Goal: Task Accomplishment & Management: Manage account settings

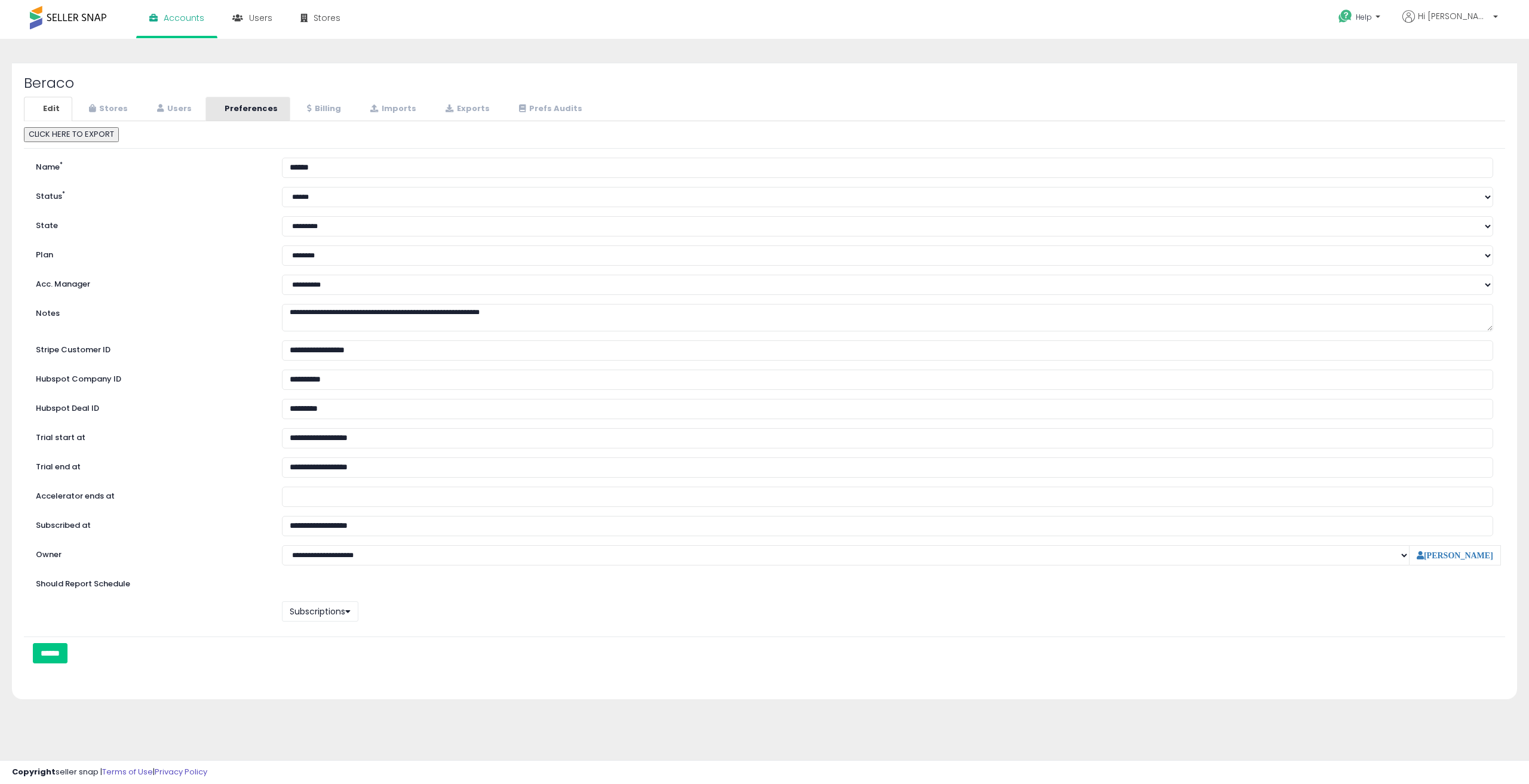
select select "**"
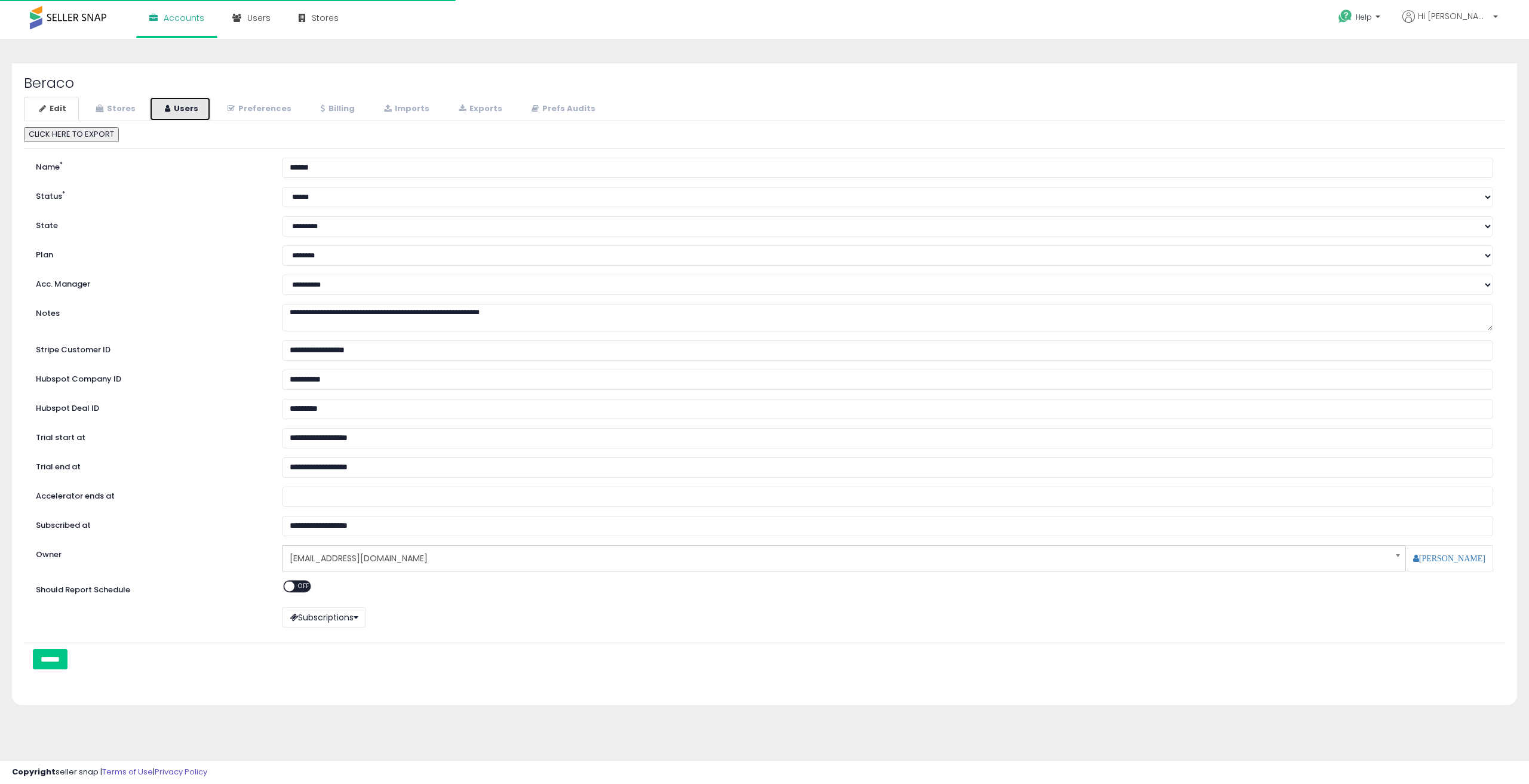
click at [184, 106] on link "Users" at bounding box center [180, 108] width 62 height 24
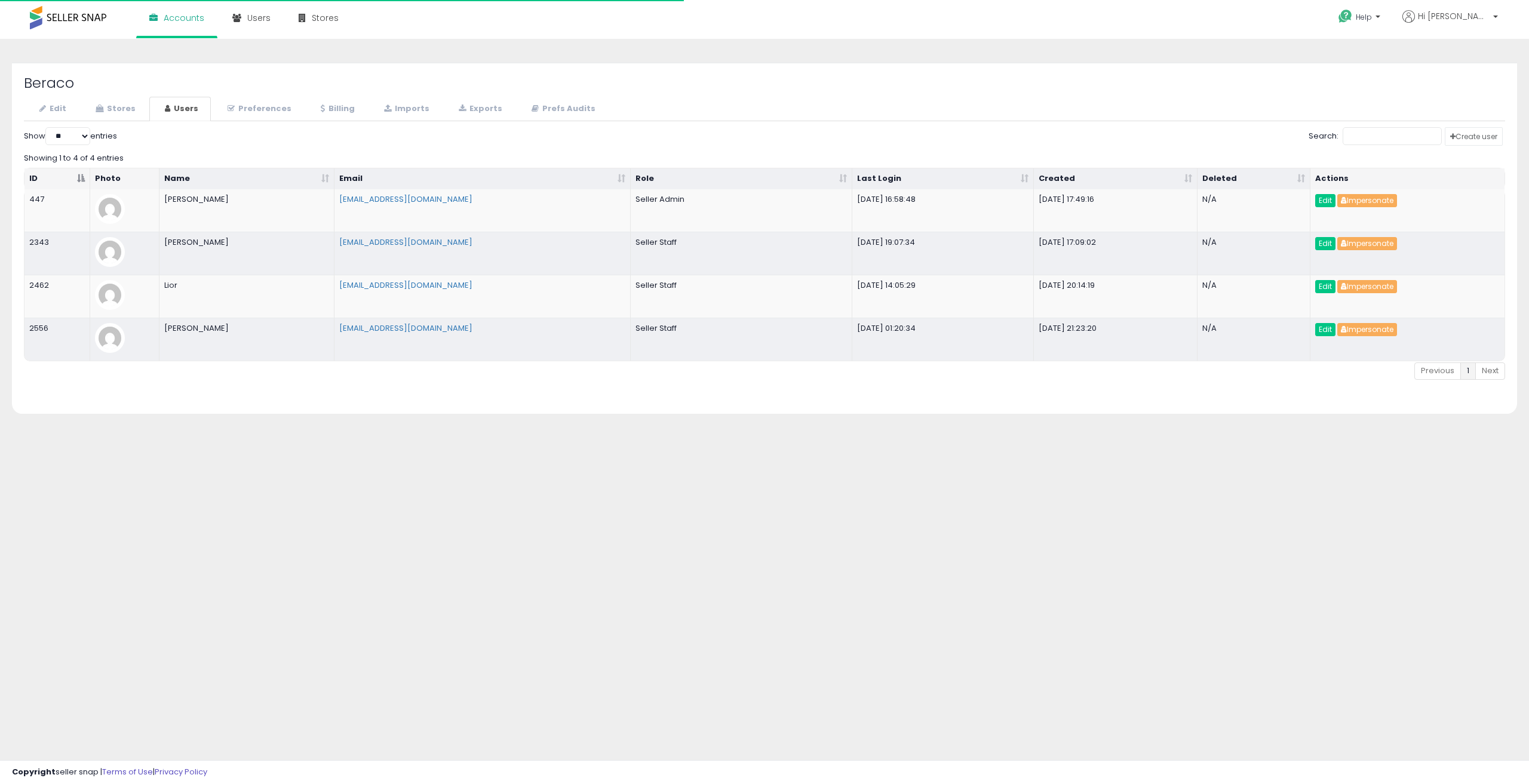
select select "**"
click at [1378, 252] on td "Edit Impersonate" at bounding box center [1407, 253] width 194 height 43
click at [1380, 246] on button "Impersonate" at bounding box center [1367, 243] width 60 height 13
click at [648, 436] on div "**********" at bounding box center [764, 298] width 1516 height 495
click at [1382, 198] on button "Impersonate" at bounding box center [1367, 200] width 60 height 13
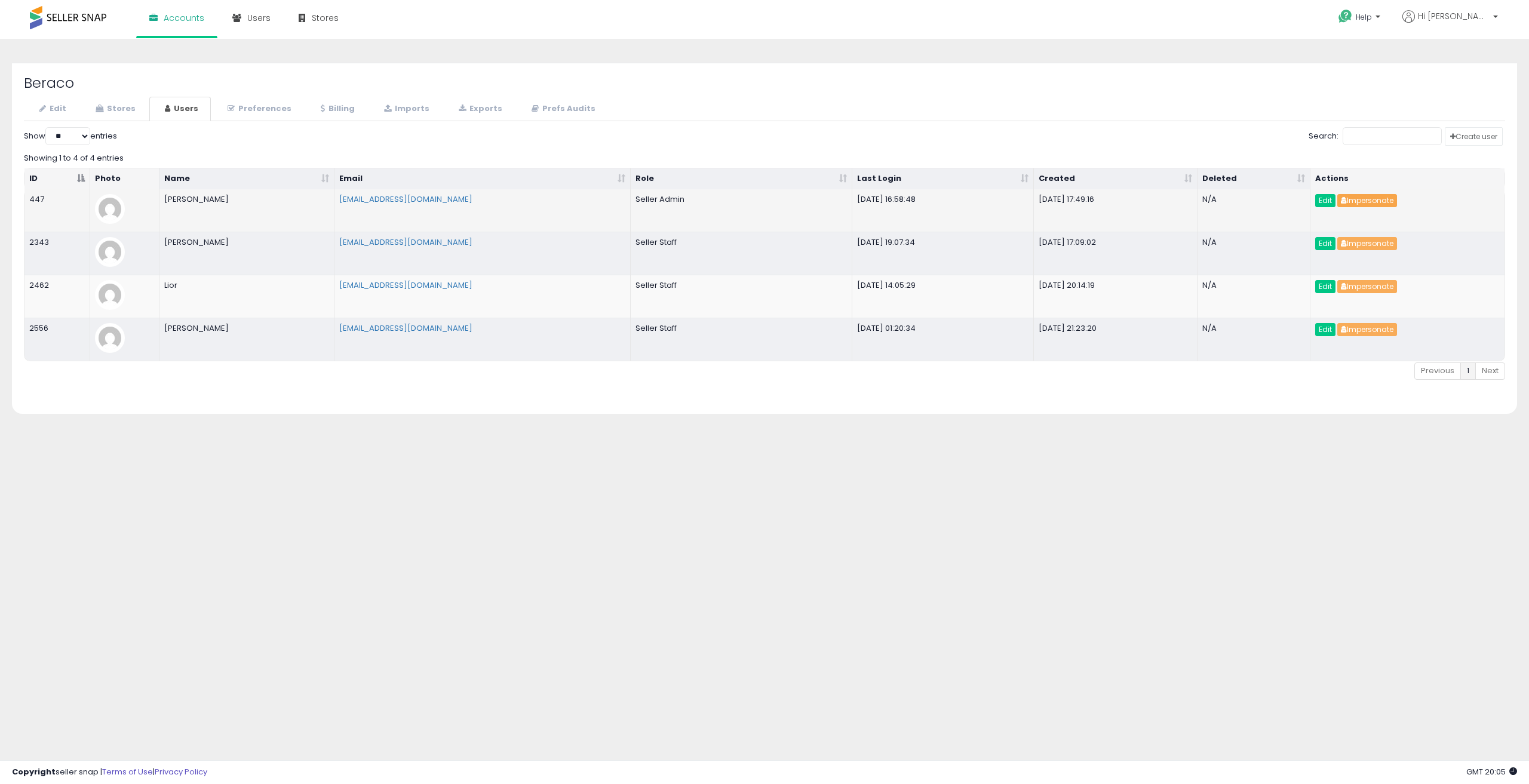
click at [1367, 202] on button "Impersonate" at bounding box center [1367, 200] width 60 height 13
drag, startPoint x: 449, startPoint y: 200, endPoint x: 332, endPoint y: 199, distance: 117.0
click at [336, 199] on td "sschiff@ctgroupnj.com" at bounding box center [482, 210] width 296 height 42
drag, startPoint x: 263, startPoint y: 203, endPoint x: 240, endPoint y: 199, distance: 23.3
click at [261, 203] on td "Samuel SCHIFF" at bounding box center [247, 210] width 175 height 42
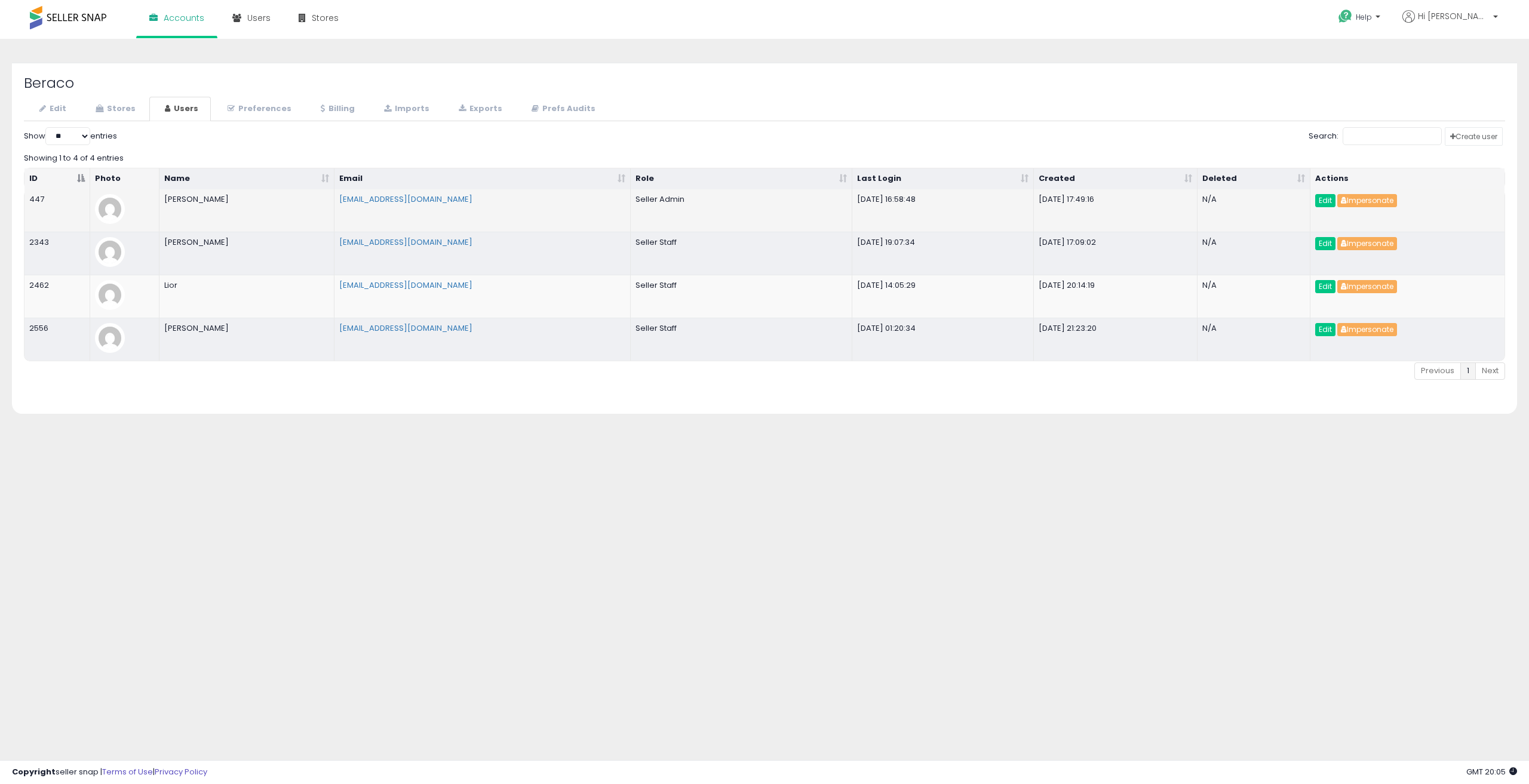
click at [239, 199] on td "Samuel SCHIFF" at bounding box center [247, 210] width 175 height 42
drag, startPoint x: 229, startPoint y: 199, endPoint x: 166, endPoint y: 200, distance: 63.0
click at [166, 200] on td "Samuel SCHIFF" at bounding box center [247, 210] width 175 height 42
copy td "Samuel SCHIFF"
drag, startPoint x: 254, startPoint y: 249, endPoint x: 167, endPoint y: 247, distance: 87.0
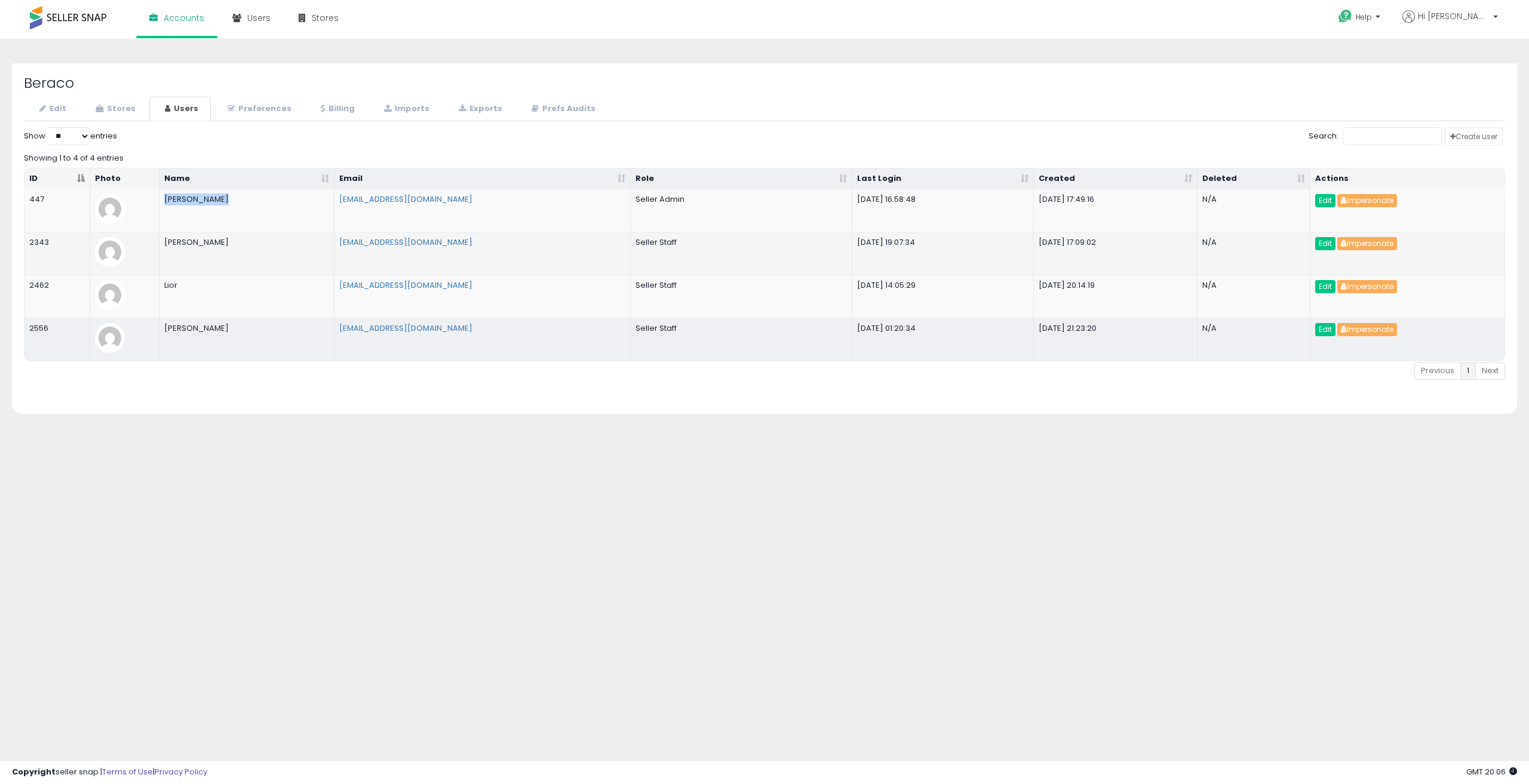
click at [165, 248] on td "Dovid Bruckenstein" at bounding box center [247, 253] width 175 height 43
copy td "Dovid Bruckenstein"
click at [1321, 242] on link "Edit" at bounding box center [1325, 243] width 20 height 13
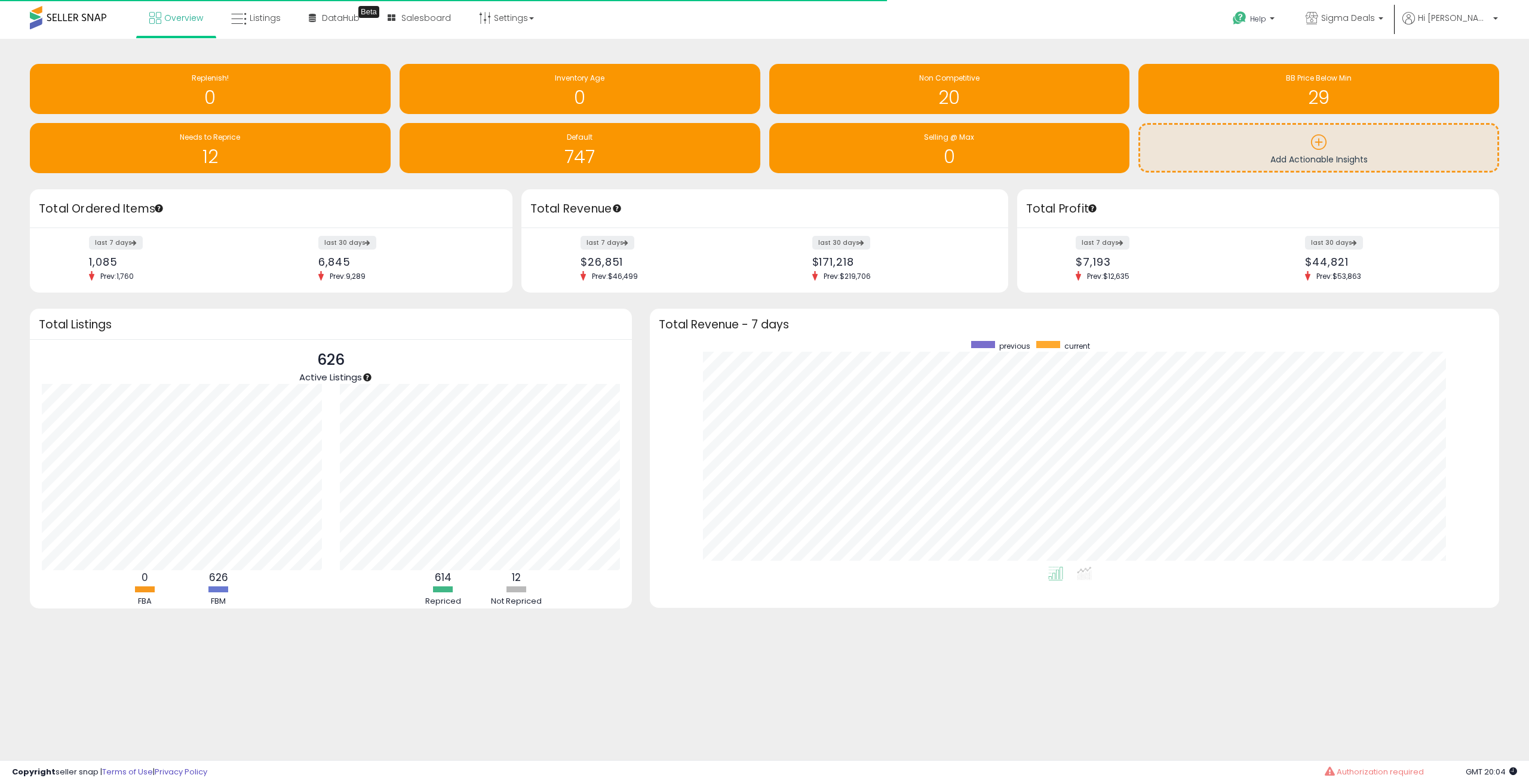
scroll to position [226, 825]
click at [1318, 21] on icon at bounding box center [1312, 18] width 13 height 12
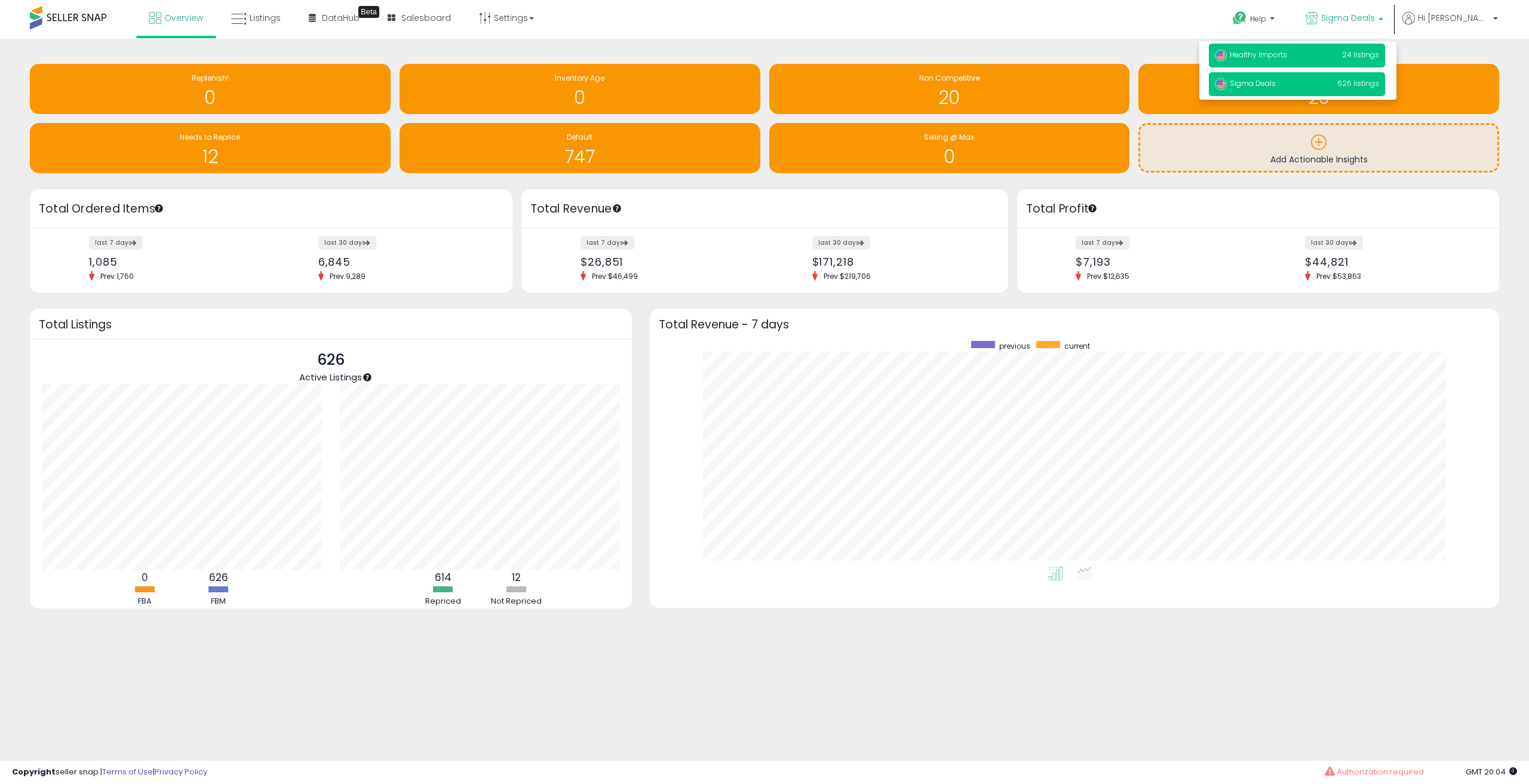
click at [1349, 51] on p "Healthy Imports 24 listings" at bounding box center [1297, 56] width 176 height 24
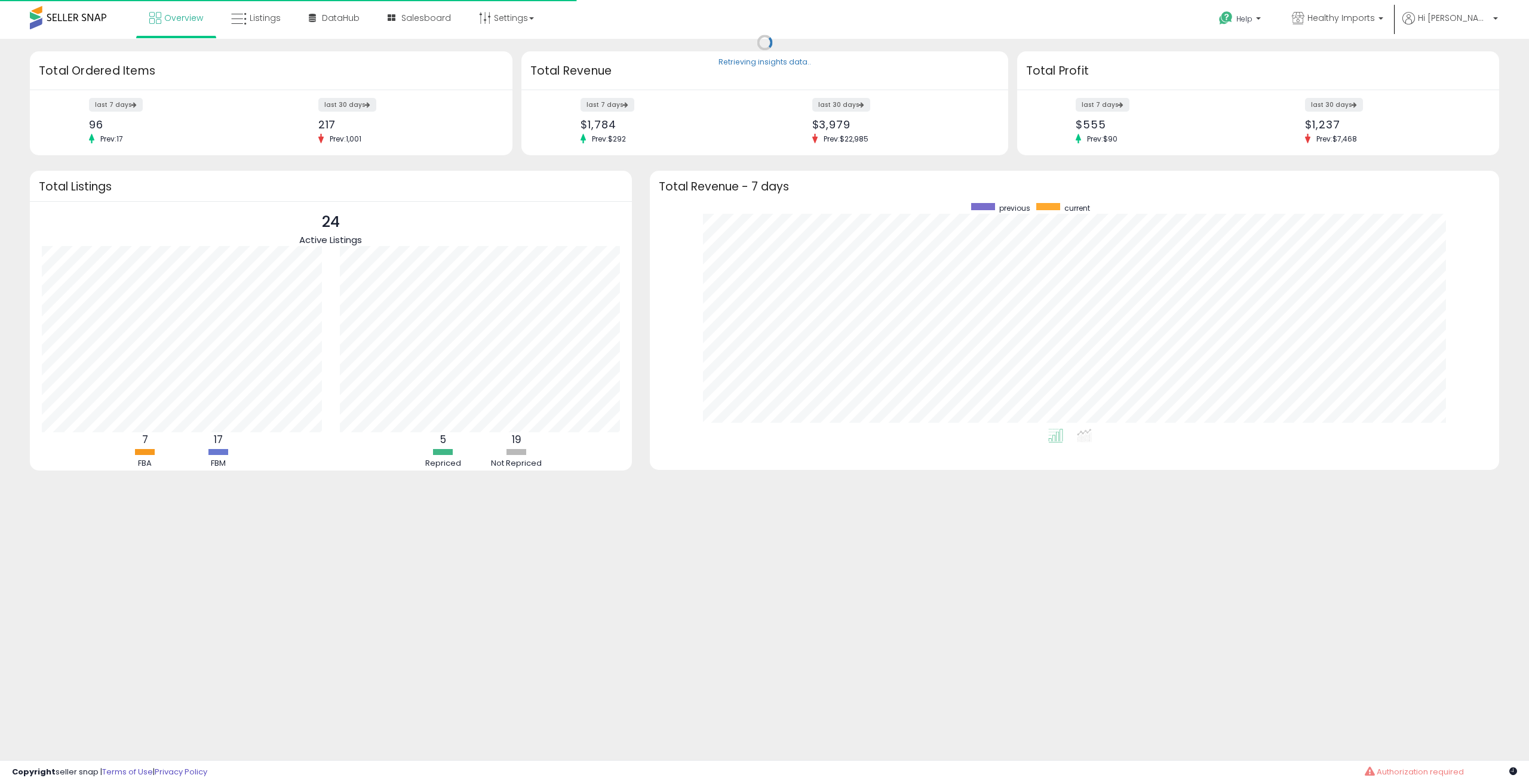
scroll to position [226, 825]
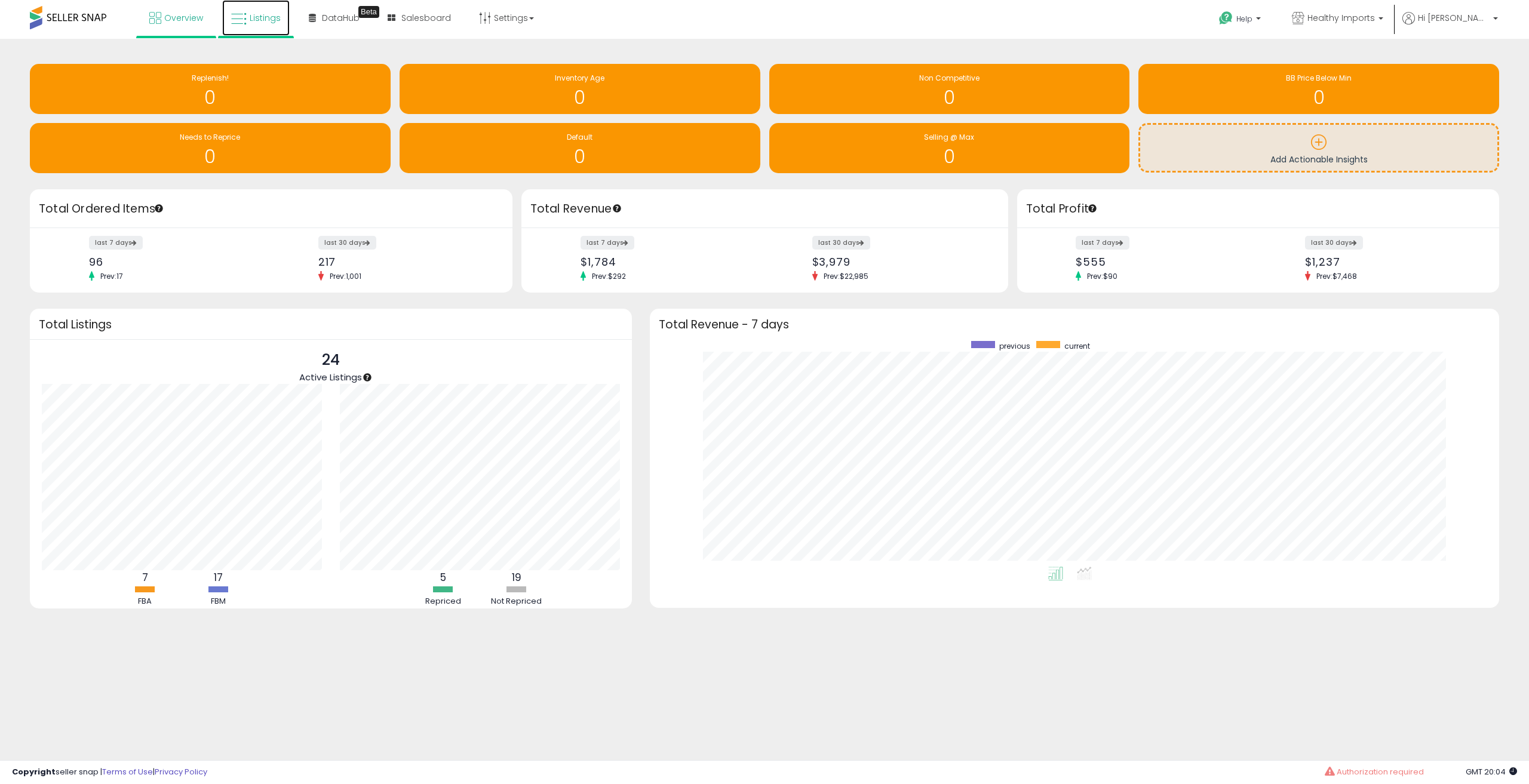
click at [272, 22] on span "Listings" at bounding box center [265, 17] width 31 height 12
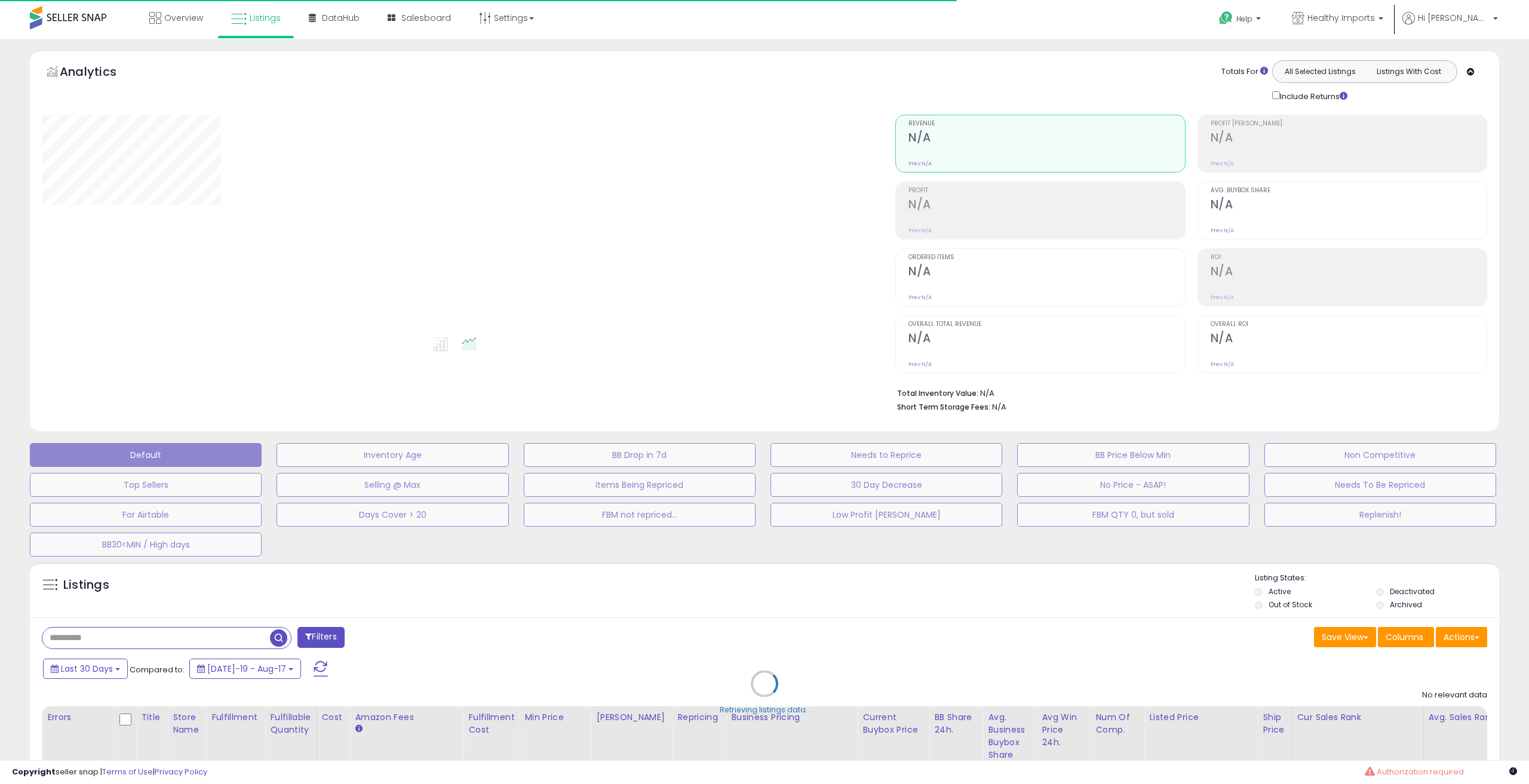
select select "**"
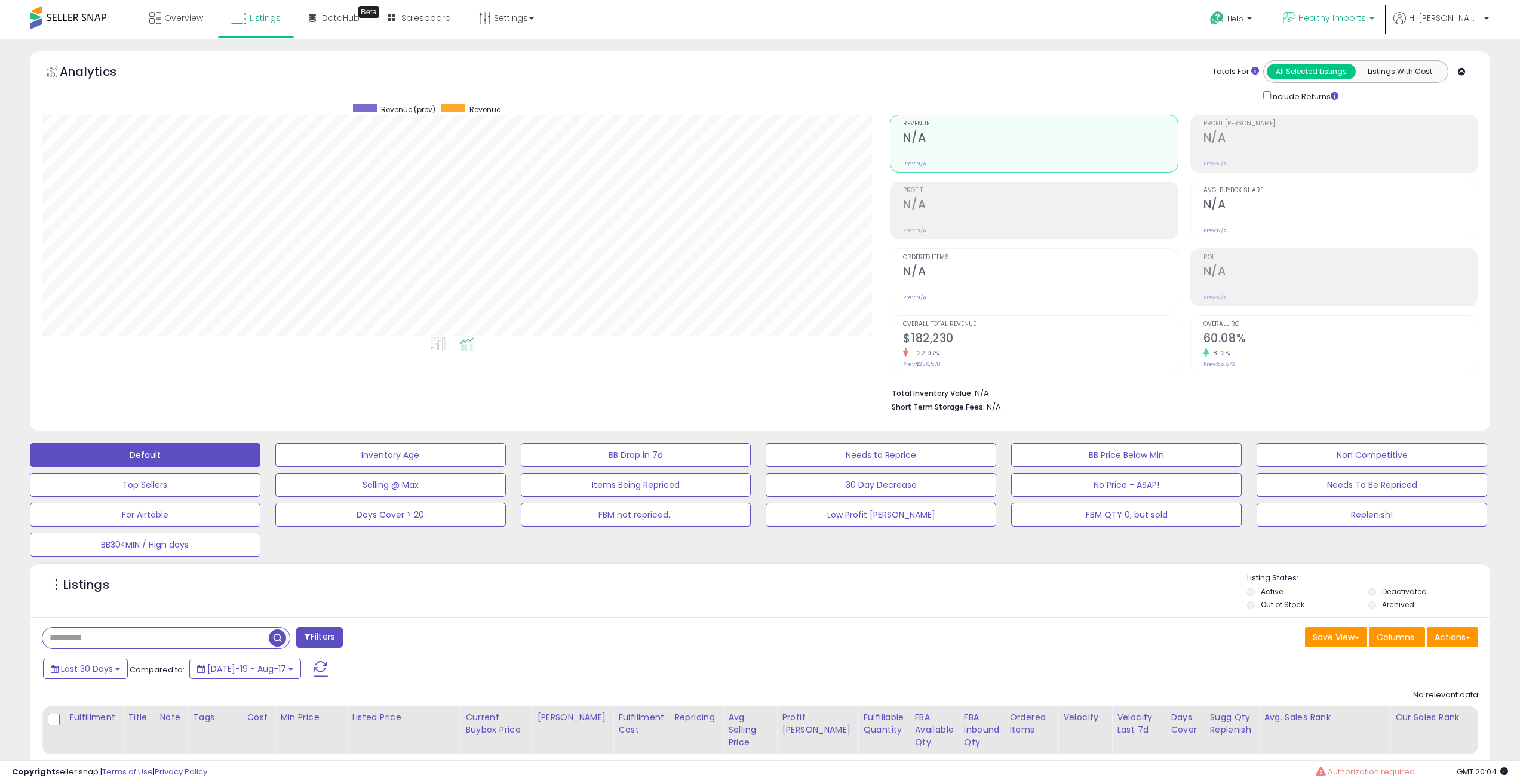
click at [1344, 31] on link "Healthy Imports" at bounding box center [1328, 19] width 109 height 39
click at [520, 591] on div "Listings" at bounding box center [760, 592] width 1460 height 40
click at [1376, 11] on link "Healthy Imports" at bounding box center [1328, 19] width 109 height 39
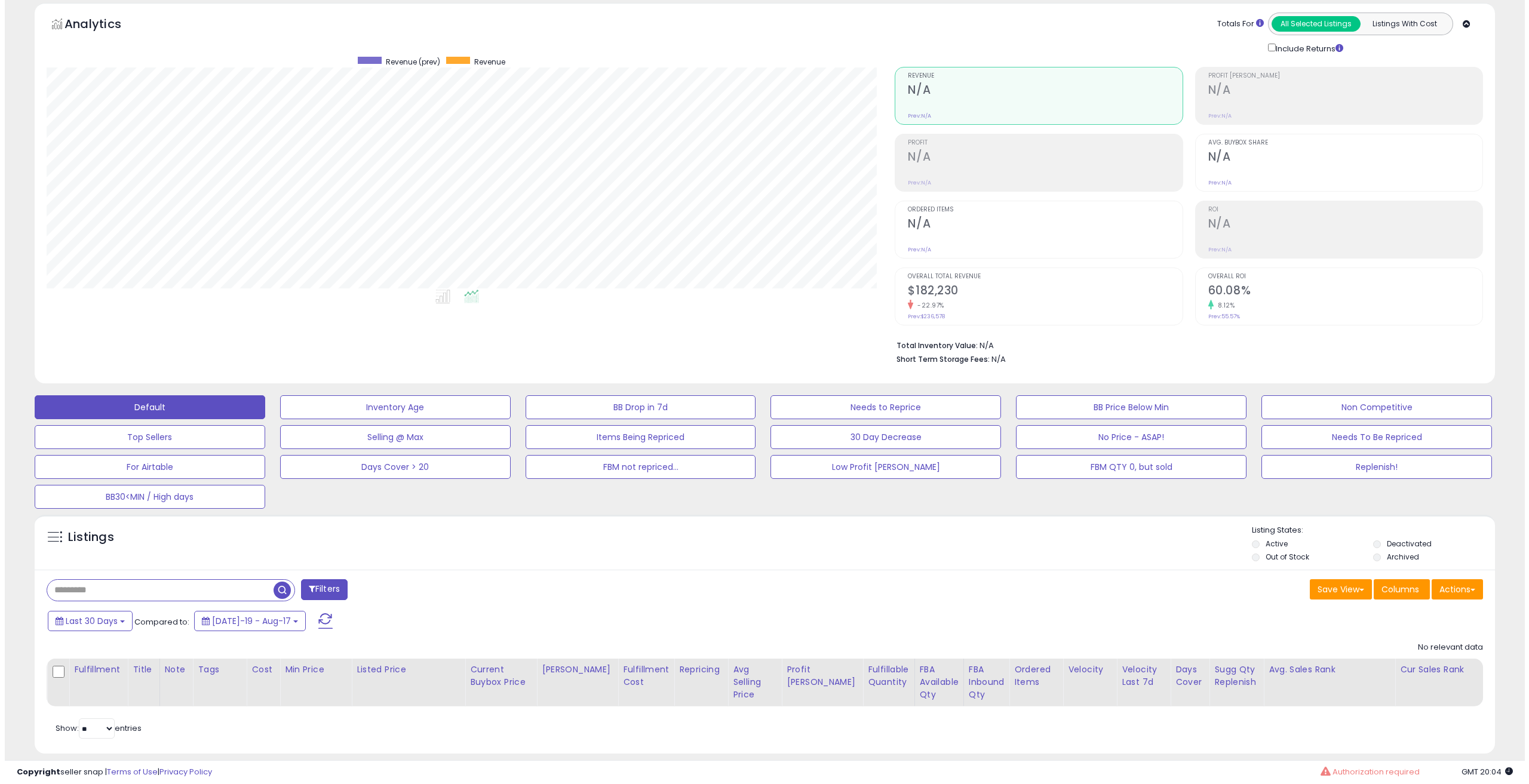
scroll to position [71, 0]
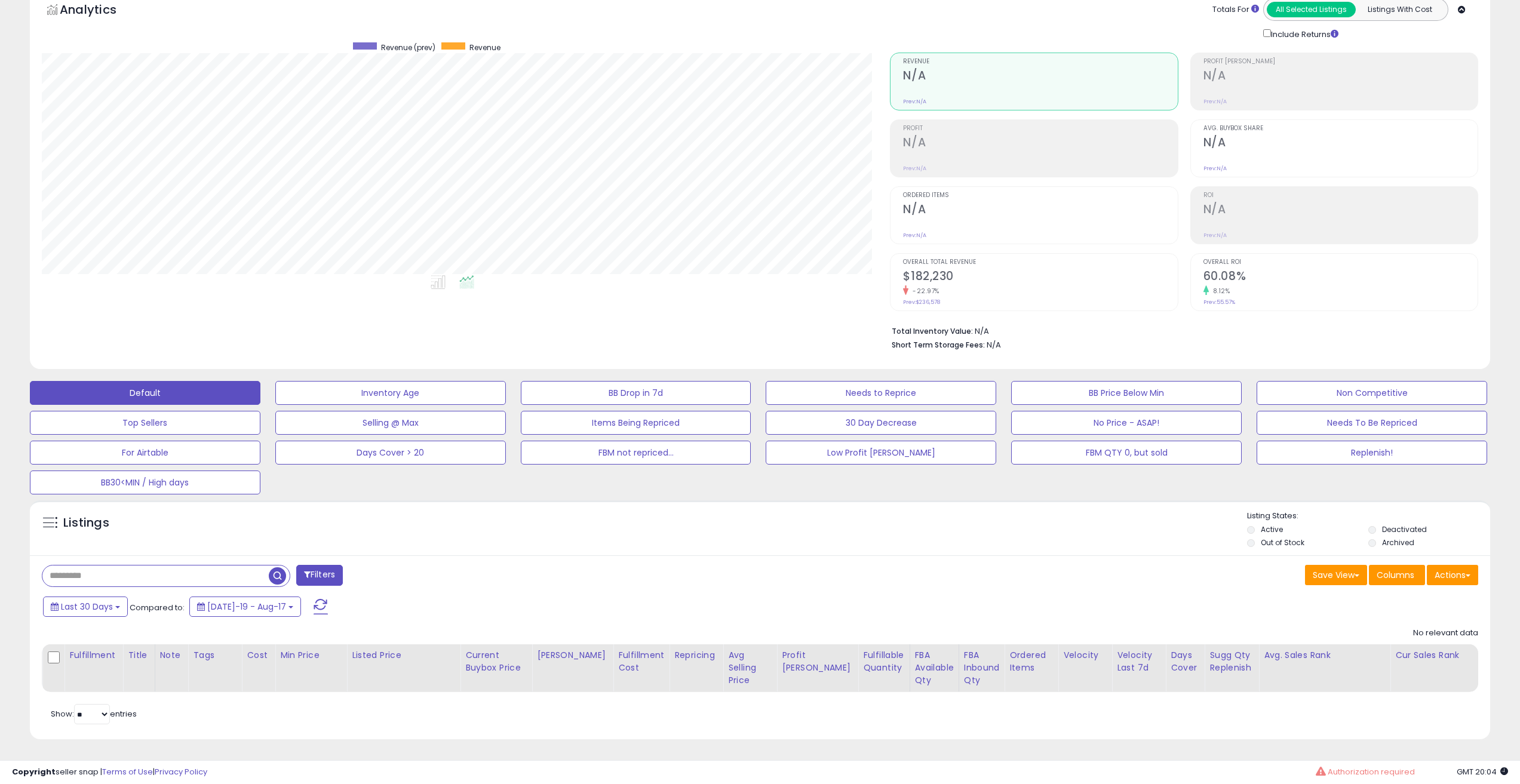
click at [272, 567] on span "button" at bounding box center [277, 576] width 17 height 17
click at [308, 570] on span at bounding box center [307, 574] width 6 height 8
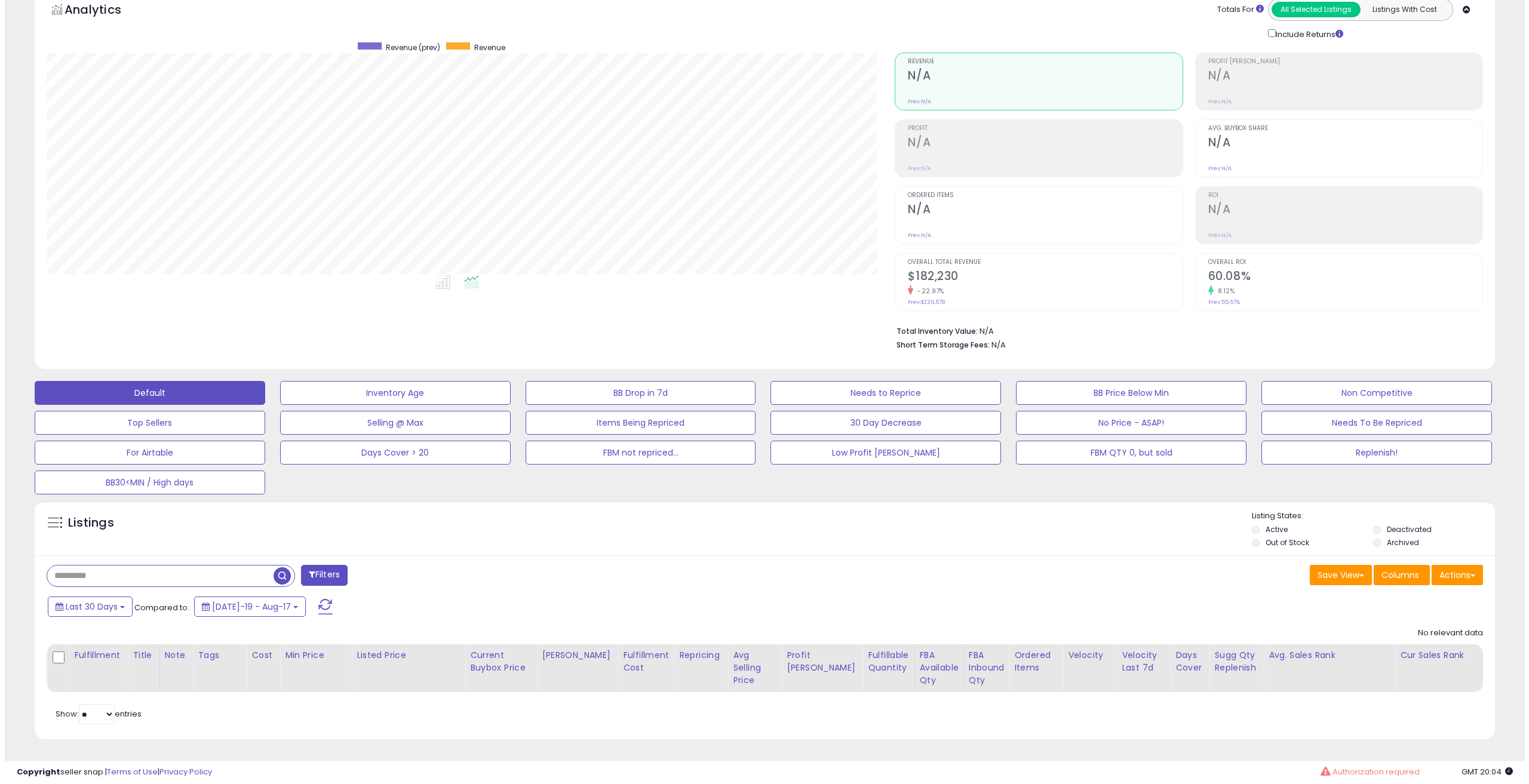
scroll to position [244, 849]
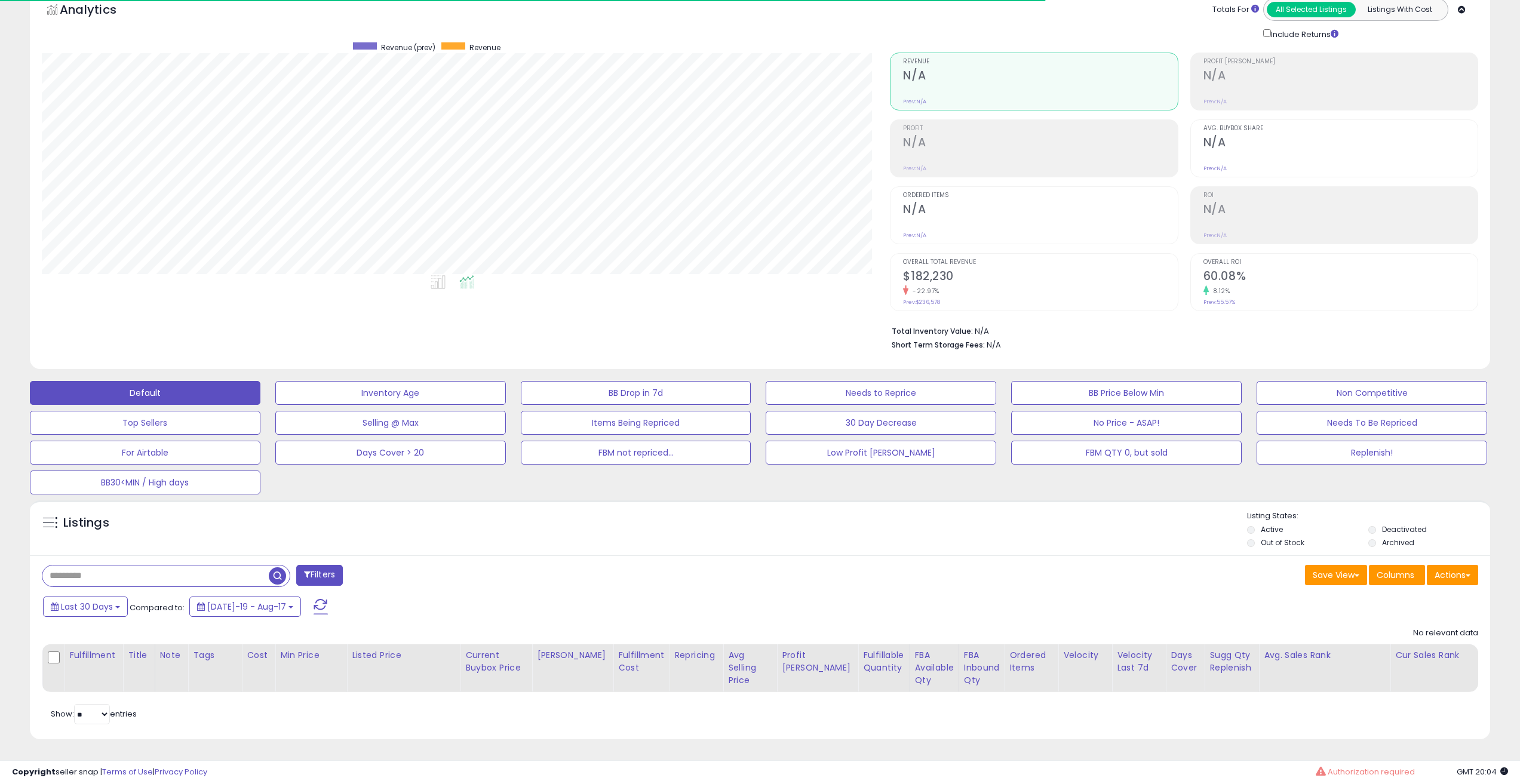
click at [317, 565] on button "Filters" at bounding box center [319, 575] width 47 height 21
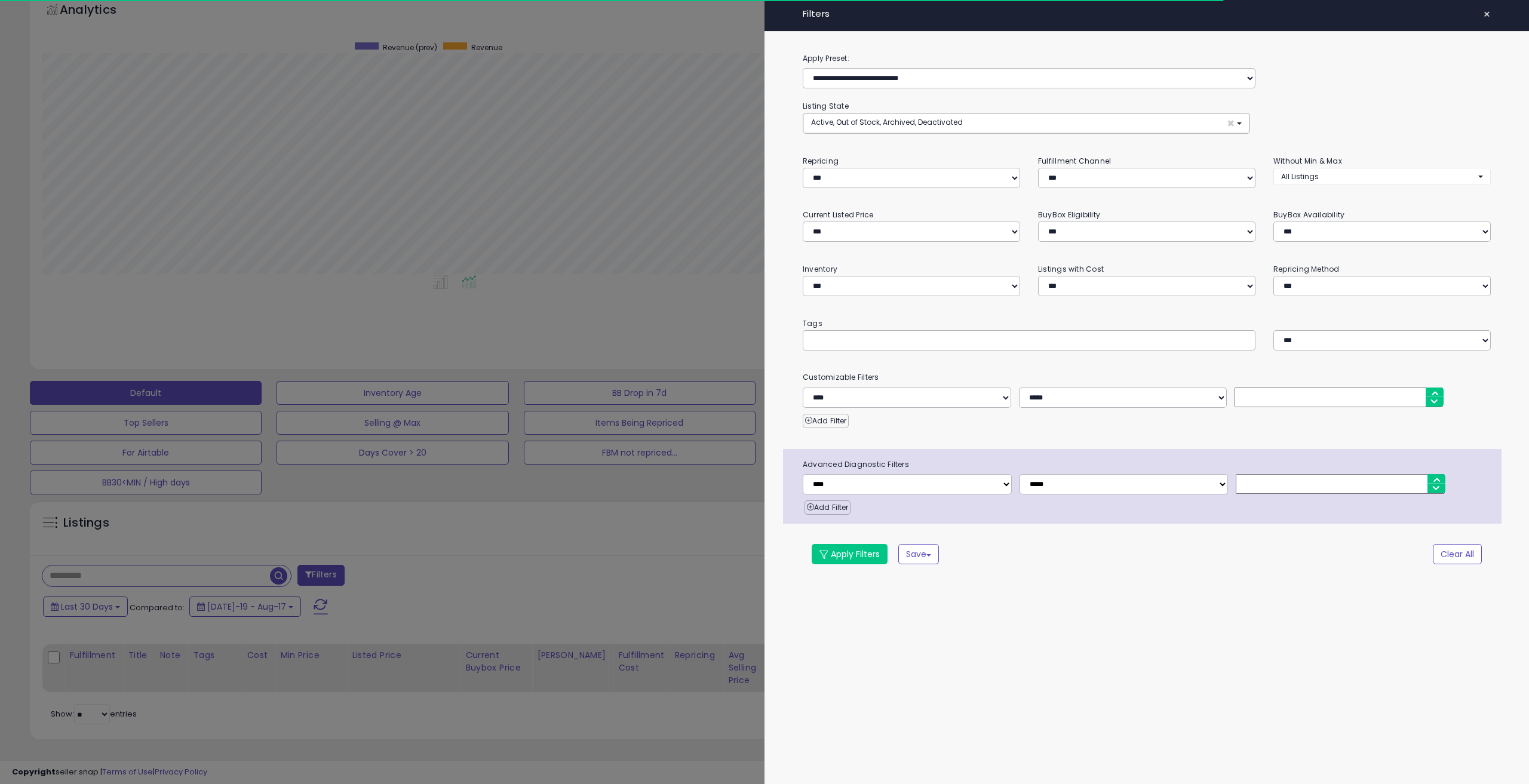
click at [913, 164] on div "**********" at bounding box center [911, 172] width 235 height 33
click at [928, 172] on select "**********" at bounding box center [911, 178] width 217 height 20
select select "***"
click at [802, 168] on select "**********" at bounding box center [911, 178] width 217 height 20
click at [856, 547] on button "Apply Filters" at bounding box center [849, 553] width 76 height 20
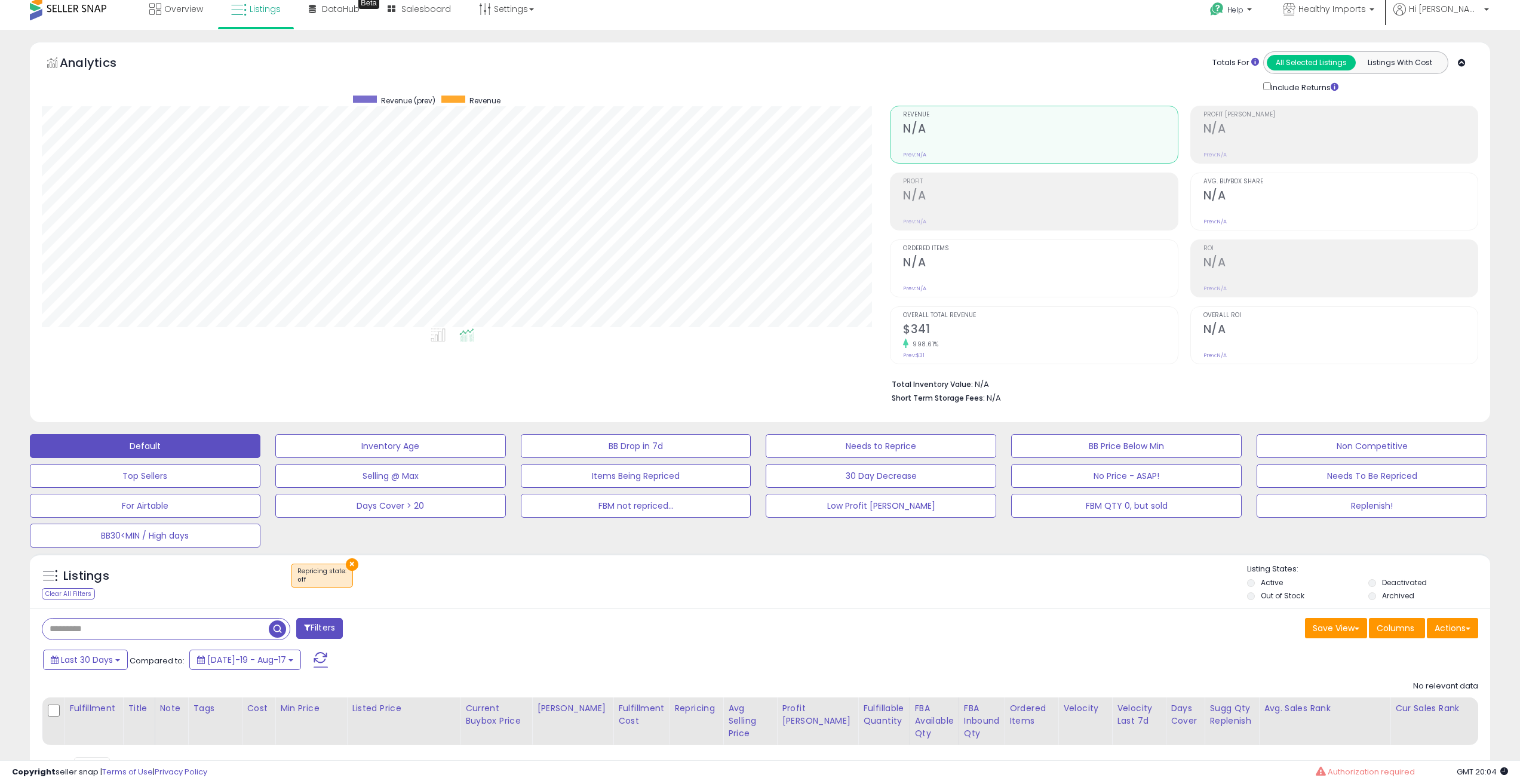
scroll to position [0, 0]
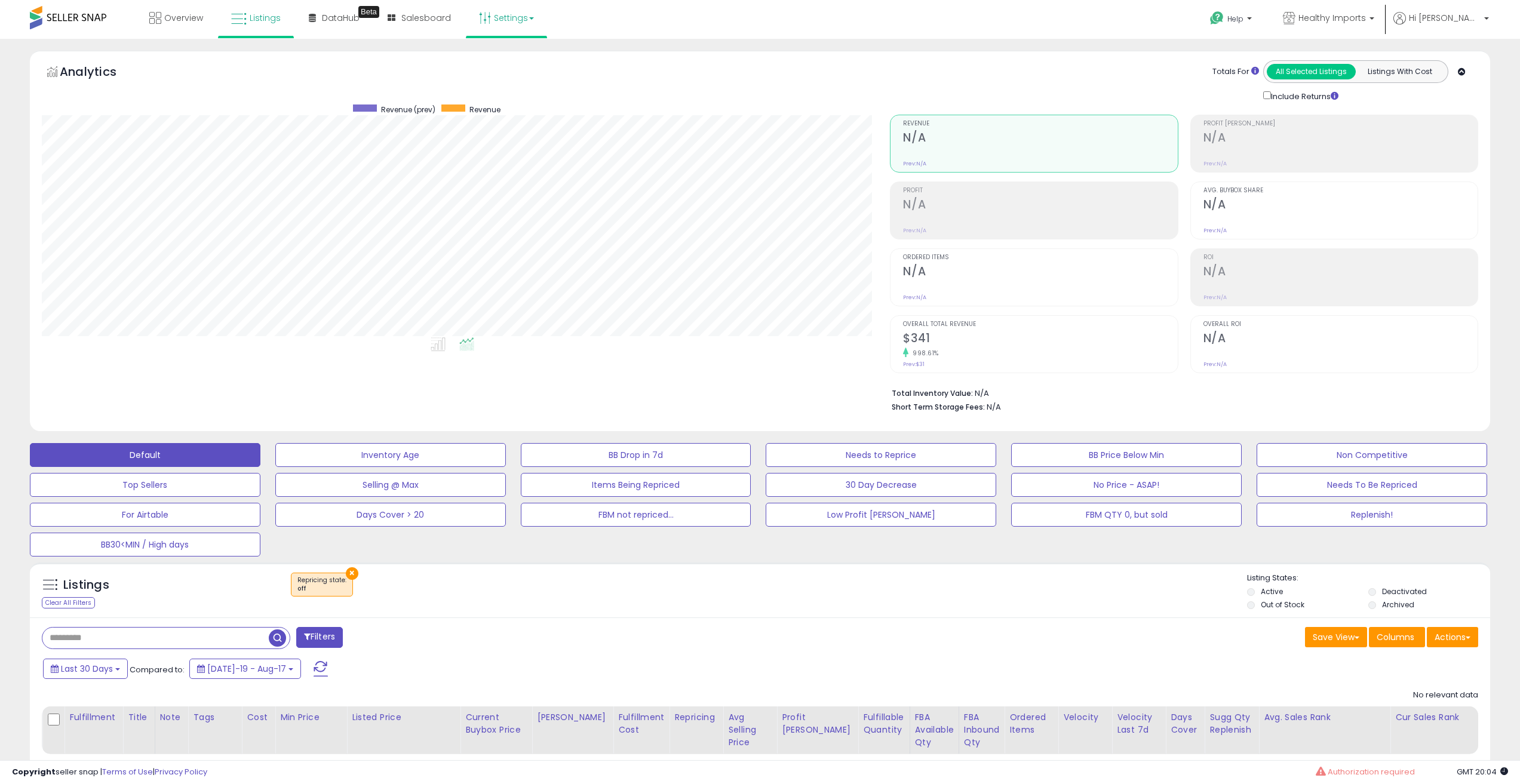
click at [517, 12] on link "Settings" at bounding box center [506, 18] width 73 height 36
drag, startPoint x: 517, startPoint y: 12, endPoint x: 427, endPoint y: 94, distance: 121.8
click at [424, 92] on div "Analytics Totals For All Selected Listings Listings With Cost Include Returns" at bounding box center [759, 81] width 1436 height 42
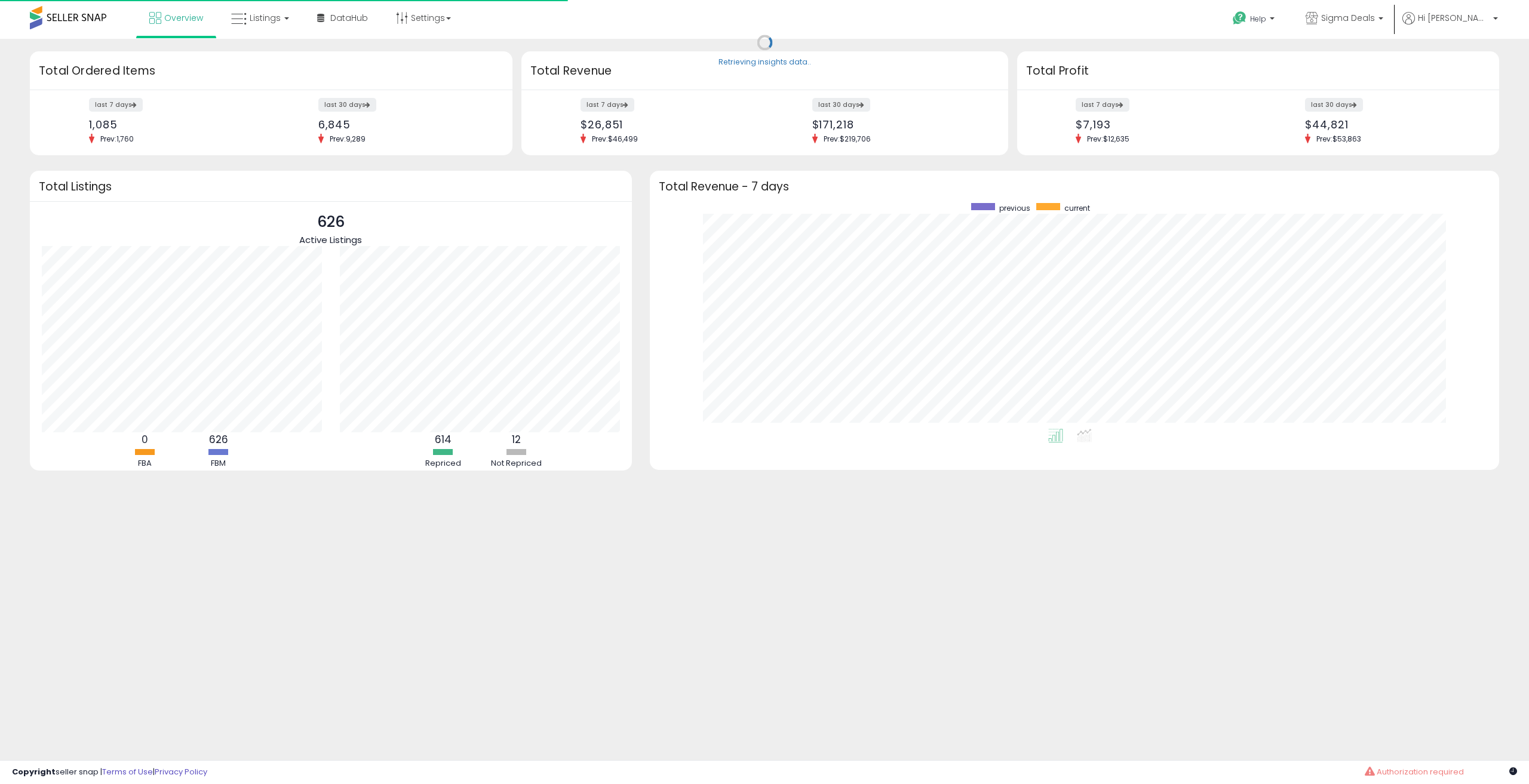
scroll to position [226, 825]
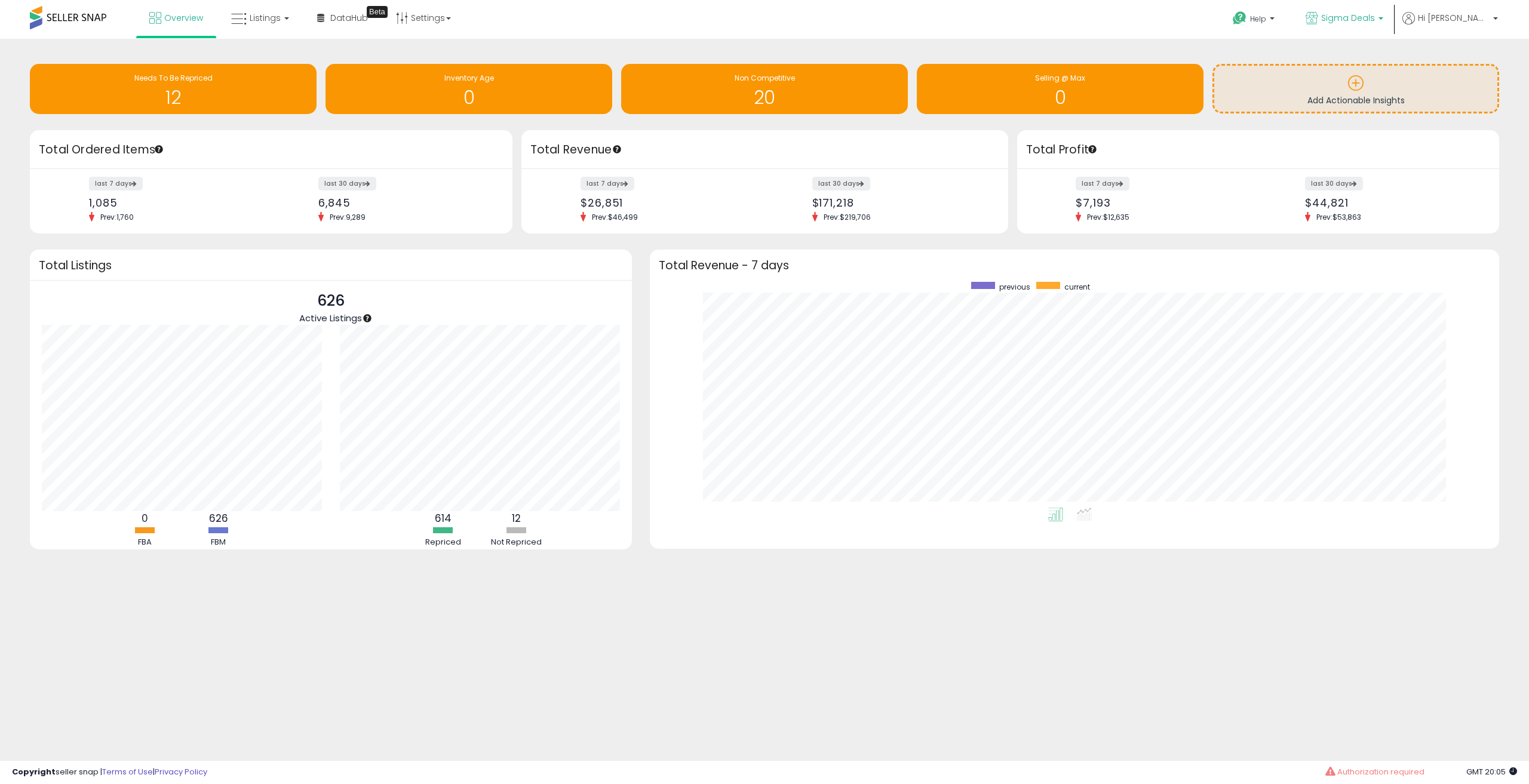
click at [1392, 16] on link "Sigma Deals" at bounding box center [1344, 19] width 96 height 39
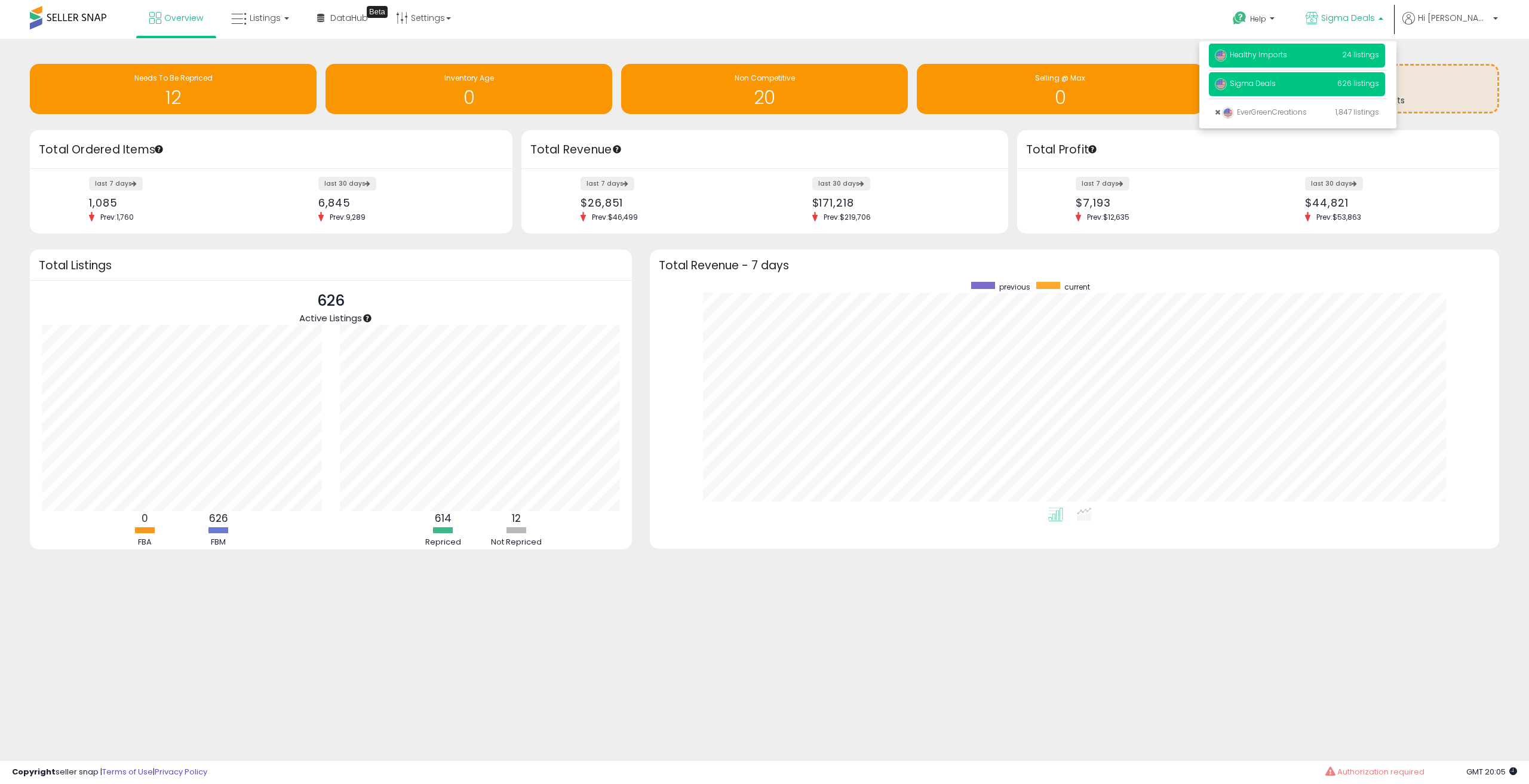
click at [1379, 50] on span "24 listings" at bounding box center [1360, 54] width 37 height 10
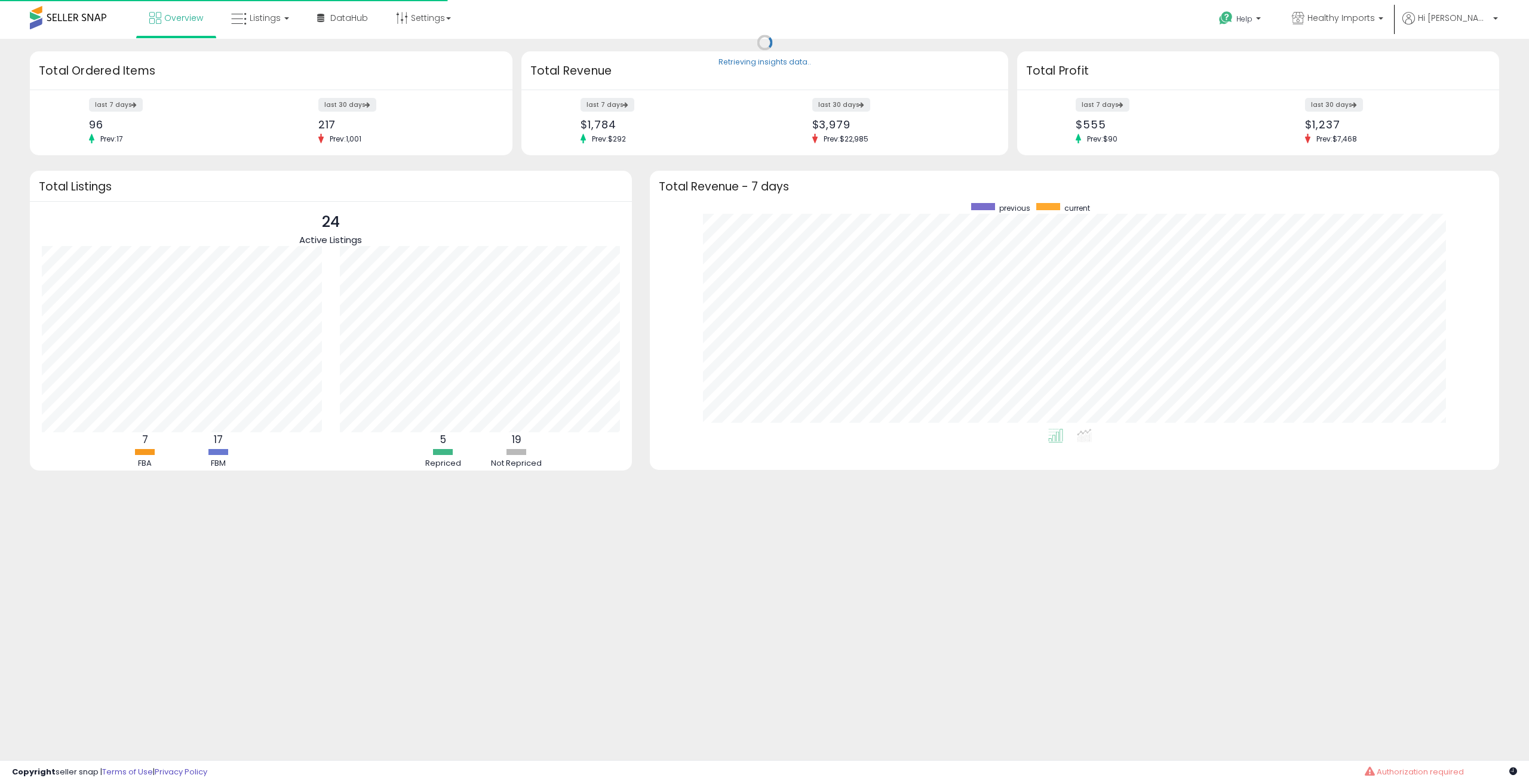
scroll to position [226, 825]
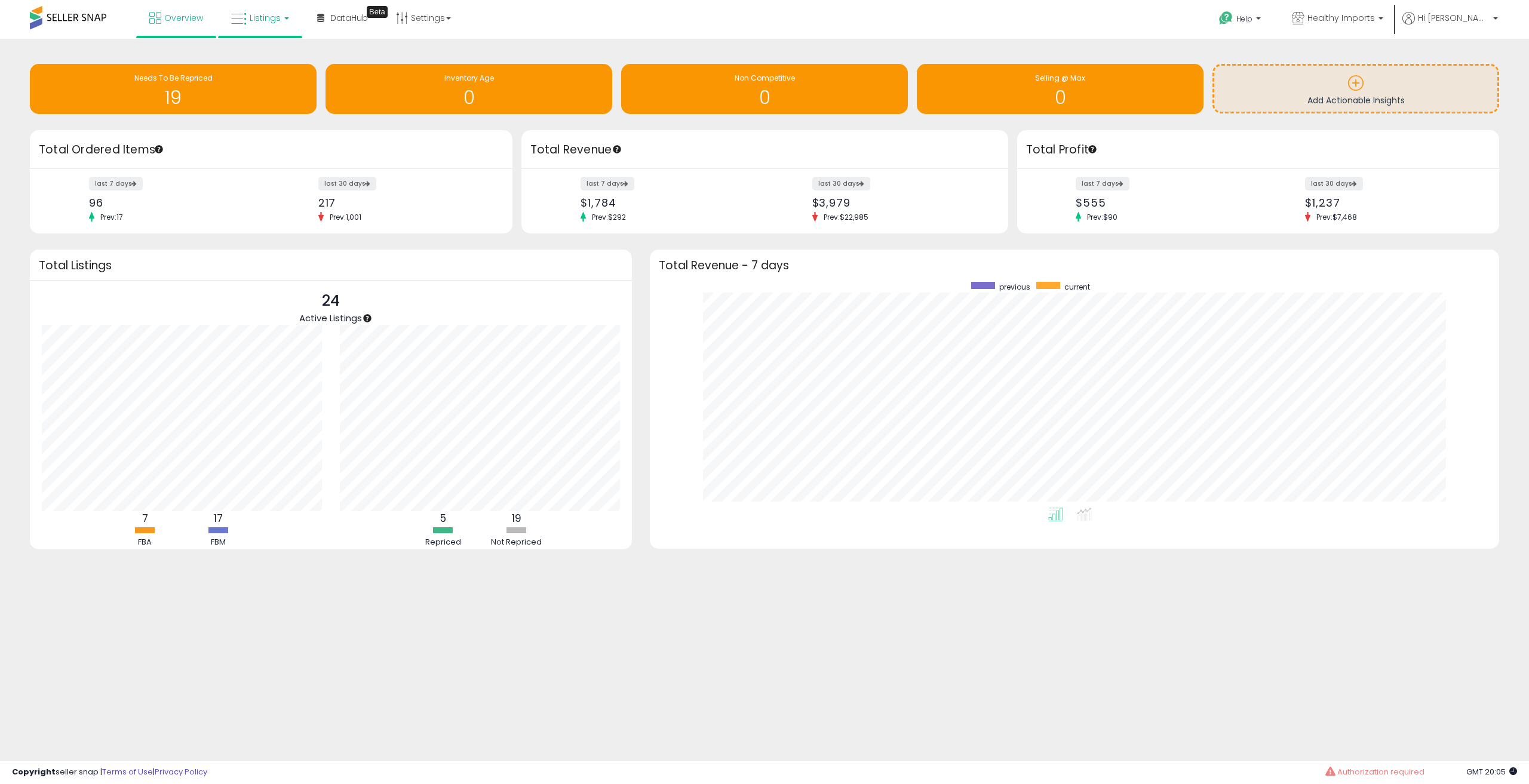
click at [273, 22] on span "Listings" at bounding box center [265, 17] width 31 height 12
click at [247, 53] on icon at bounding box center [269, 59] width 52 height 15
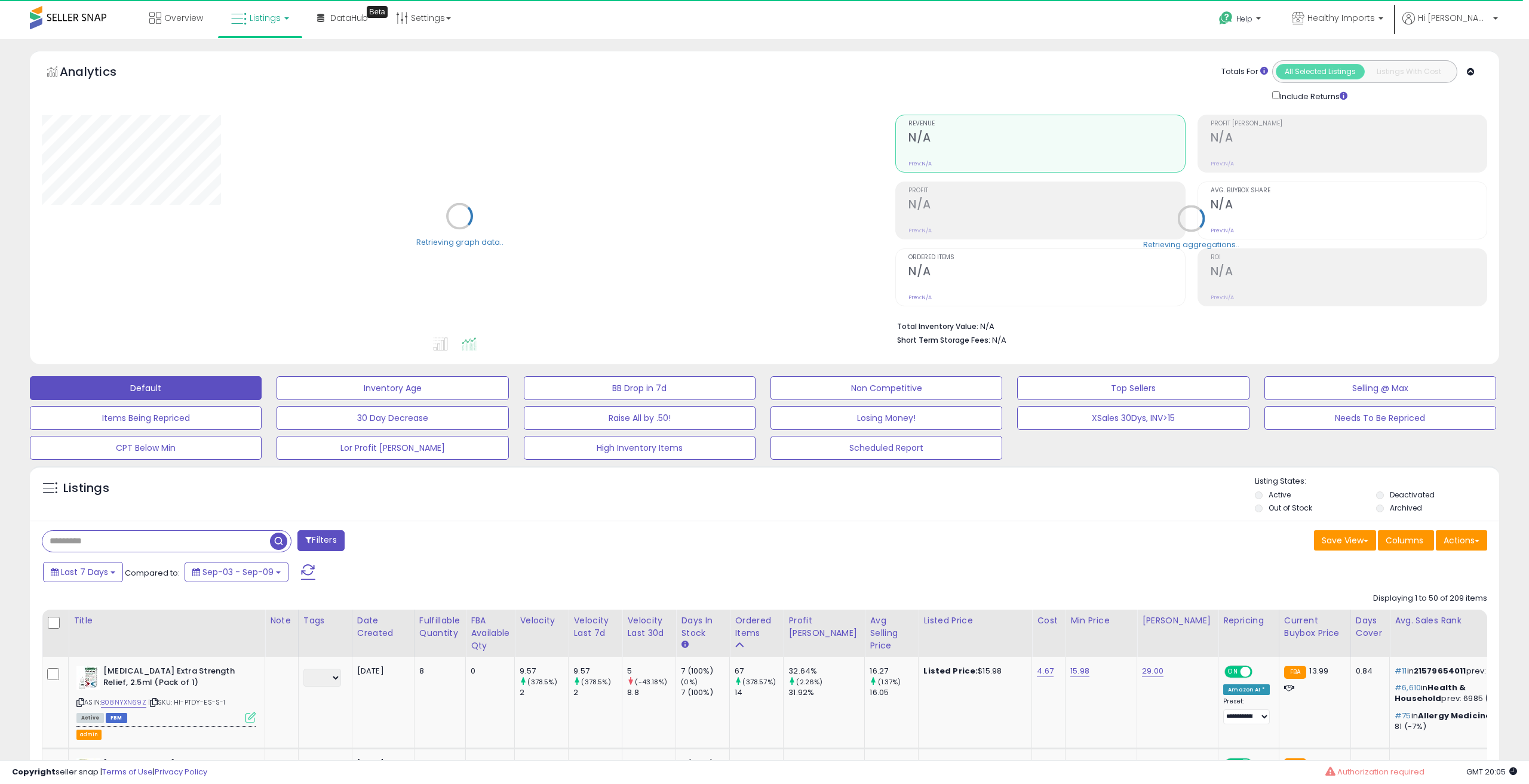
select select "**"
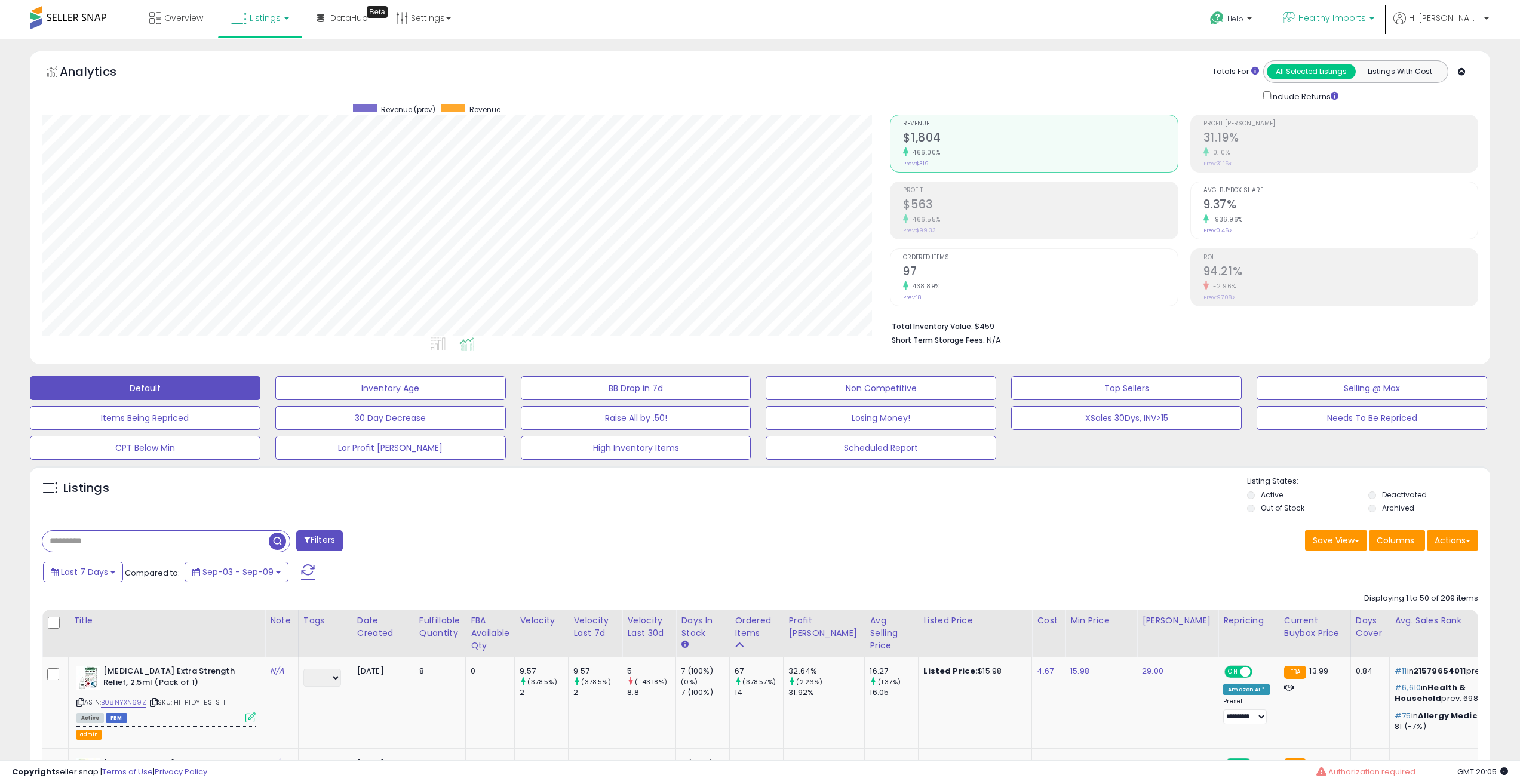
click at [1371, 24] on p "Healthy Imports" at bounding box center [1328, 19] width 92 height 15
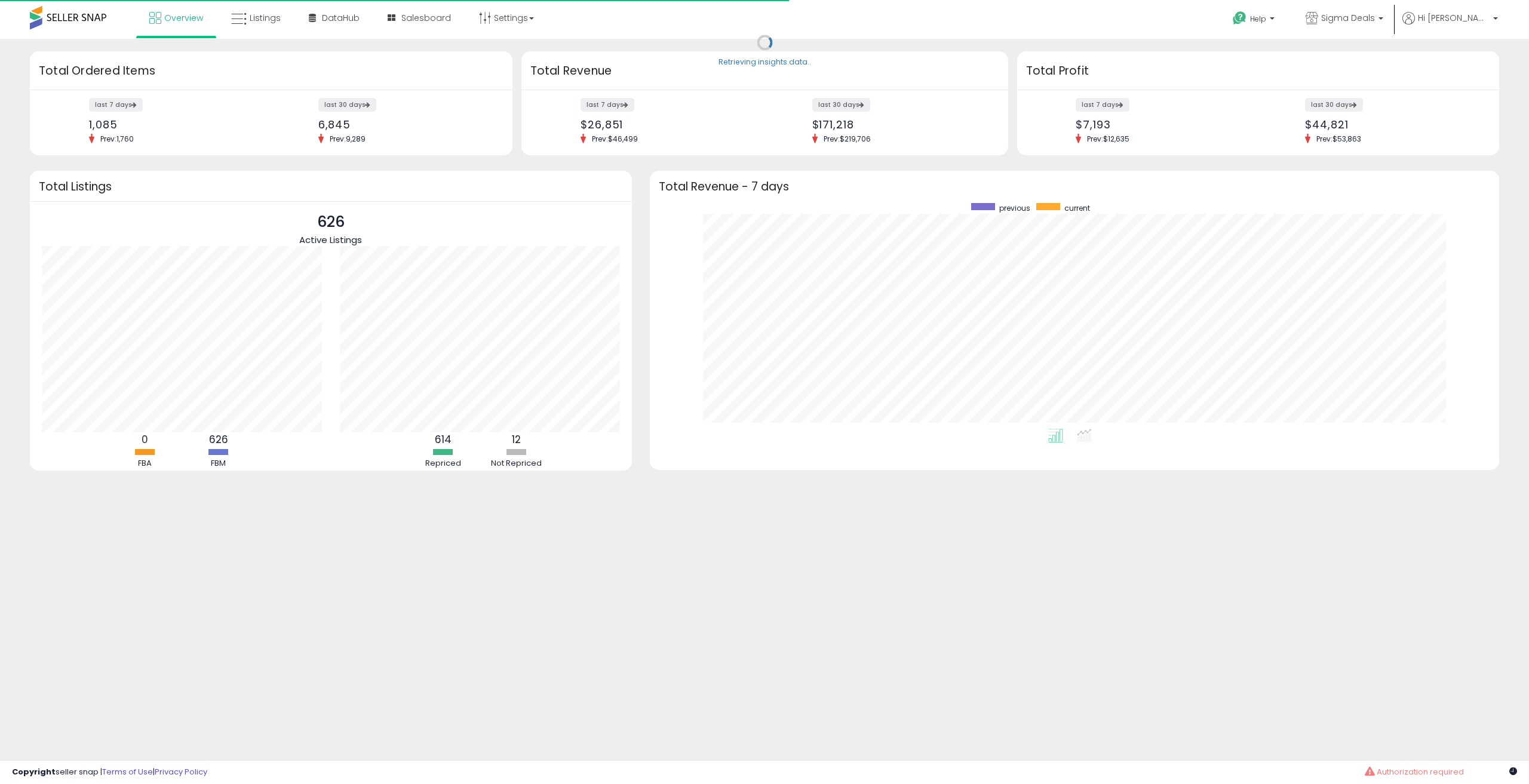
scroll to position [226, 825]
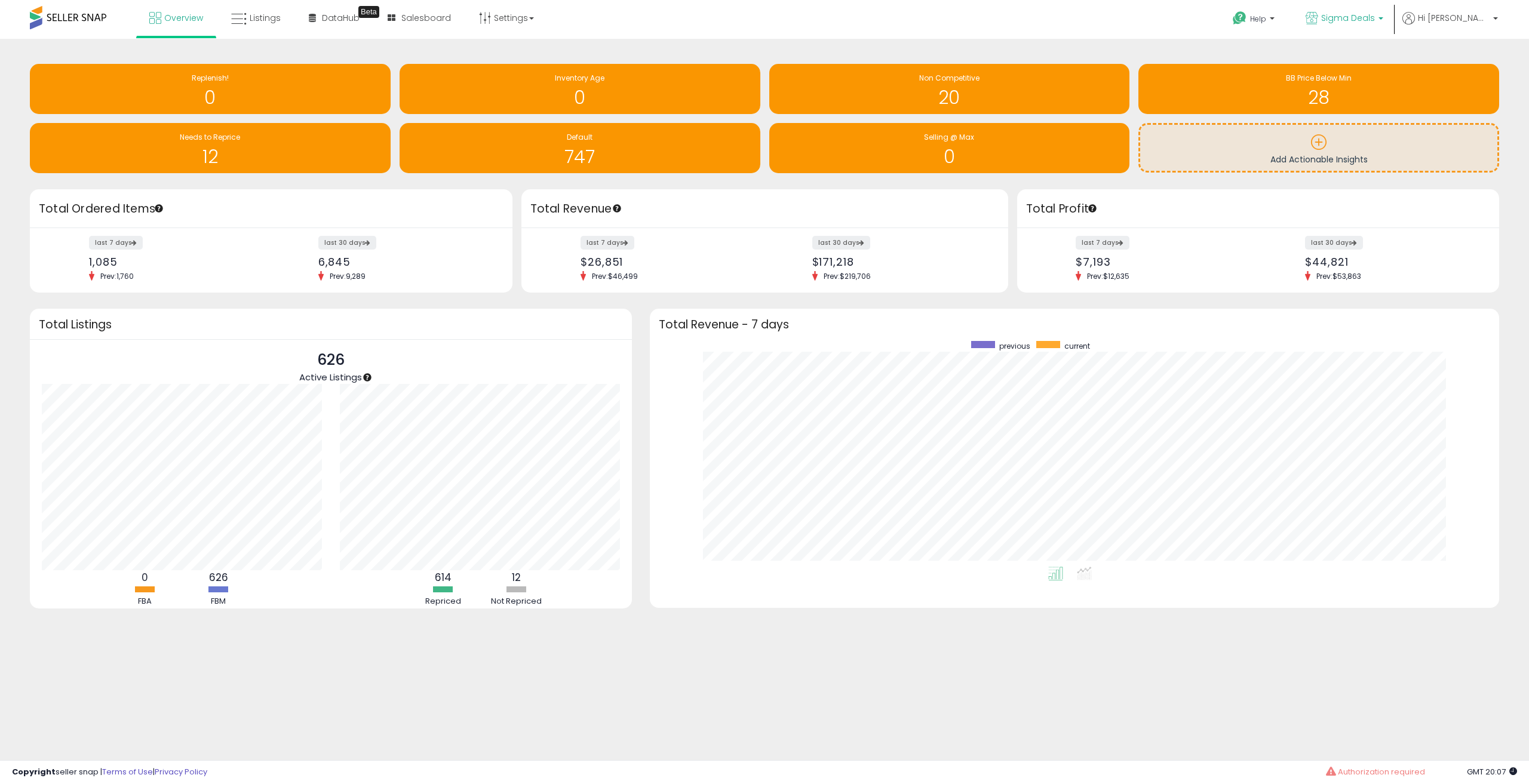
click at [1375, 22] on span "Sigma Deals" at bounding box center [1348, 17] width 53 height 12
click at [1287, 57] on span "Healthy Imports" at bounding box center [1250, 54] width 72 height 10
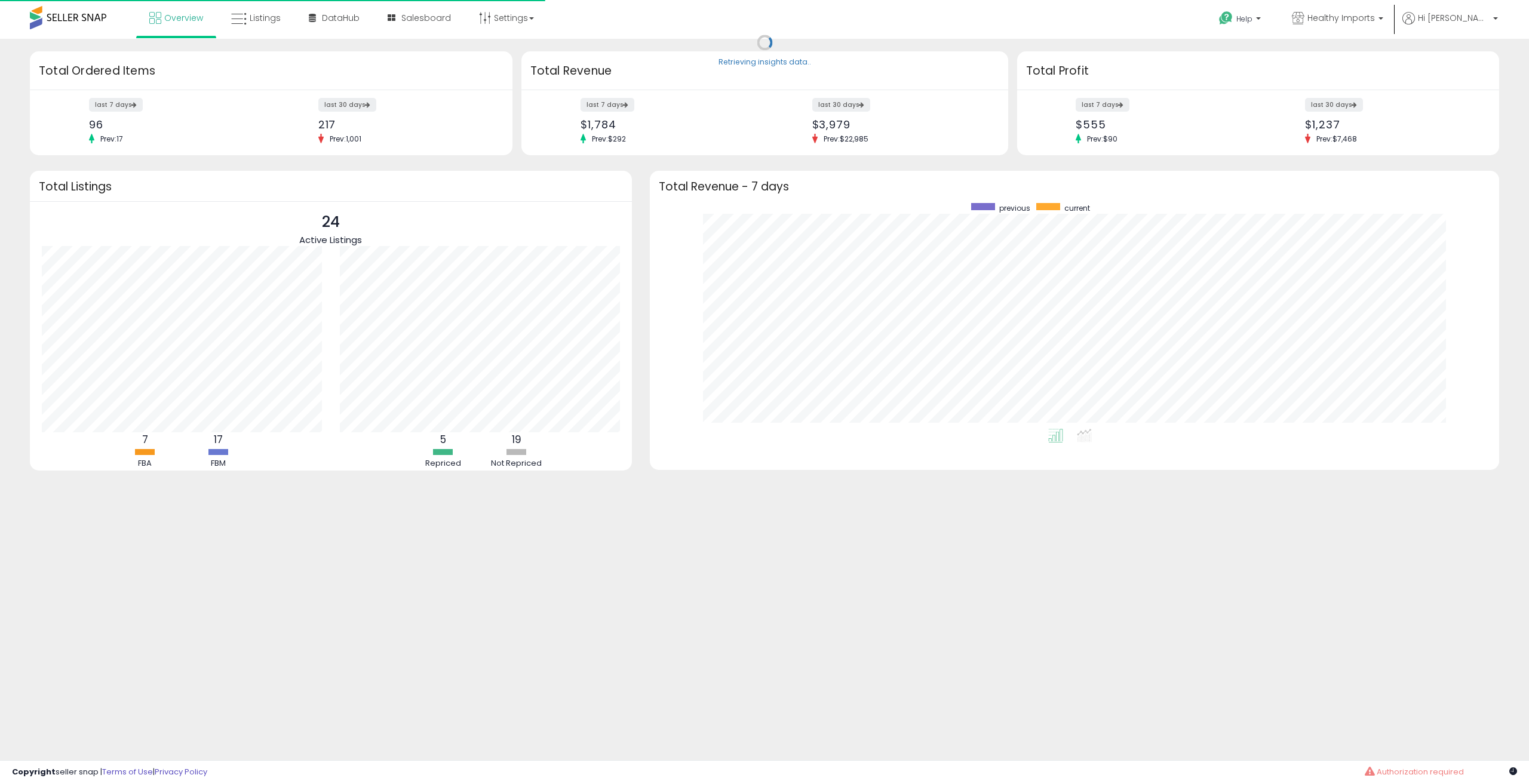
scroll to position [226, 825]
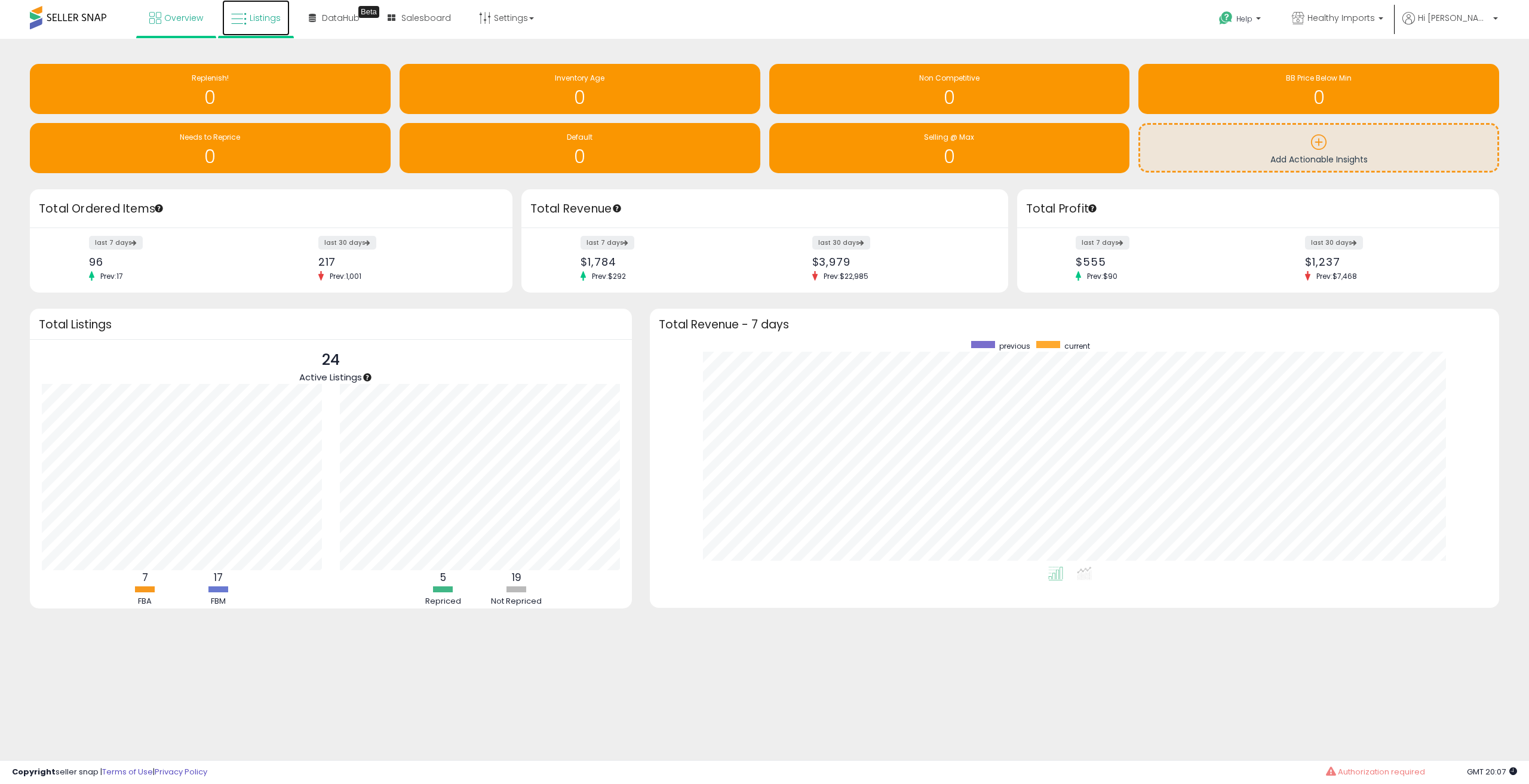
click at [244, 15] on icon at bounding box center [239, 19] width 15 height 15
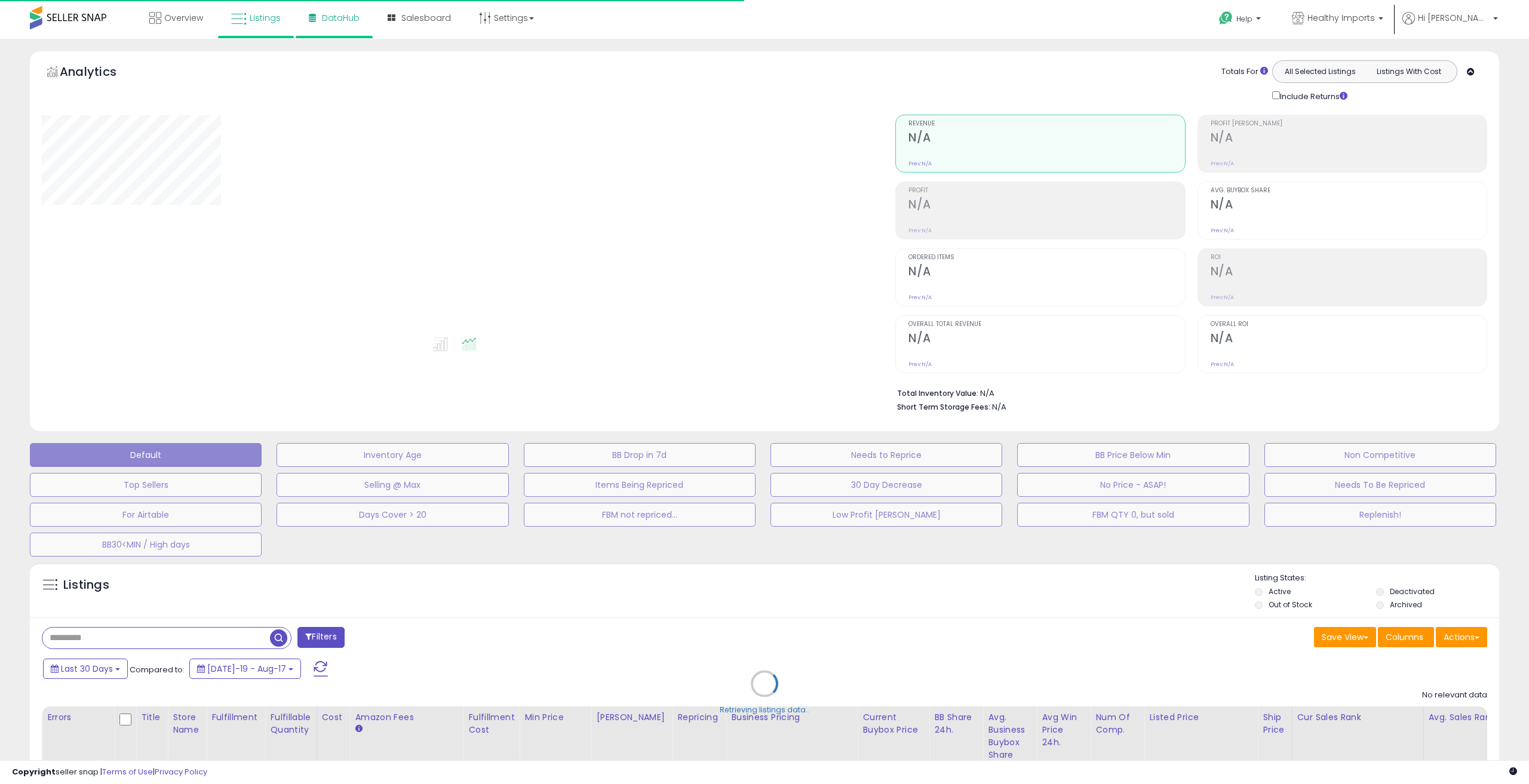
select select "**"
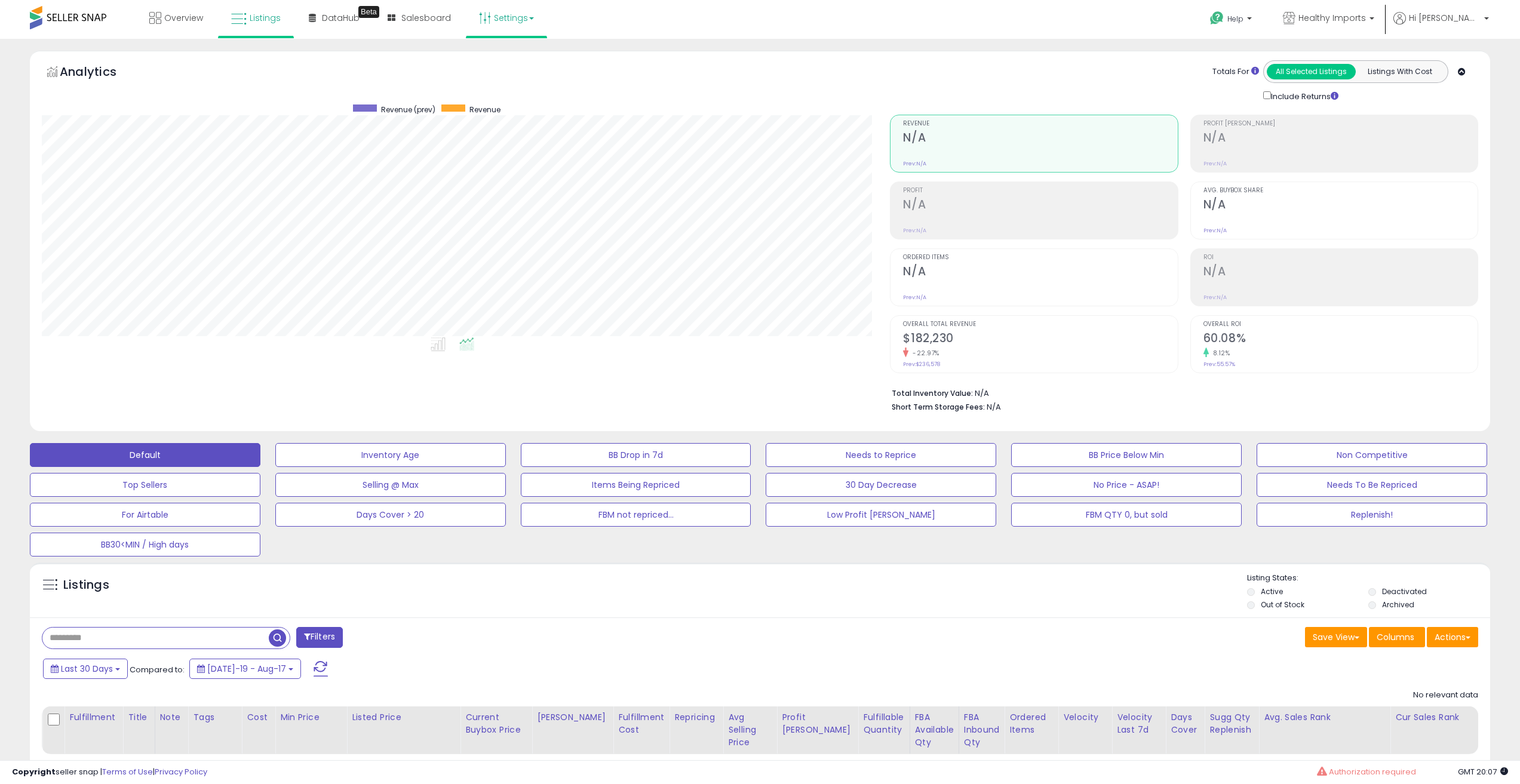
click at [514, 14] on link "Settings" at bounding box center [506, 18] width 73 height 36
click at [498, 62] on link "Store settings" at bounding box center [508, 60] width 53 height 11
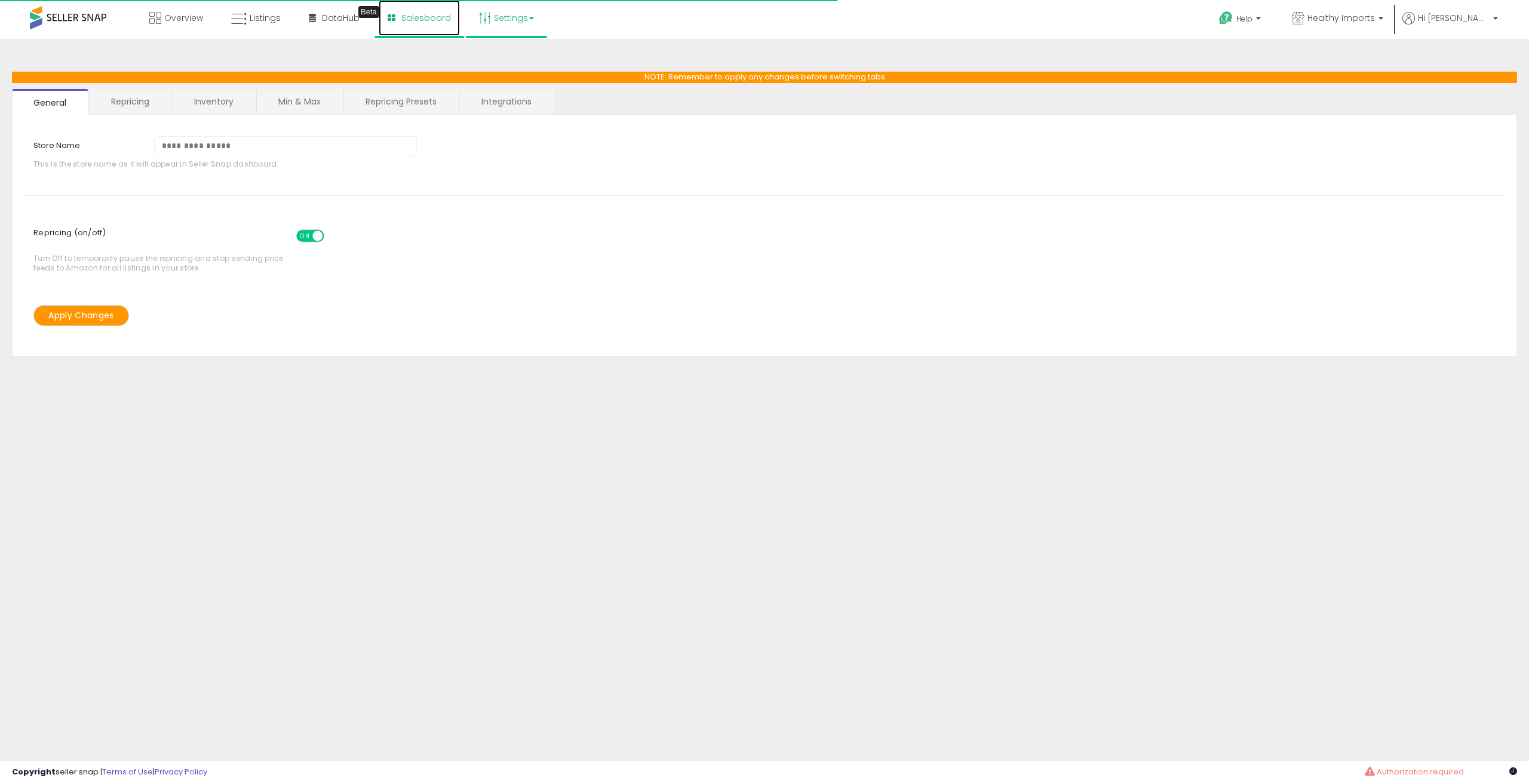
drag, startPoint x: 0, startPoint y: 0, endPoint x: 402, endPoint y: 15, distance: 402.3
click at [402, 15] on span "Salesboard" at bounding box center [426, 17] width 49 height 12
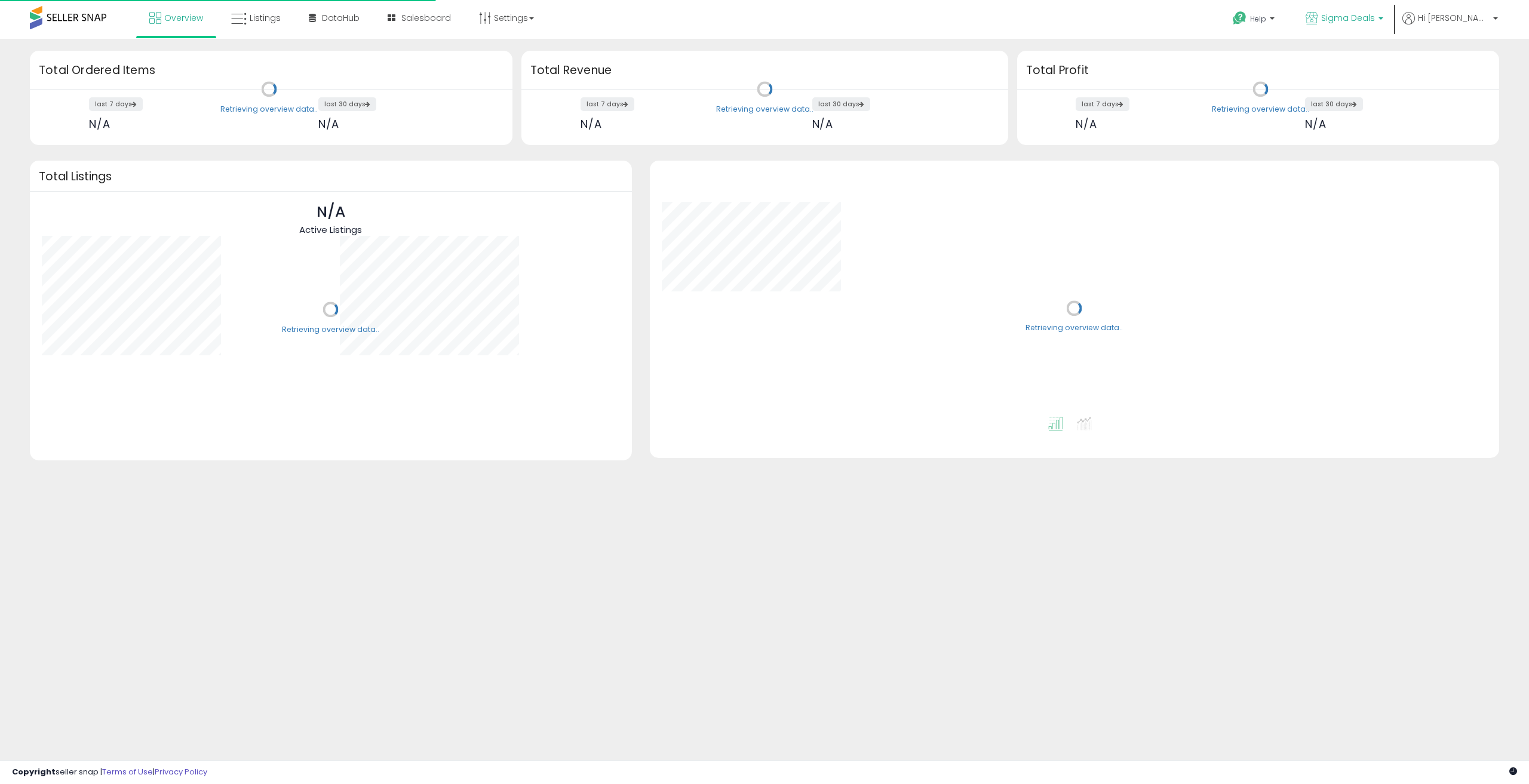
click at [1375, 17] on span "Sigma Deals" at bounding box center [1348, 17] width 53 height 12
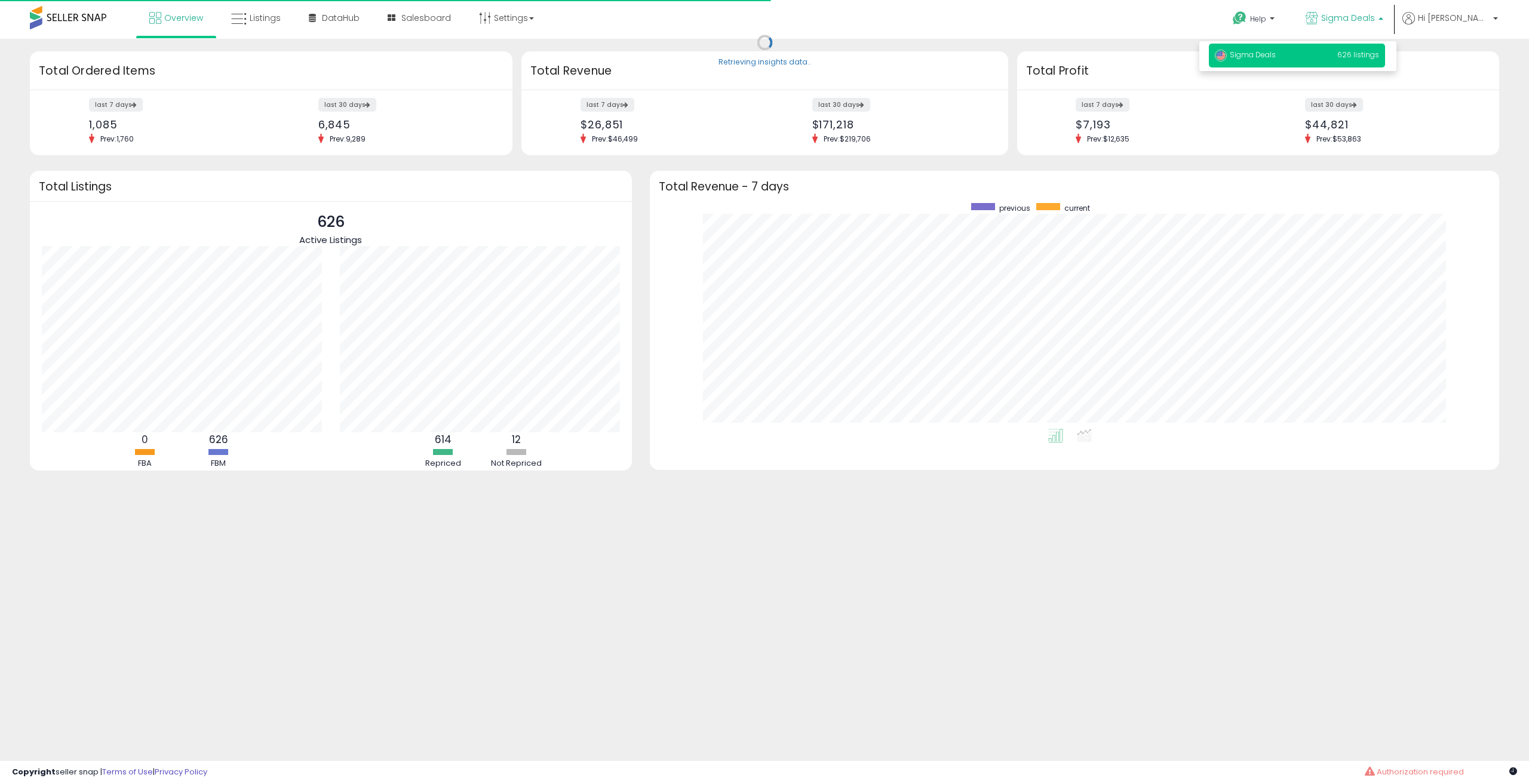
scroll to position [226, 825]
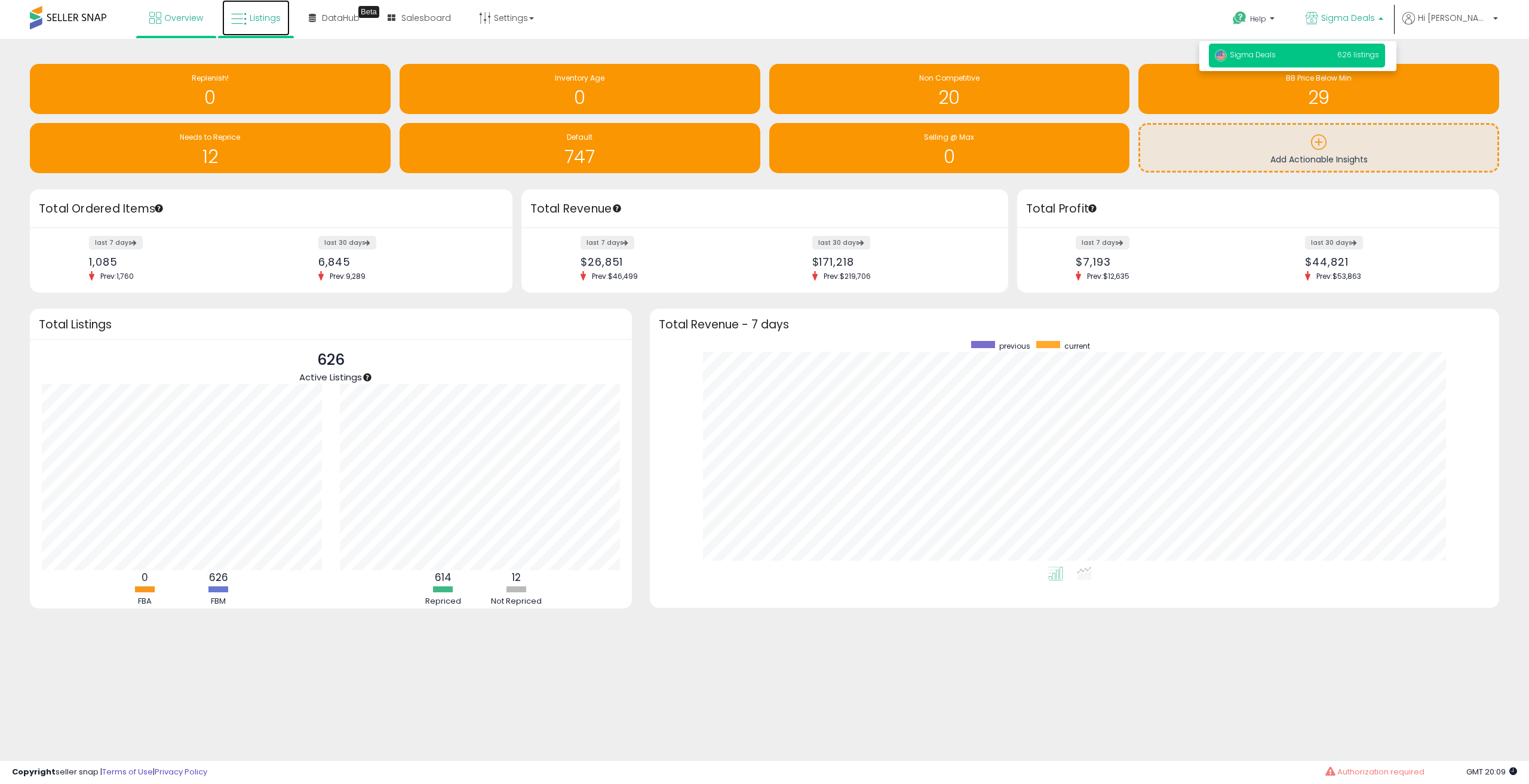
click at [268, 15] on span "Listings" at bounding box center [265, 17] width 31 height 12
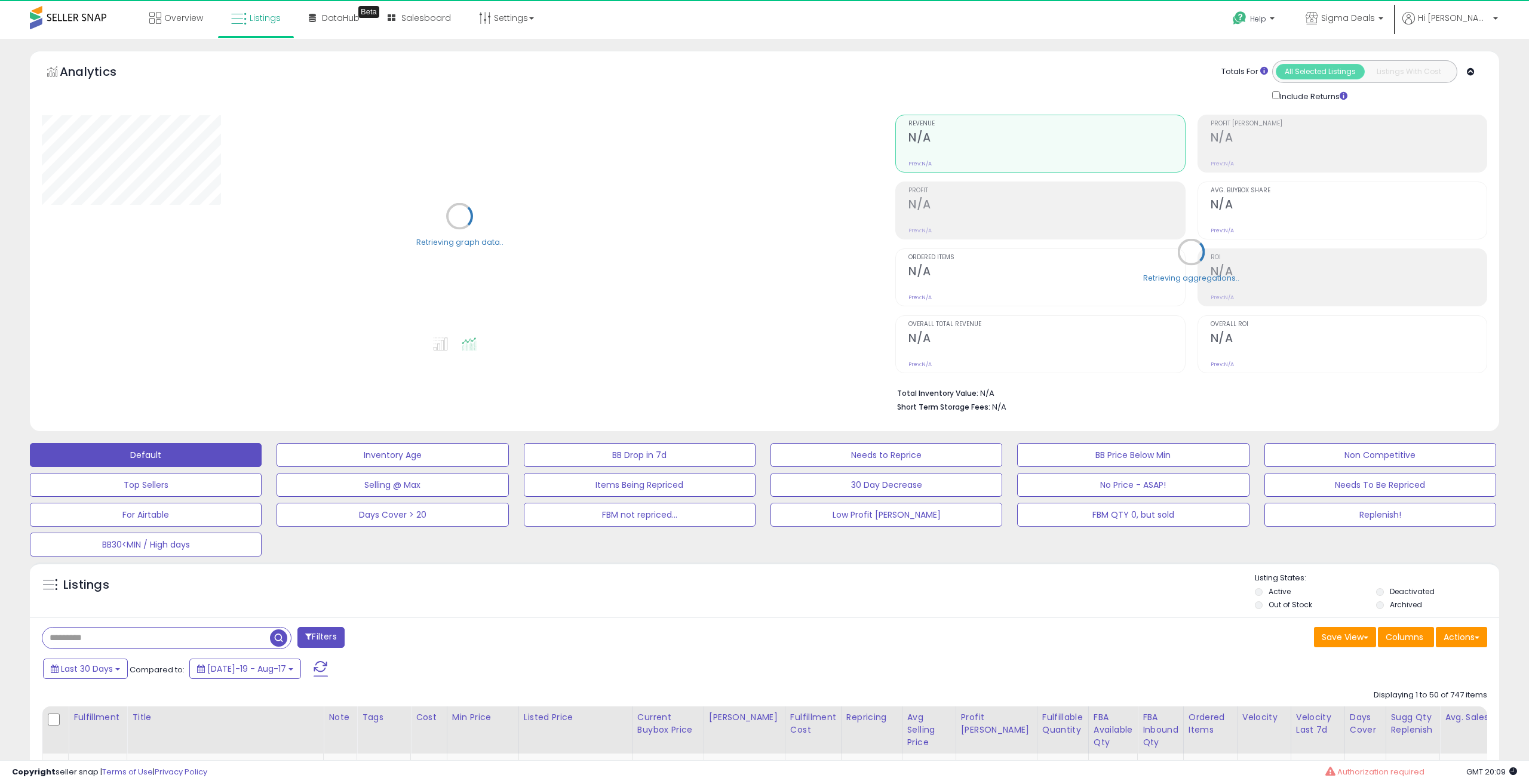
select select "**"
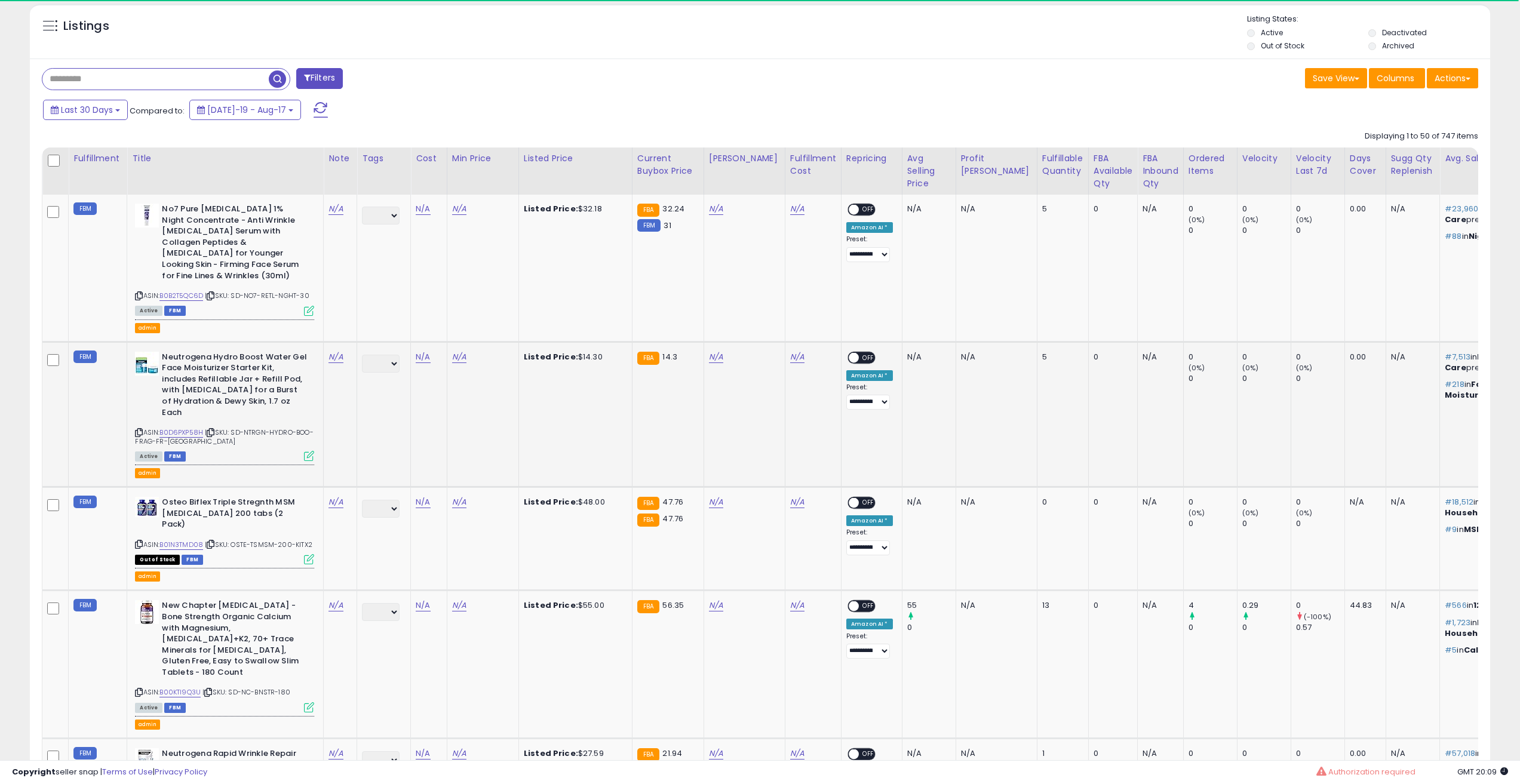
scroll to position [676, 0]
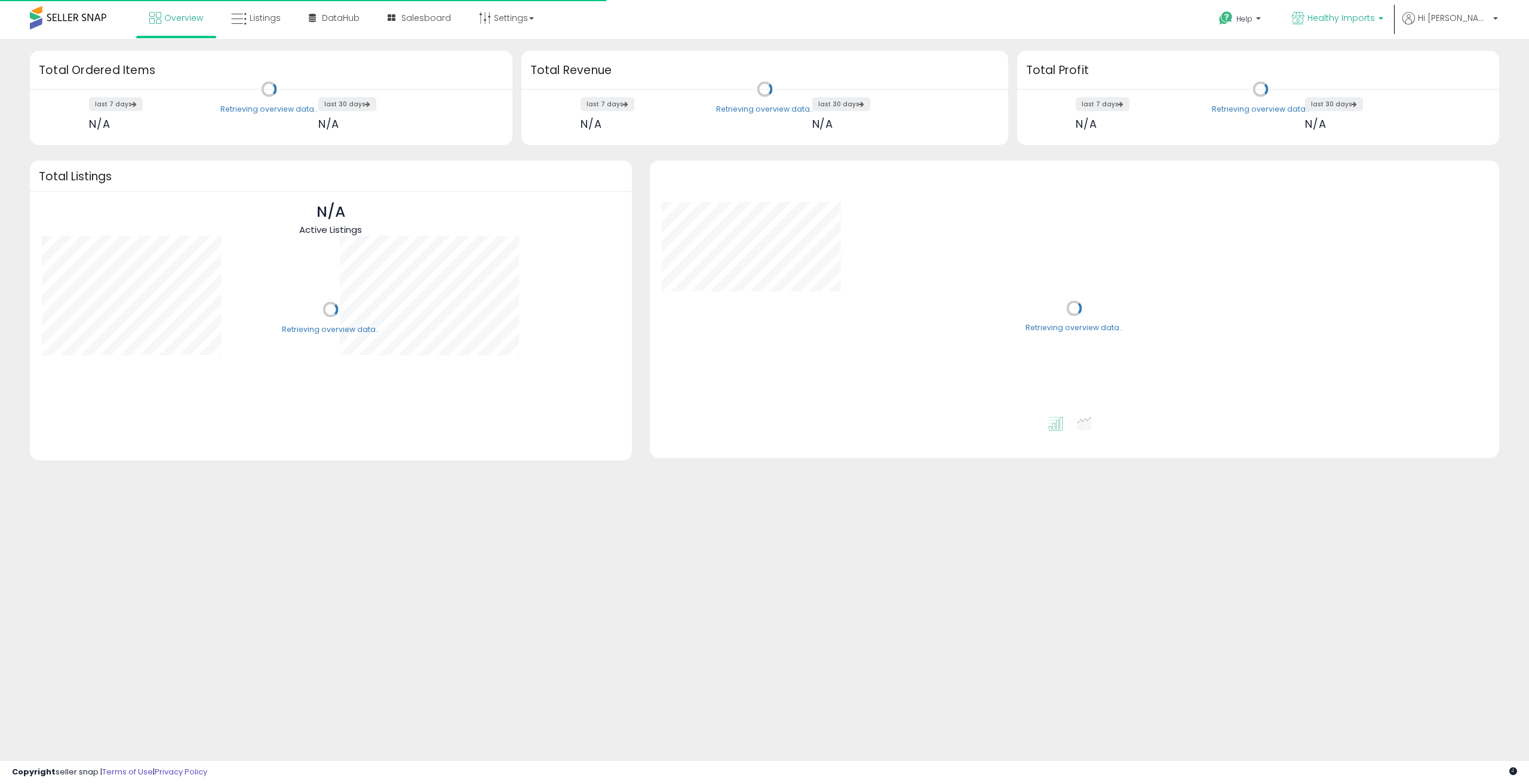
click at [1375, 21] on span "Healthy Imports" at bounding box center [1341, 17] width 67 height 12
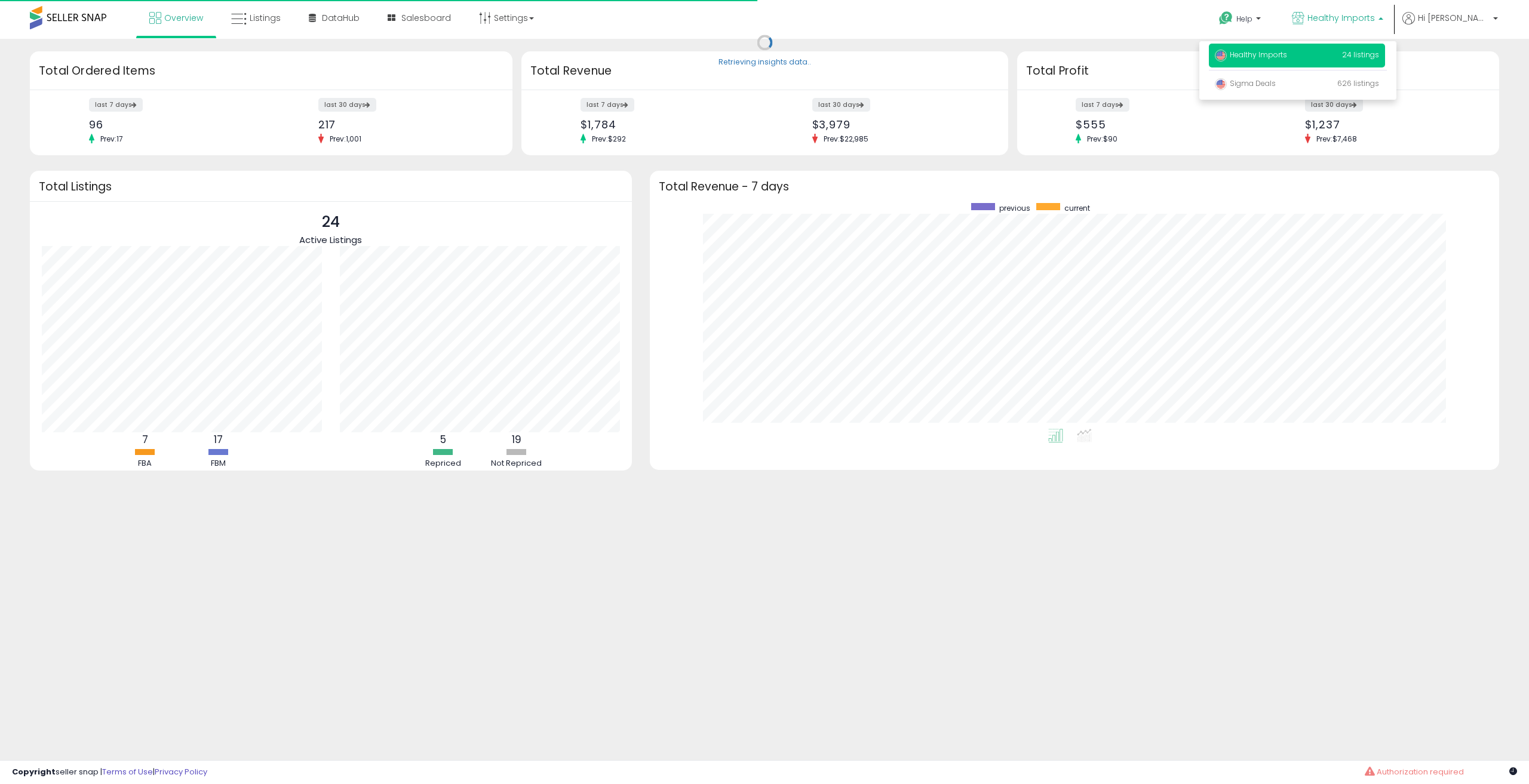
scroll to position [226, 825]
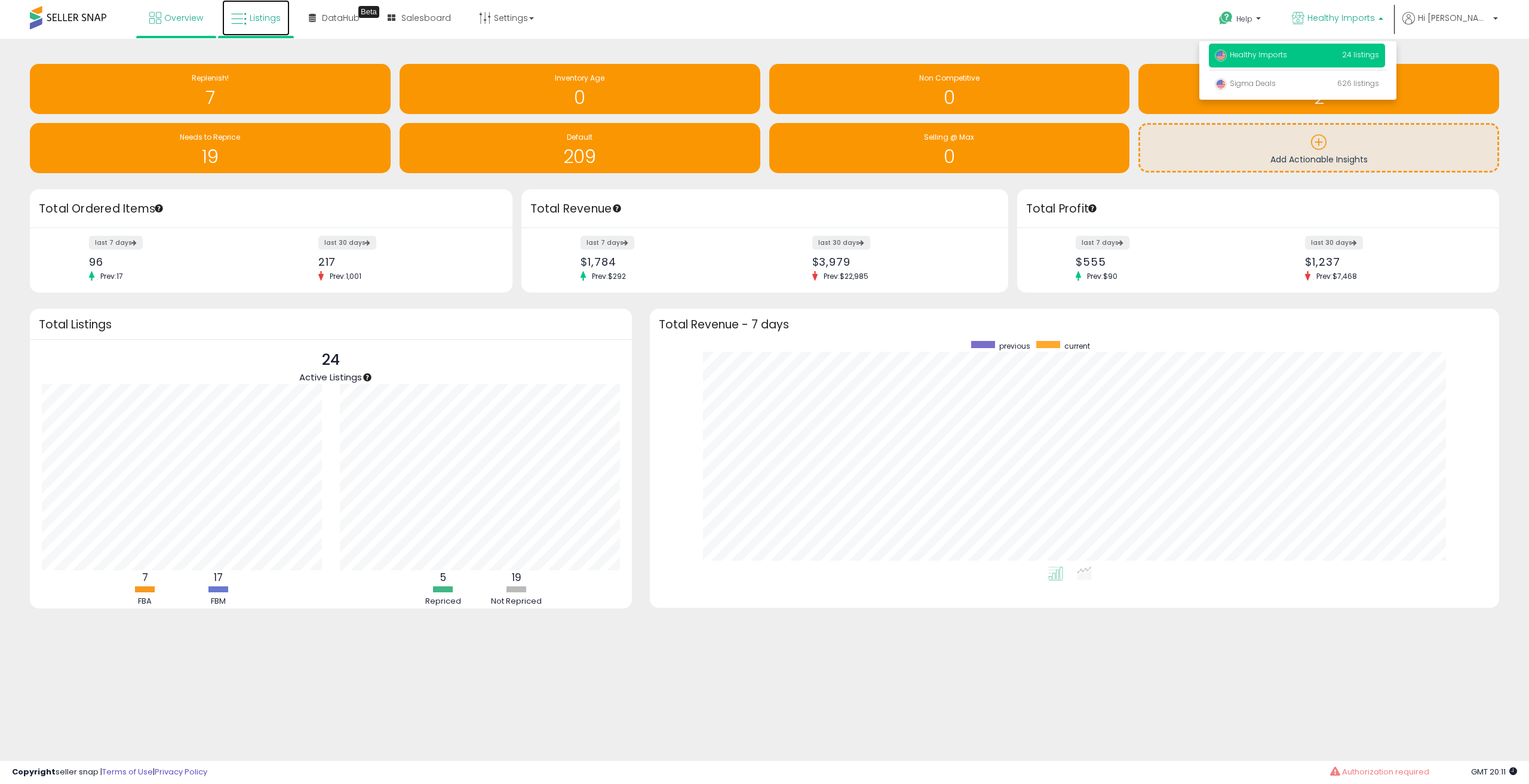
click at [247, 16] on link "Listings" at bounding box center [256, 18] width 67 height 36
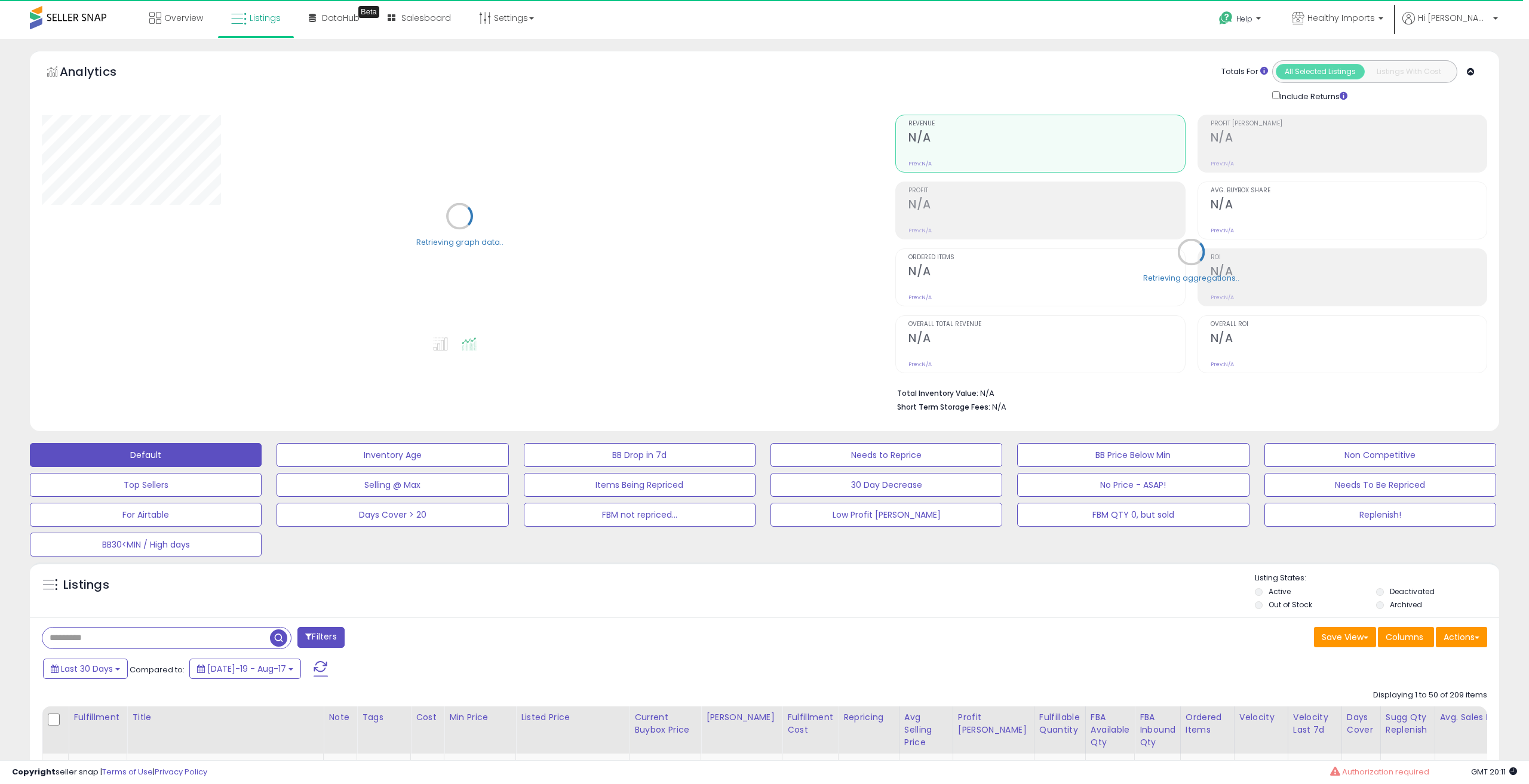
select select "**"
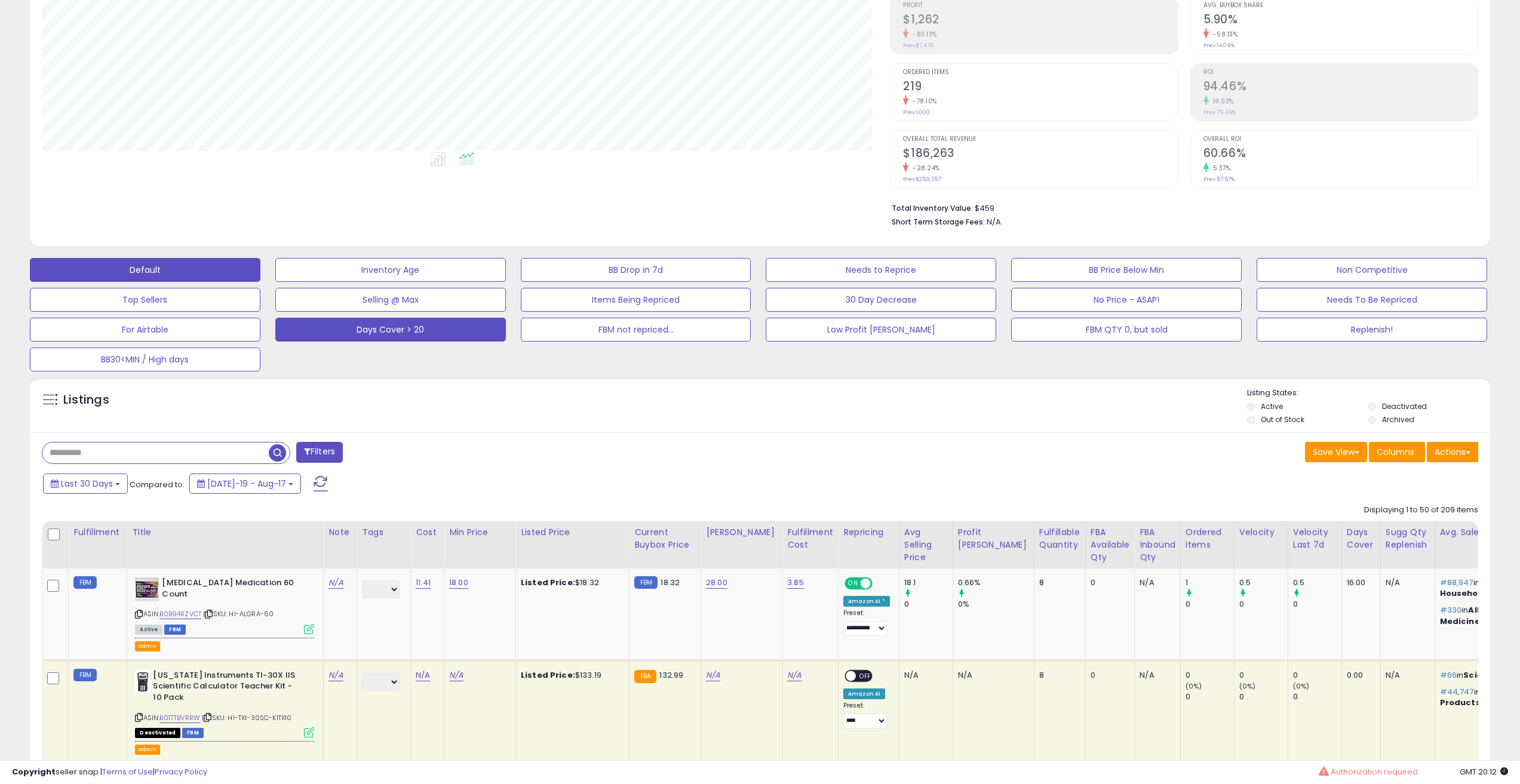
scroll to position [40, 0]
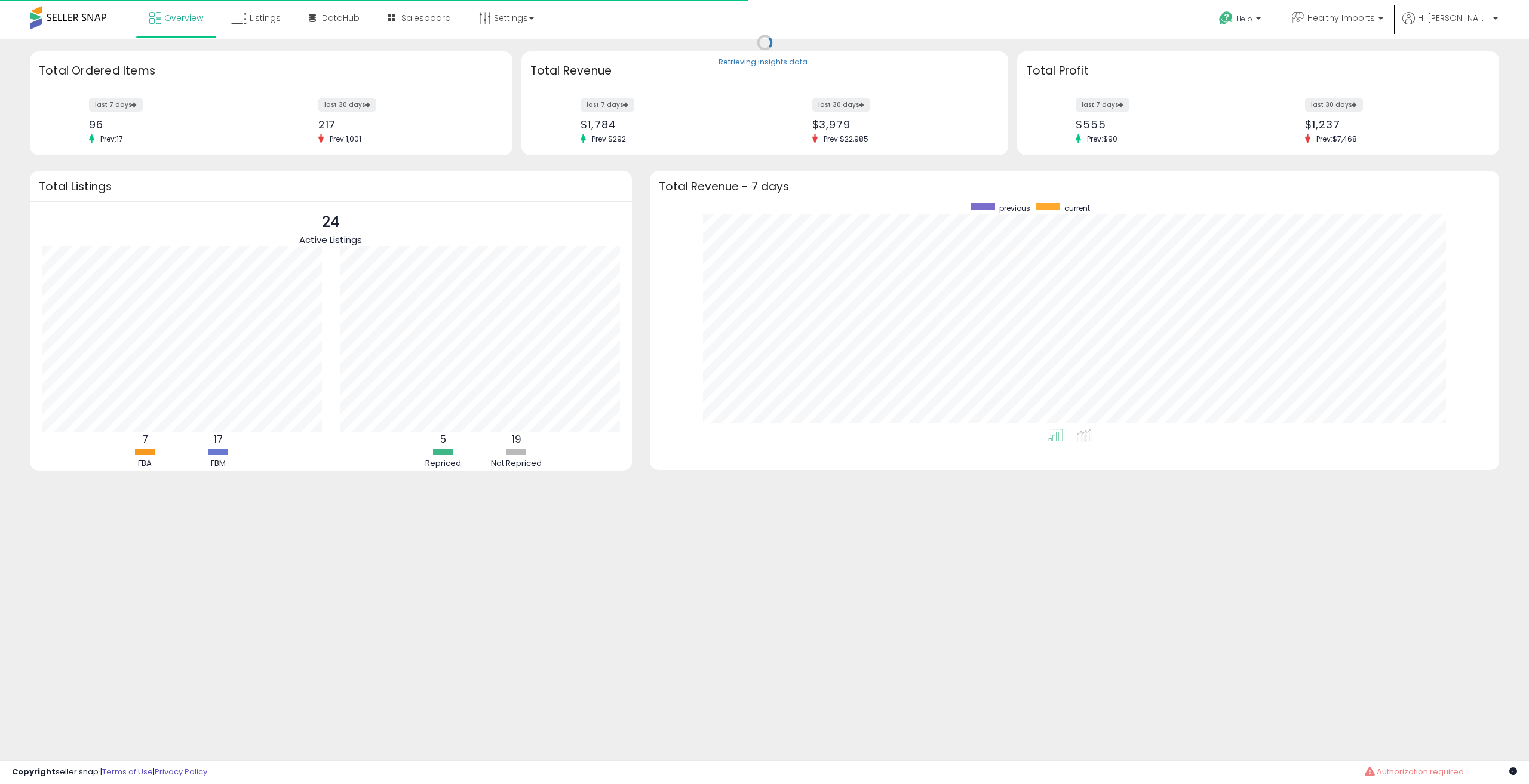
scroll to position [226, 825]
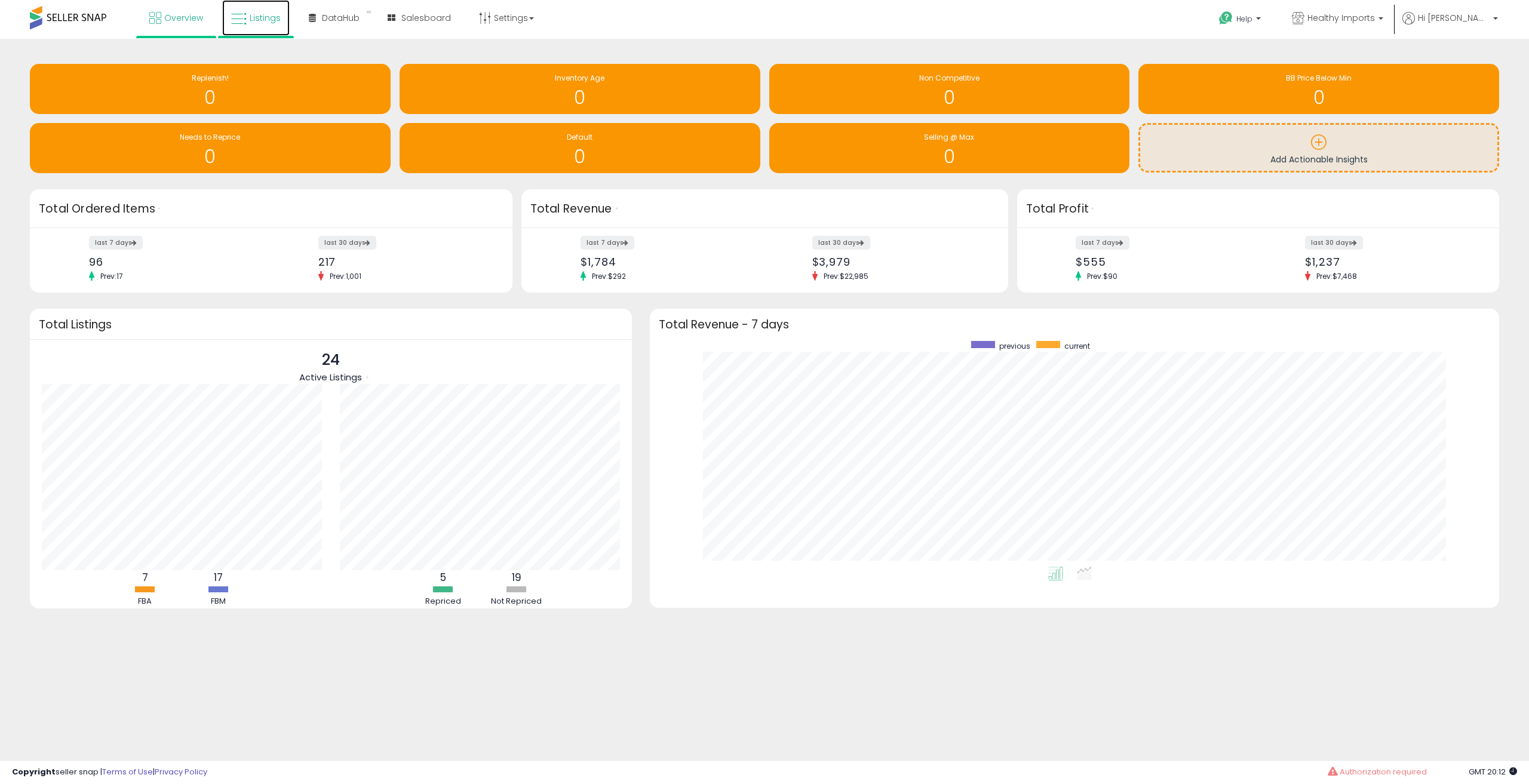
click at [262, 21] on span "Listings" at bounding box center [265, 17] width 31 height 12
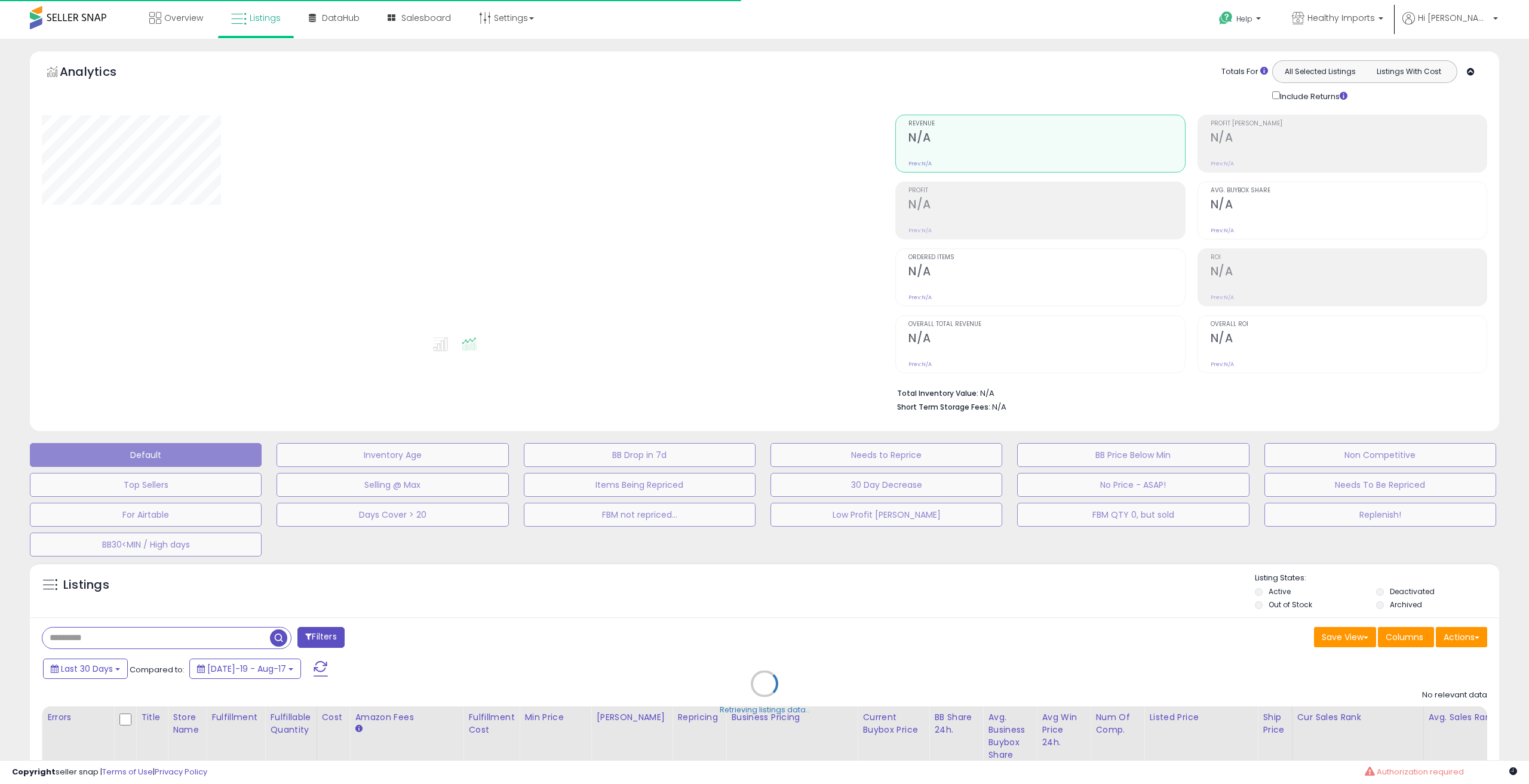
select select "**"
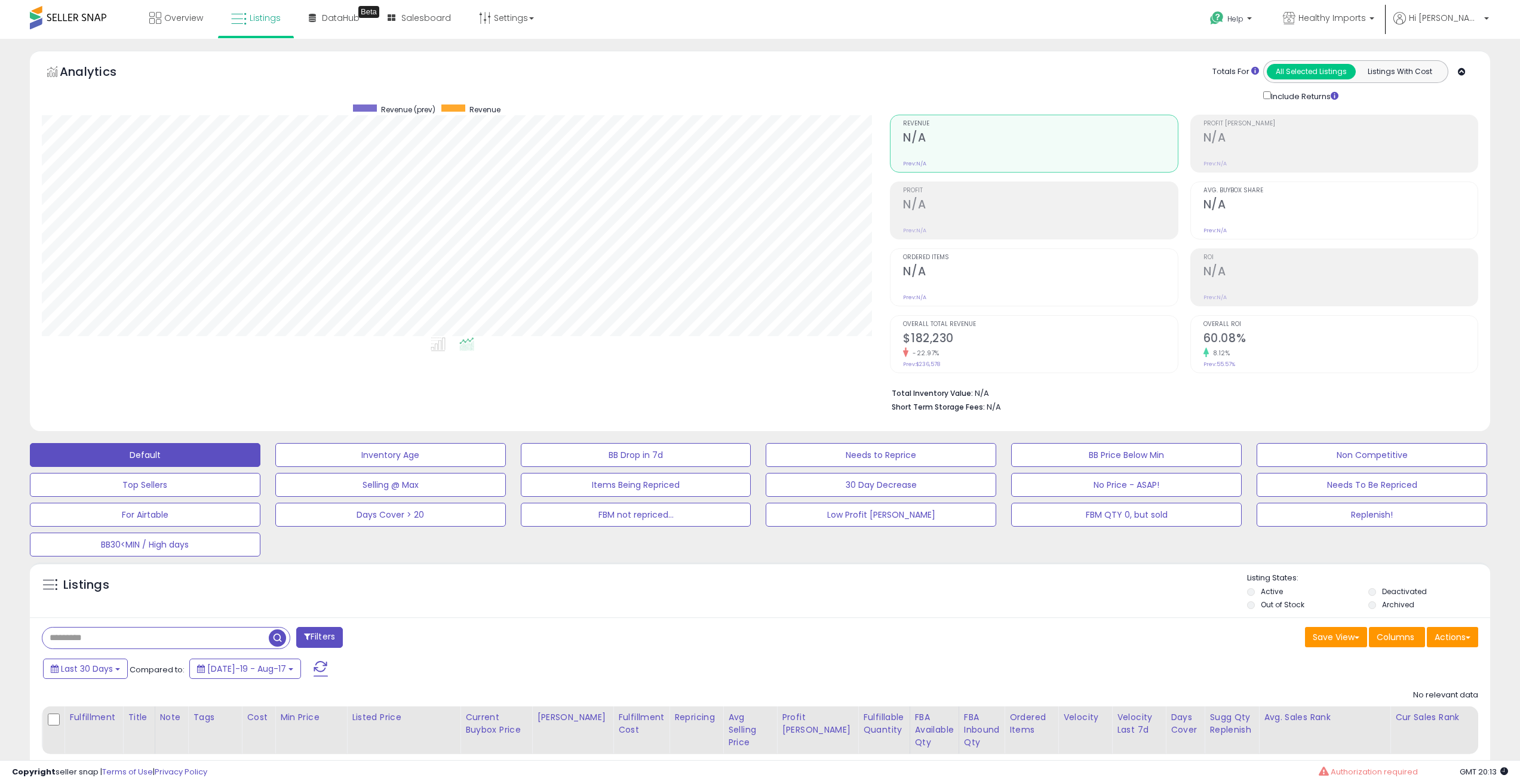
click at [912, 202] on h2 "N/A" at bounding box center [1040, 206] width 274 height 16
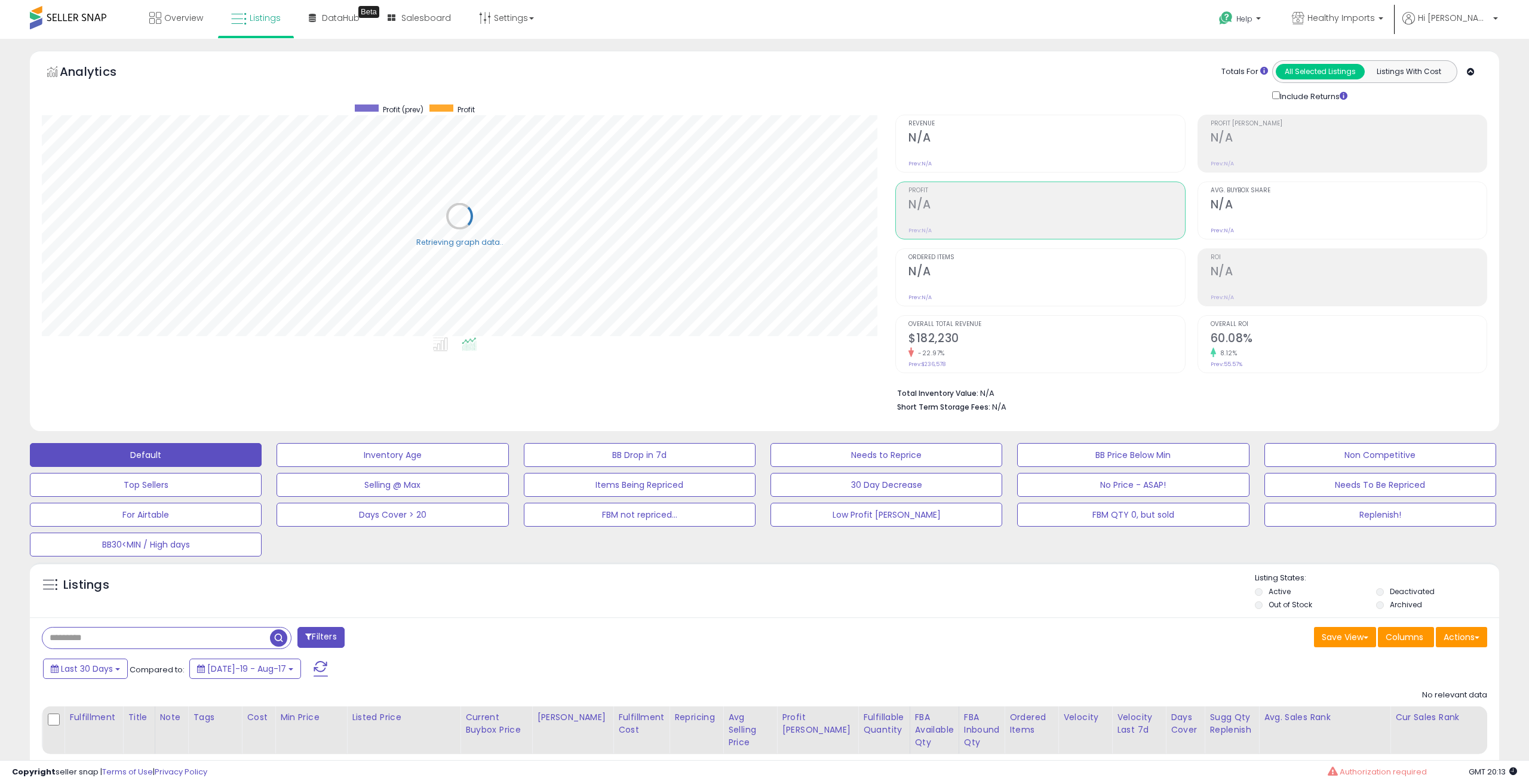
scroll to position [244, 853]
click at [989, 156] on div at bounding box center [1045, 152] width 276 height 11
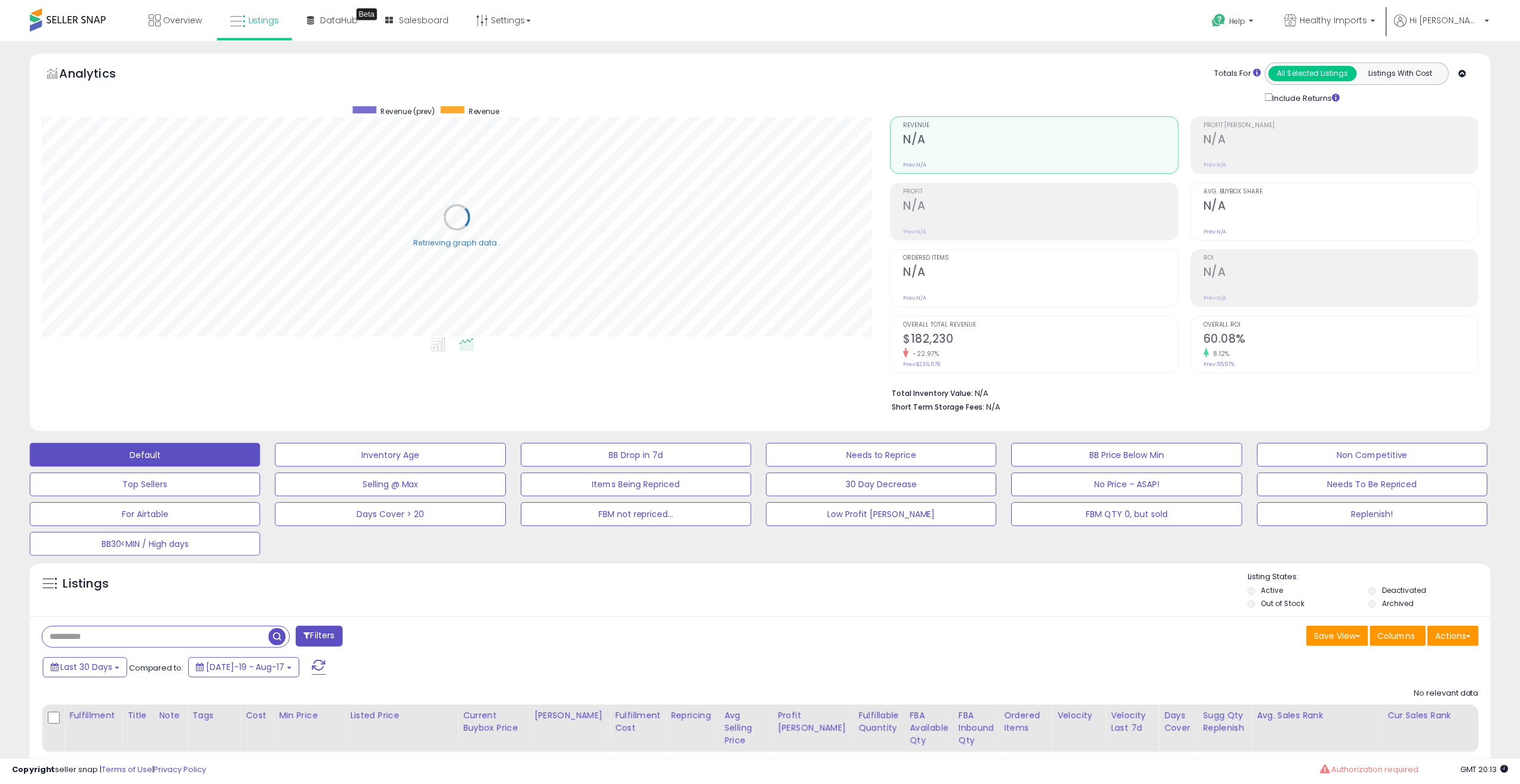
scroll to position [244, 849]
click at [983, 221] on div at bounding box center [1040, 219] width 274 height 11
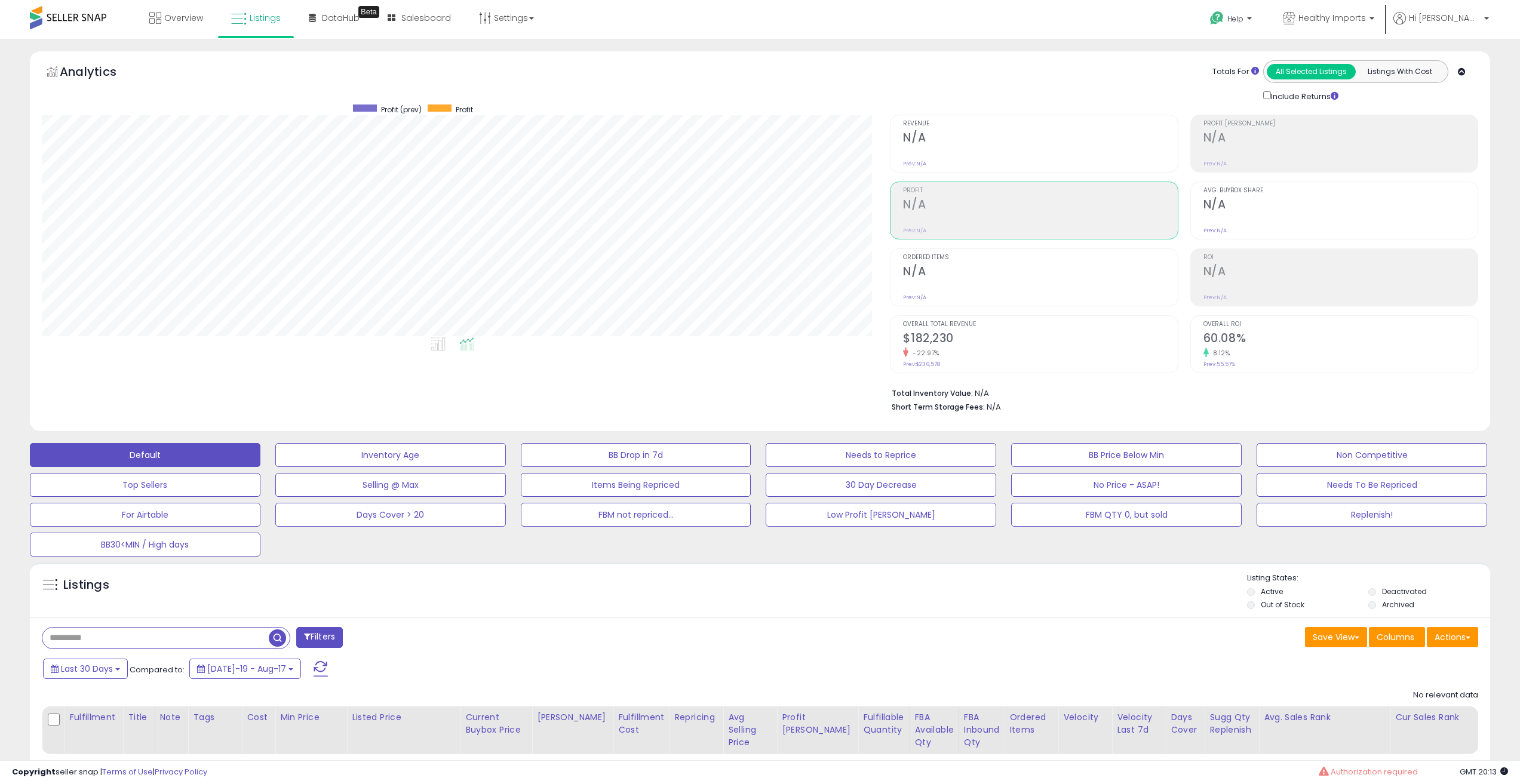
drag, startPoint x: 970, startPoint y: 275, endPoint x: 969, endPoint y: 282, distance: 7.1
click at [970, 276] on h2 "N/A" at bounding box center [1040, 272] width 274 height 16
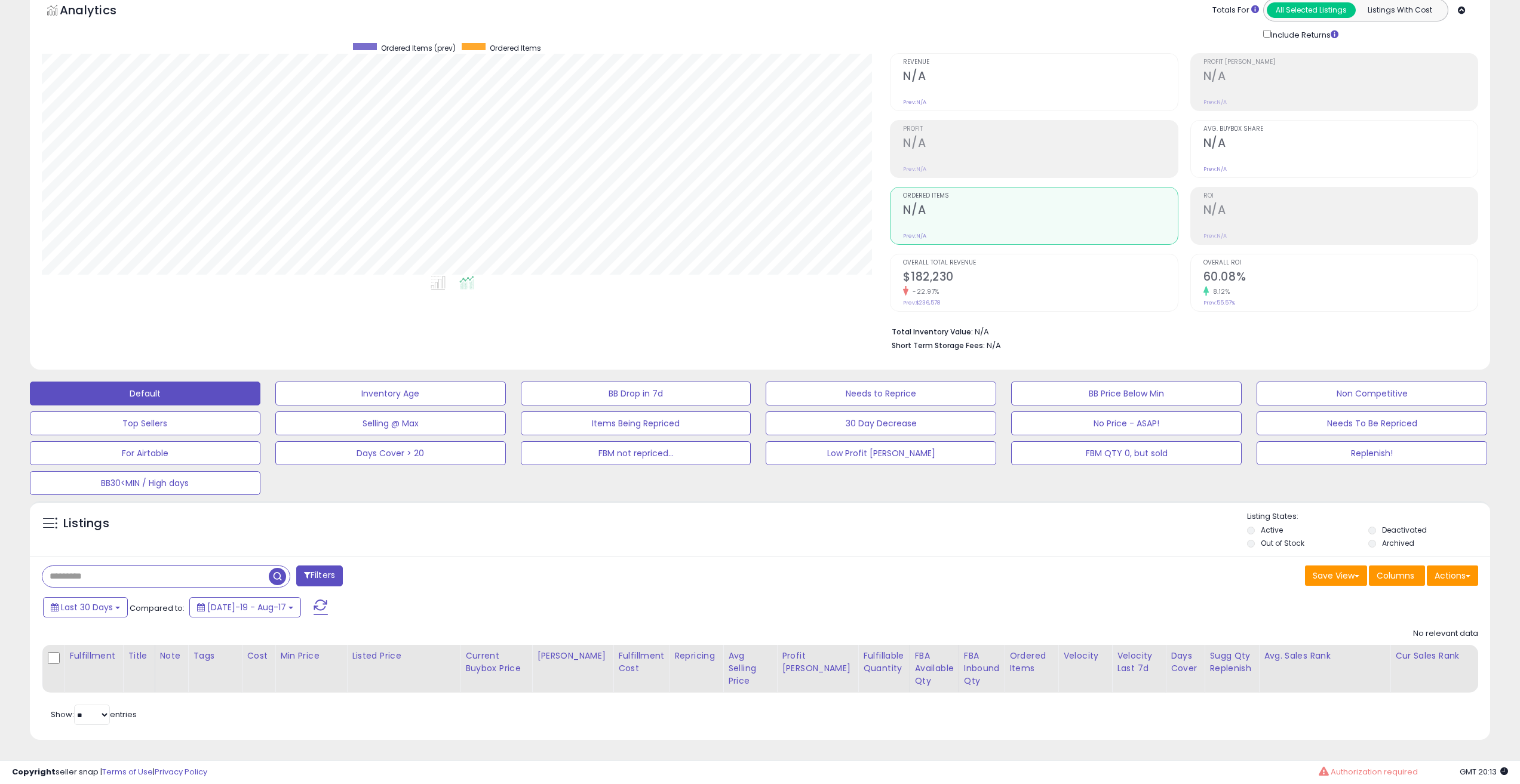
scroll to position [71, 0]
drag, startPoint x: 1334, startPoint y: 772, endPoint x: 1423, endPoint y: 776, distance: 89.1
click at [1421, 776] on div "Copyright seller snap | Terms of Use | Privacy Policy GMT 20:13 Authorization r…" at bounding box center [760, 772] width 1520 height 24
click at [1423, 776] on div "Copyright seller snap | Terms of Use | Privacy Policy GMT 20:13 Authorization r…" at bounding box center [760, 772] width 1520 height 24
drag, startPoint x: 1331, startPoint y: 772, endPoint x: 1423, endPoint y: 776, distance: 92.1
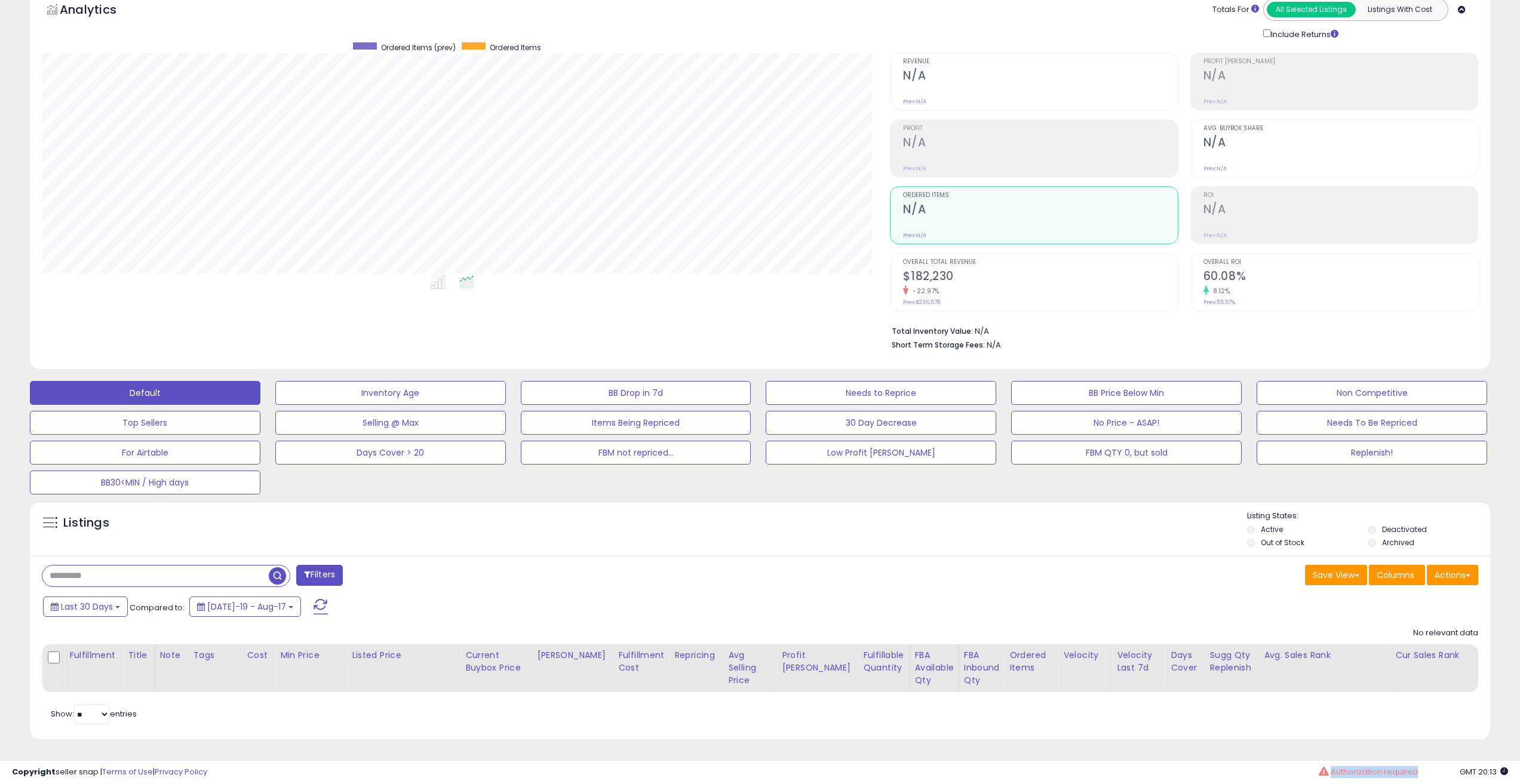
click at [1416, 776] on div "Authorization required" at bounding box center [1368, 772] width 99 height 11
click at [1423, 776] on div "Copyright seller snap | Terms of Use | Privacy Policy GMT 20:13 Authorization r…" at bounding box center [760, 772] width 1520 height 24
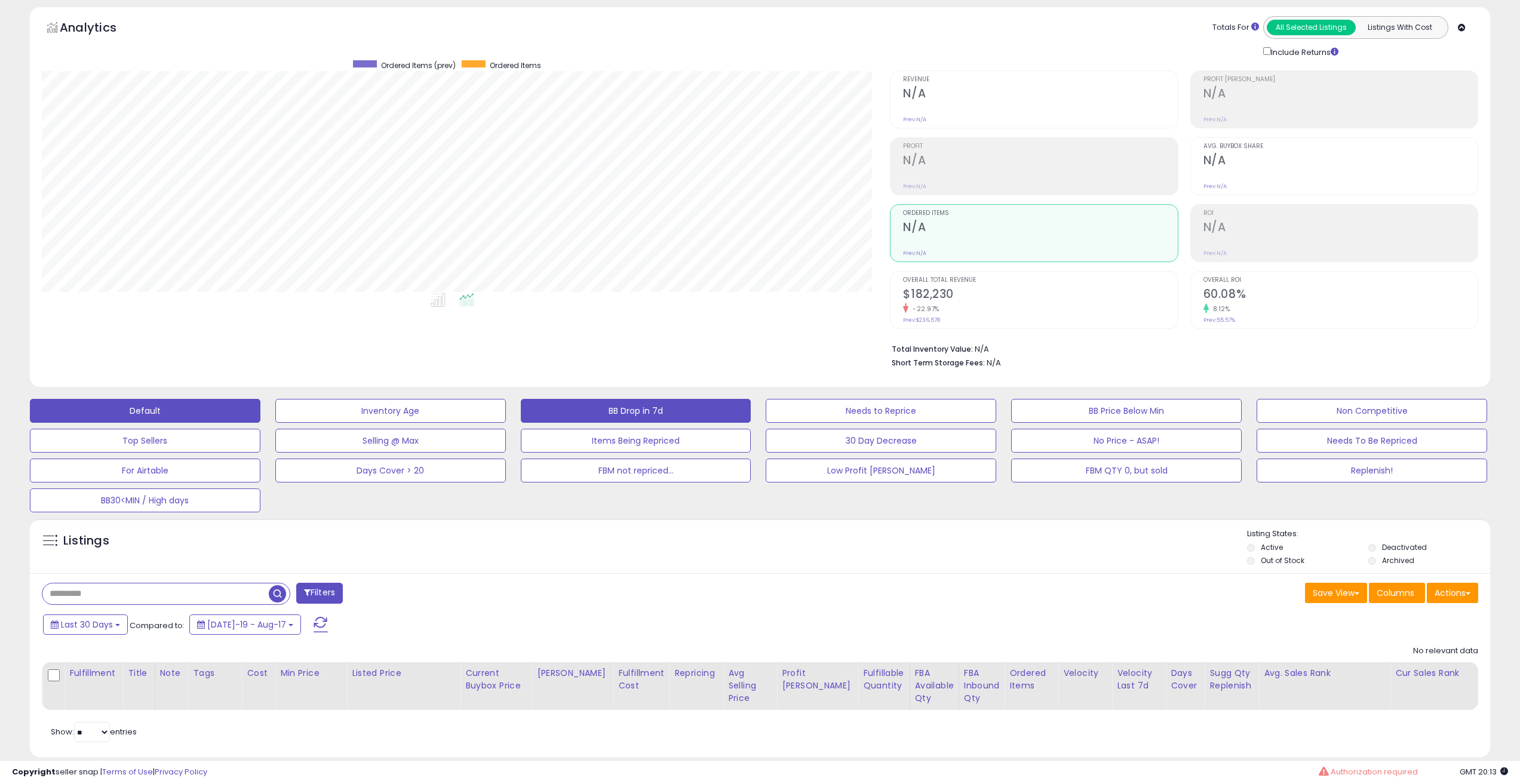
scroll to position [0, 0]
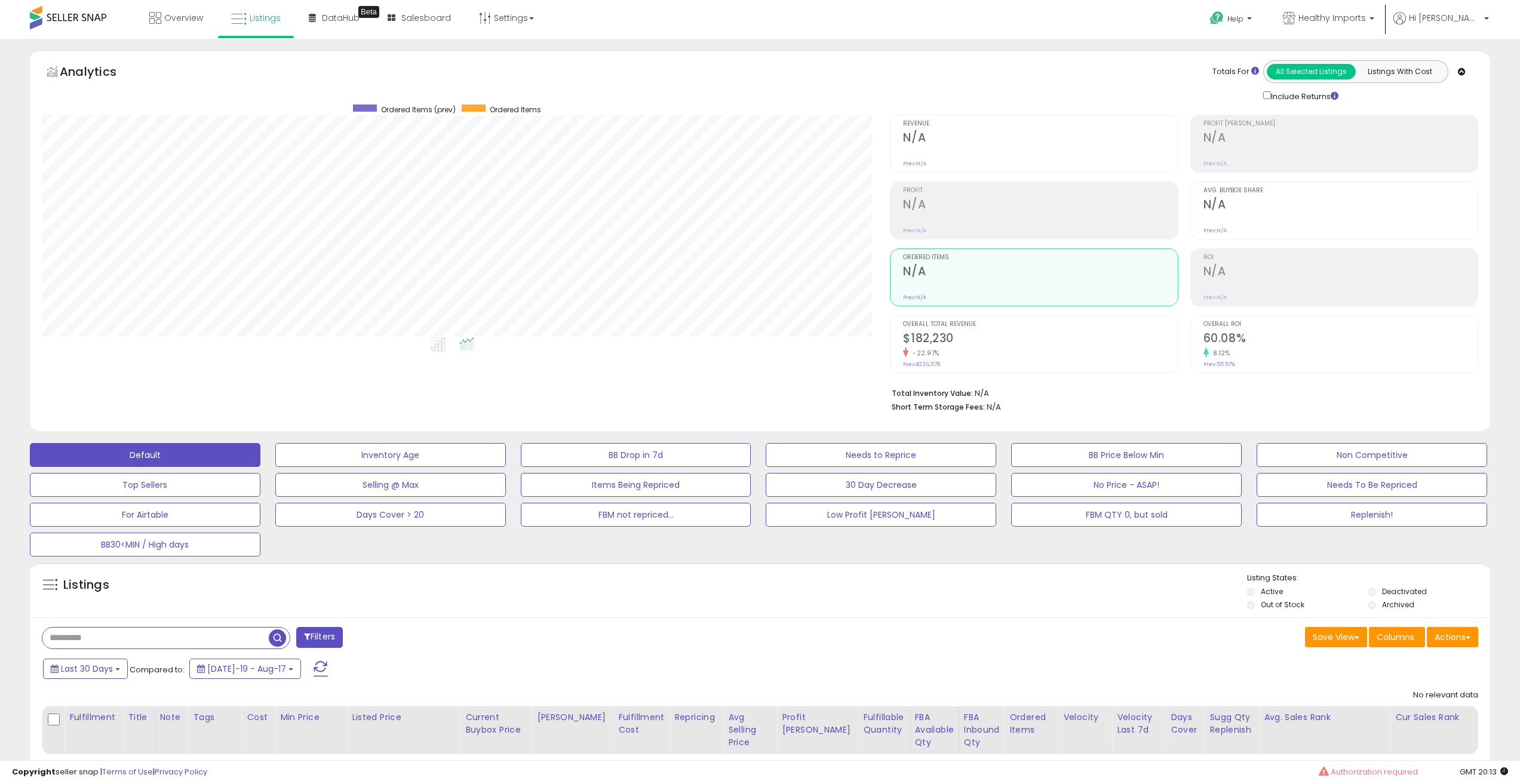
click at [466, 372] on div "Retrieving graph data.. Ordered Items (prev) Ordered Items" at bounding box center [759, 242] width 1454 height 353
click at [1366, 19] on span "Healthy Imports" at bounding box center [1332, 17] width 67 height 12
click at [1266, 83] on span "Sigma Deals" at bounding box center [1237, 83] width 61 height 10
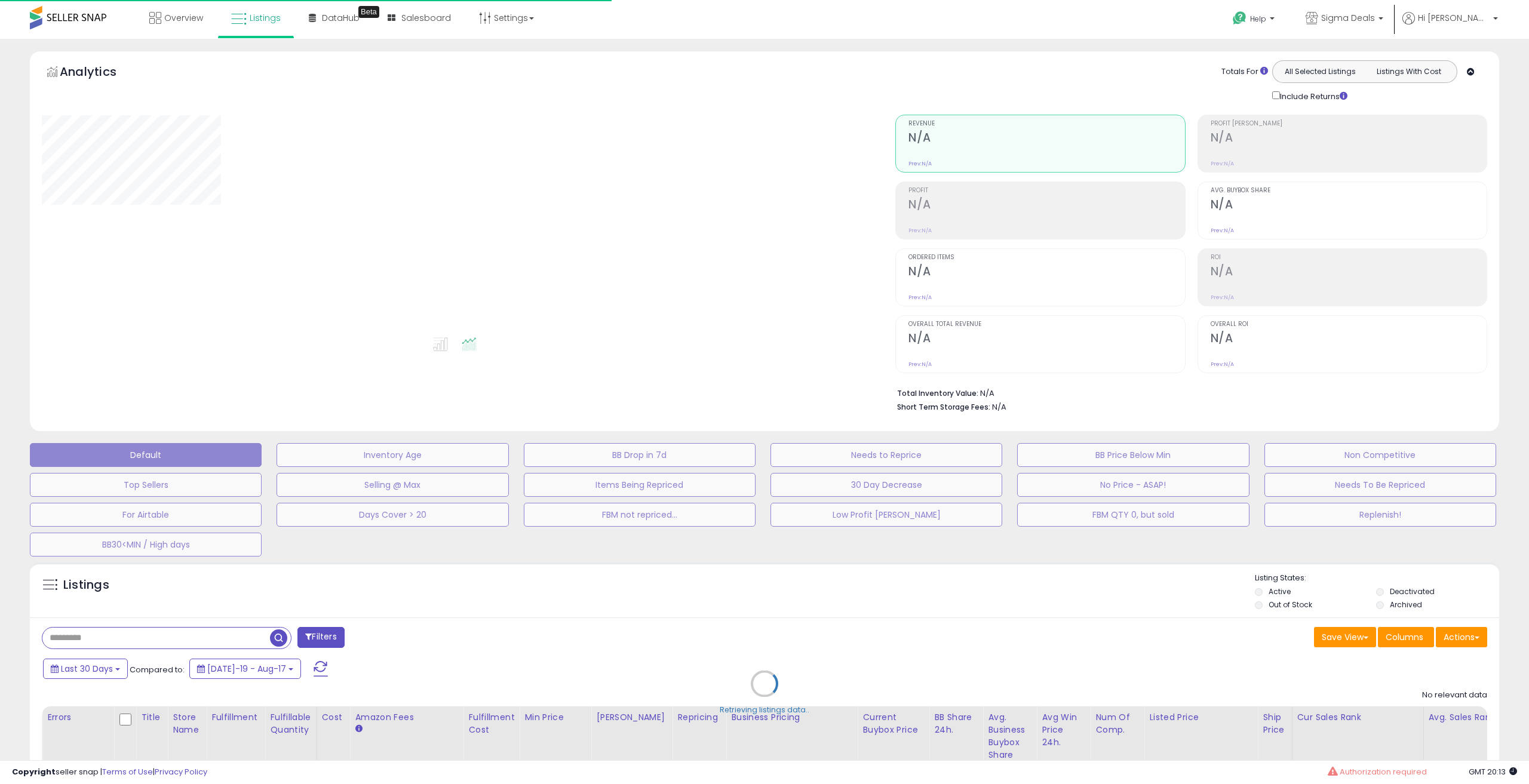
select select "**"
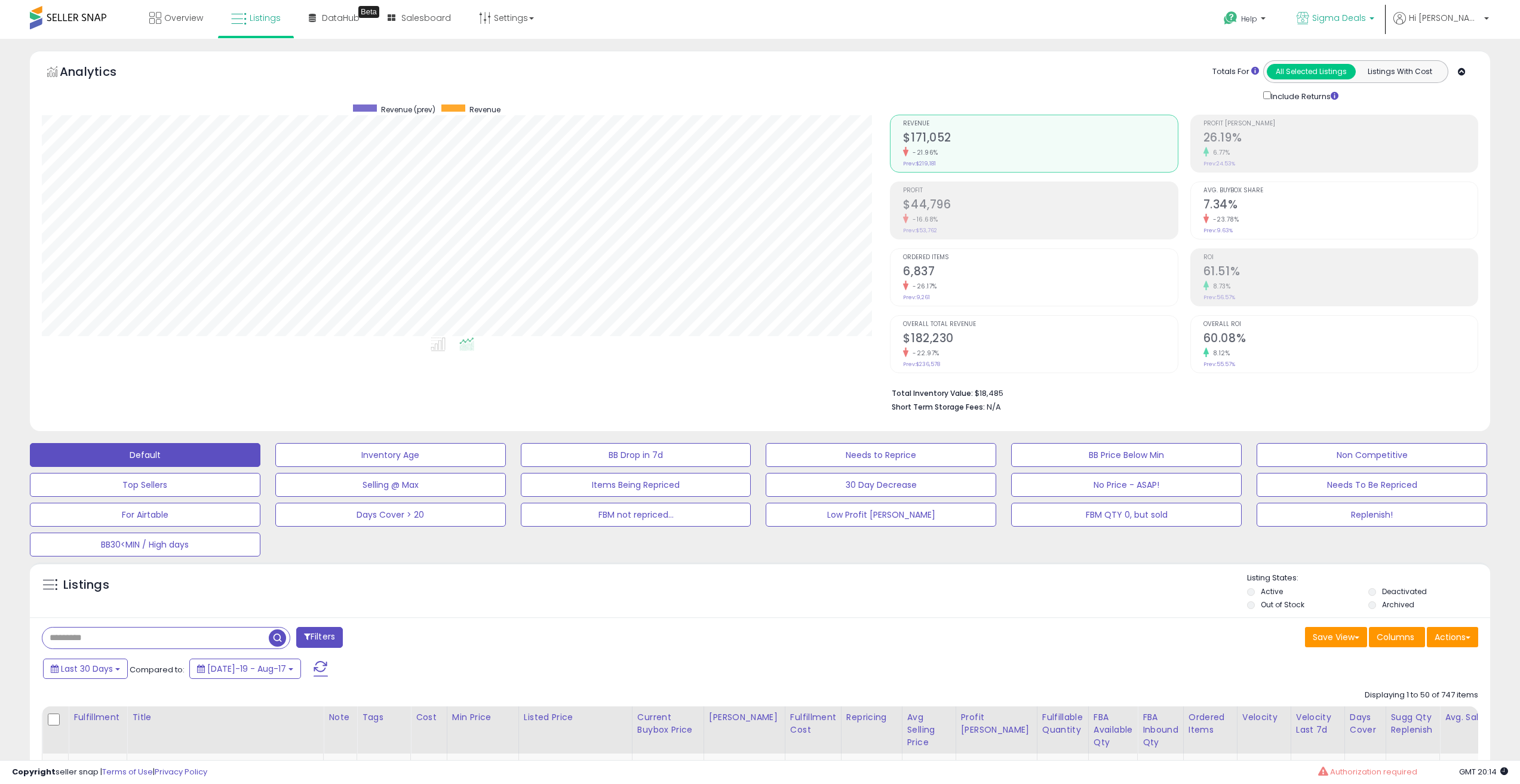
drag, startPoint x: 1392, startPoint y: 17, endPoint x: 1377, endPoint y: 33, distance: 21.9
click at [1366, 17] on span "Sigma Deals" at bounding box center [1339, 17] width 53 height 12
click at [1335, 56] on p "Healthy Imports 24 listings" at bounding box center [1288, 56] width 176 height 24
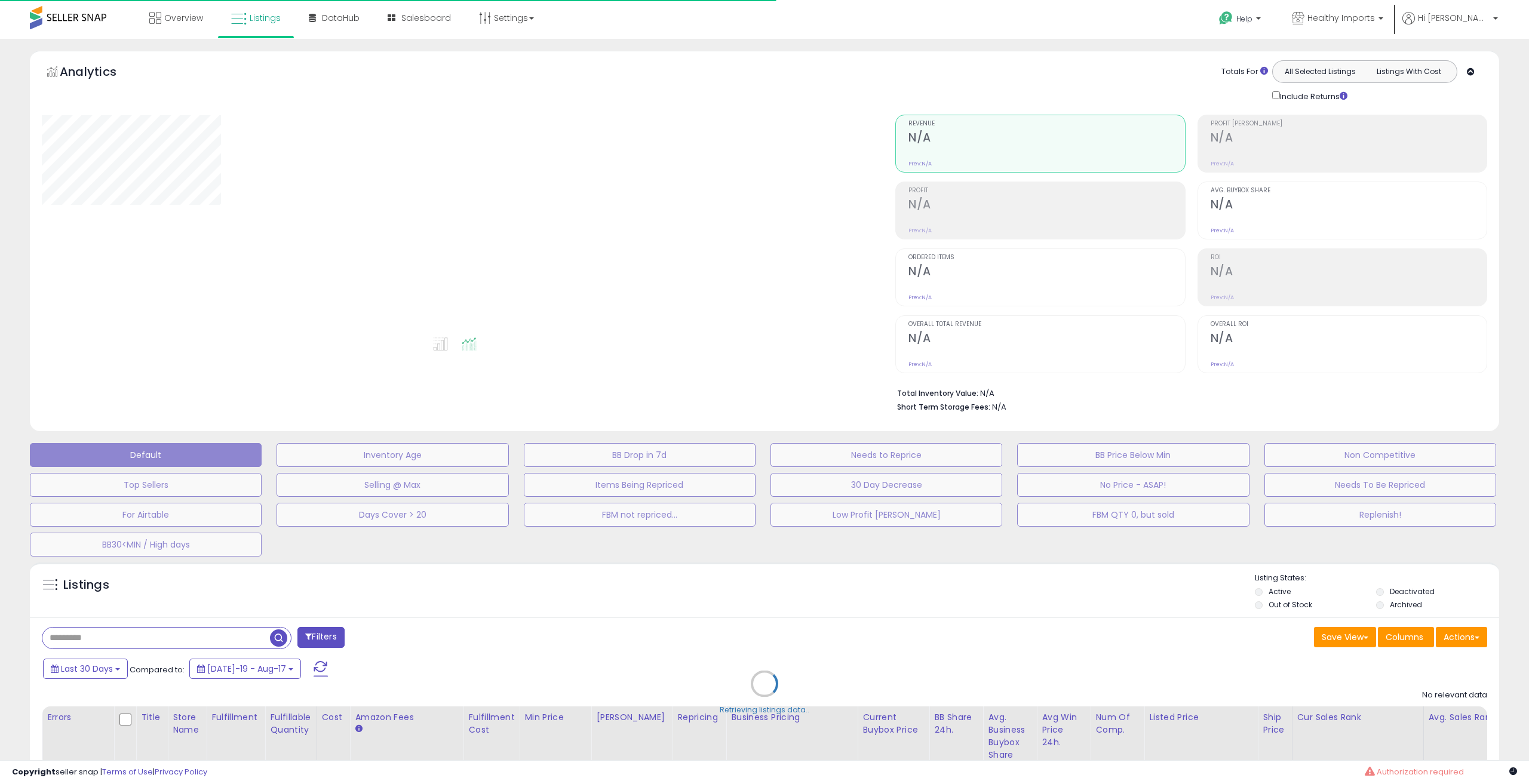
select select "**"
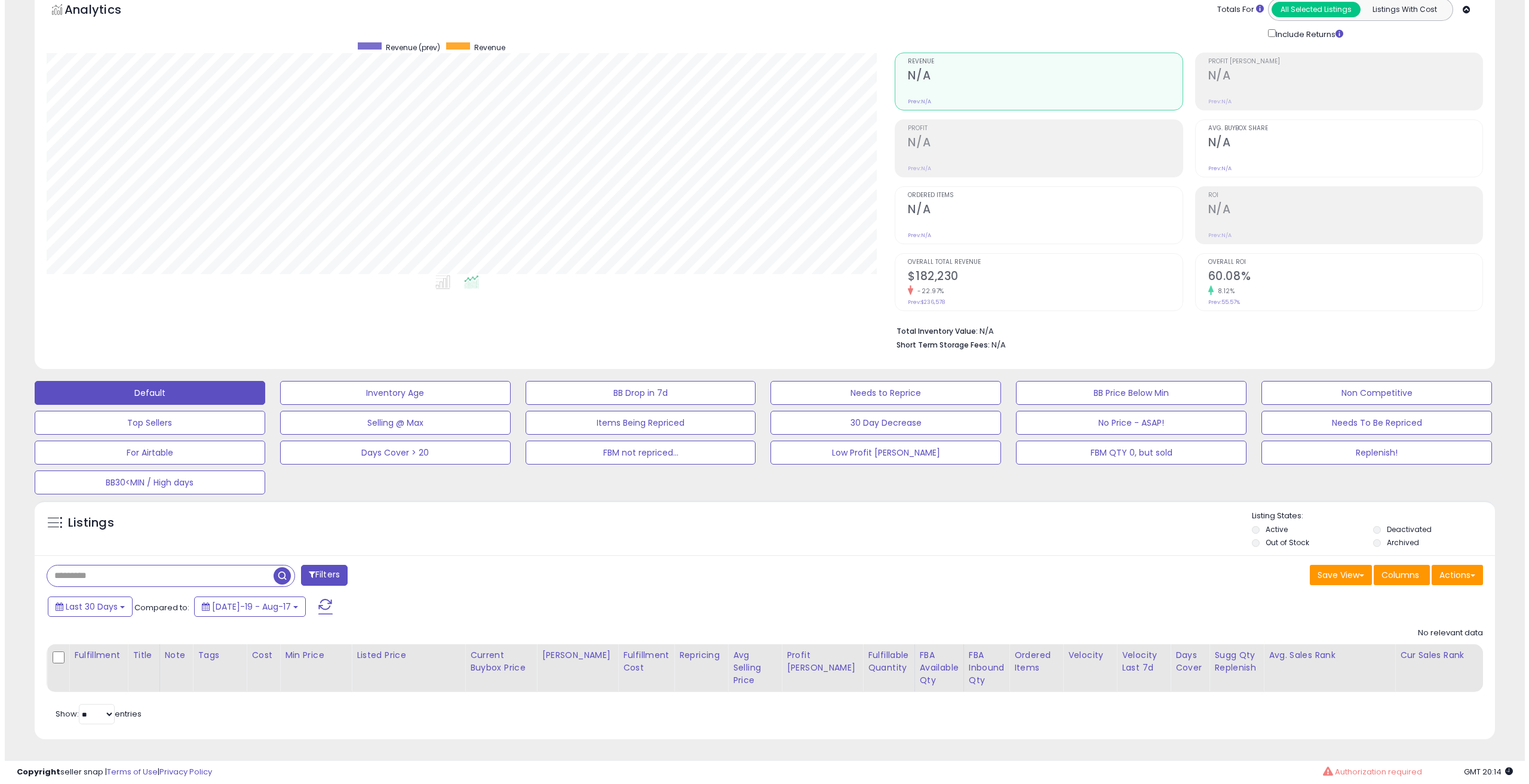
scroll to position [71, 0]
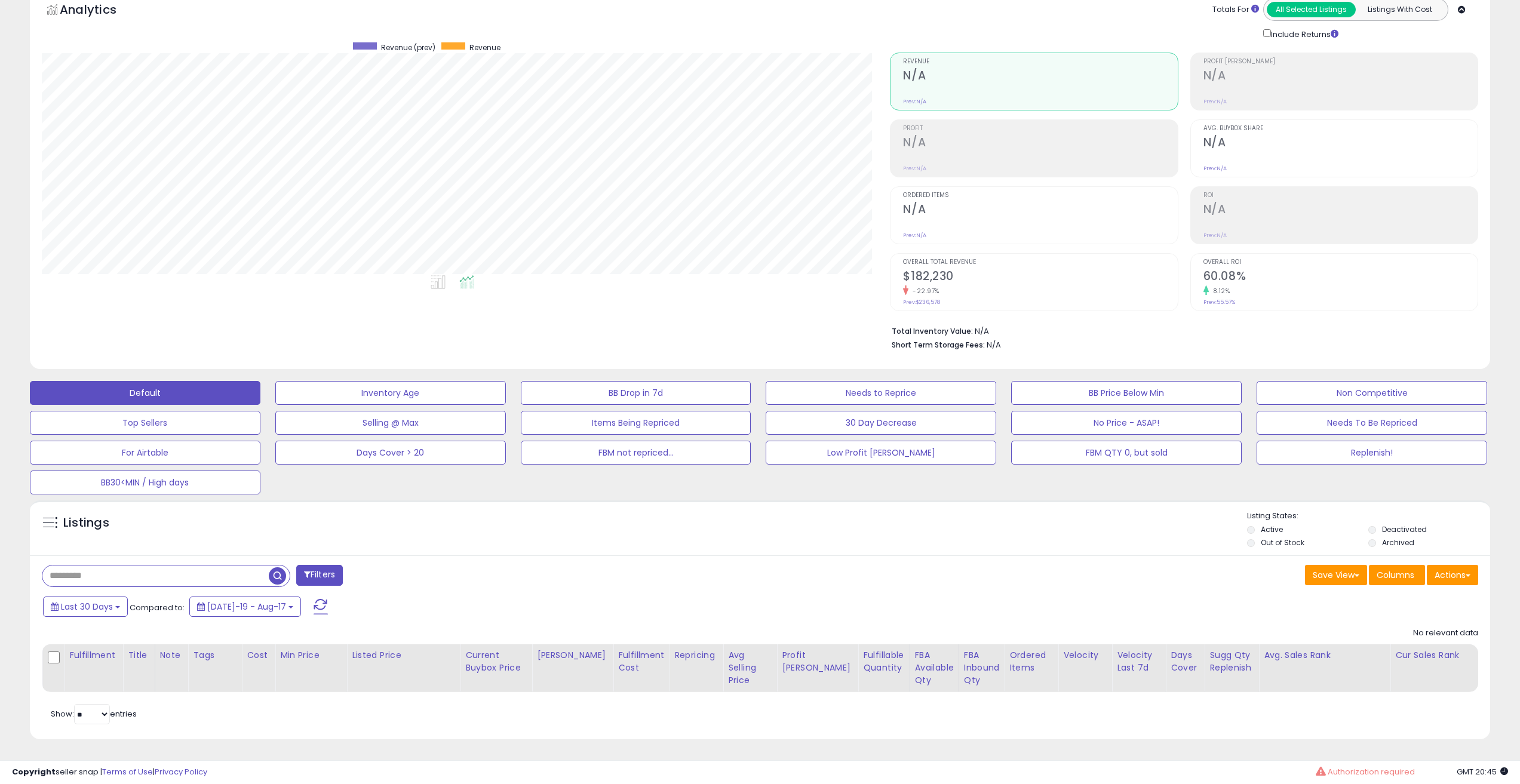
click at [282, 568] on span "button" at bounding box center [277, 576] width 17 height 17
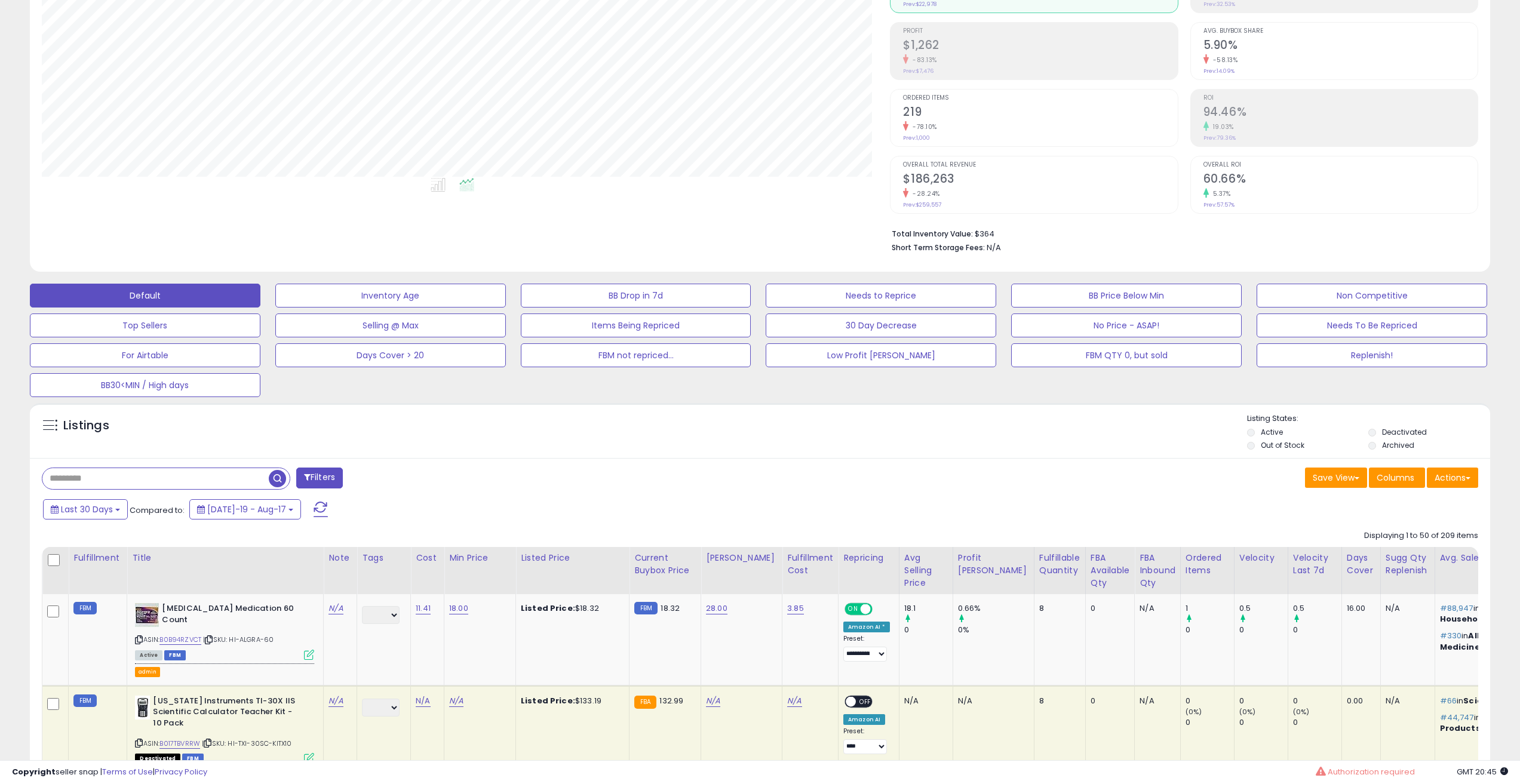
scroll to position [0, 0]
